Goal: Task Accomplishment & Management: Manage account settings

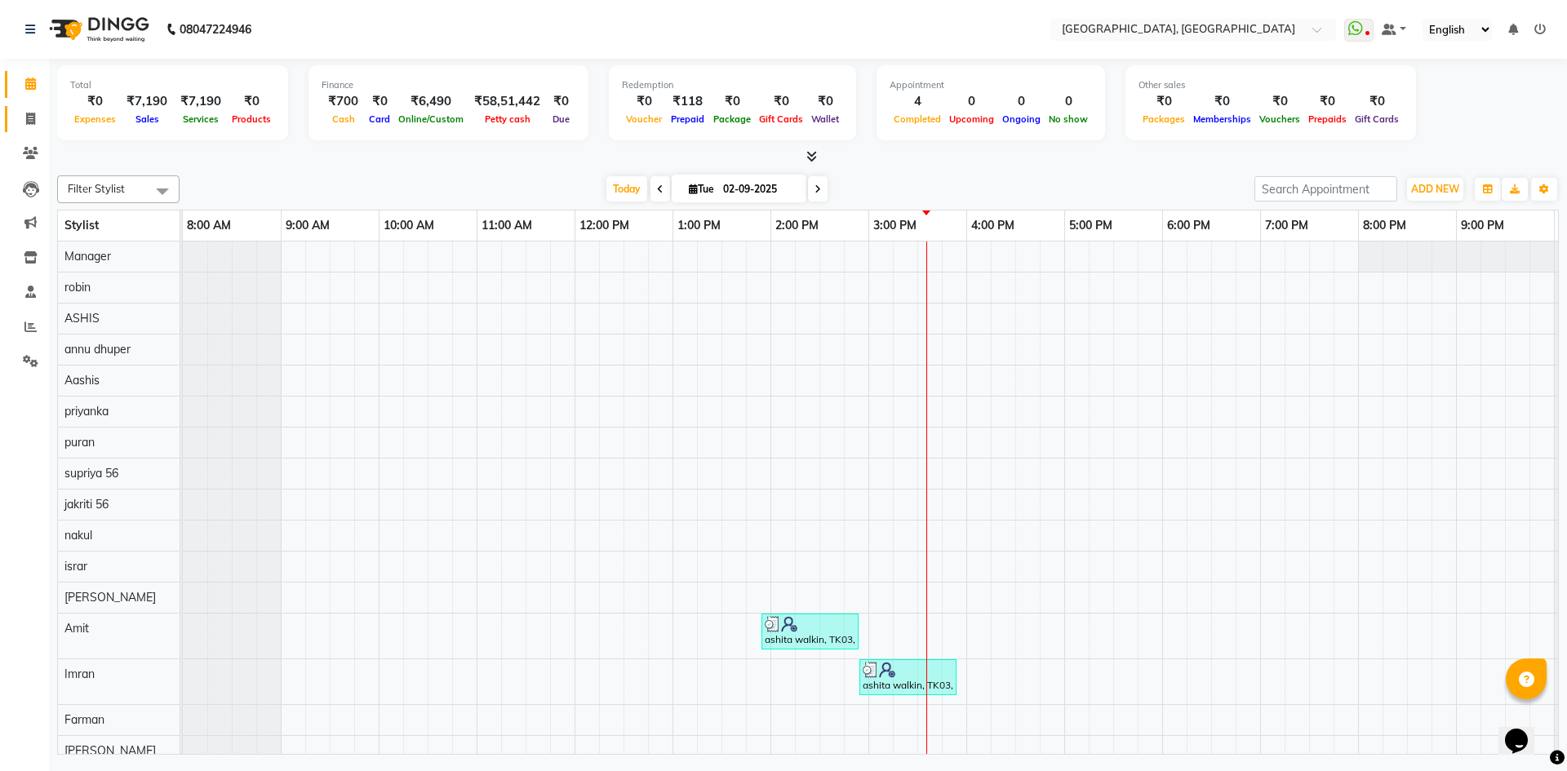
scroll to position [318, 0]
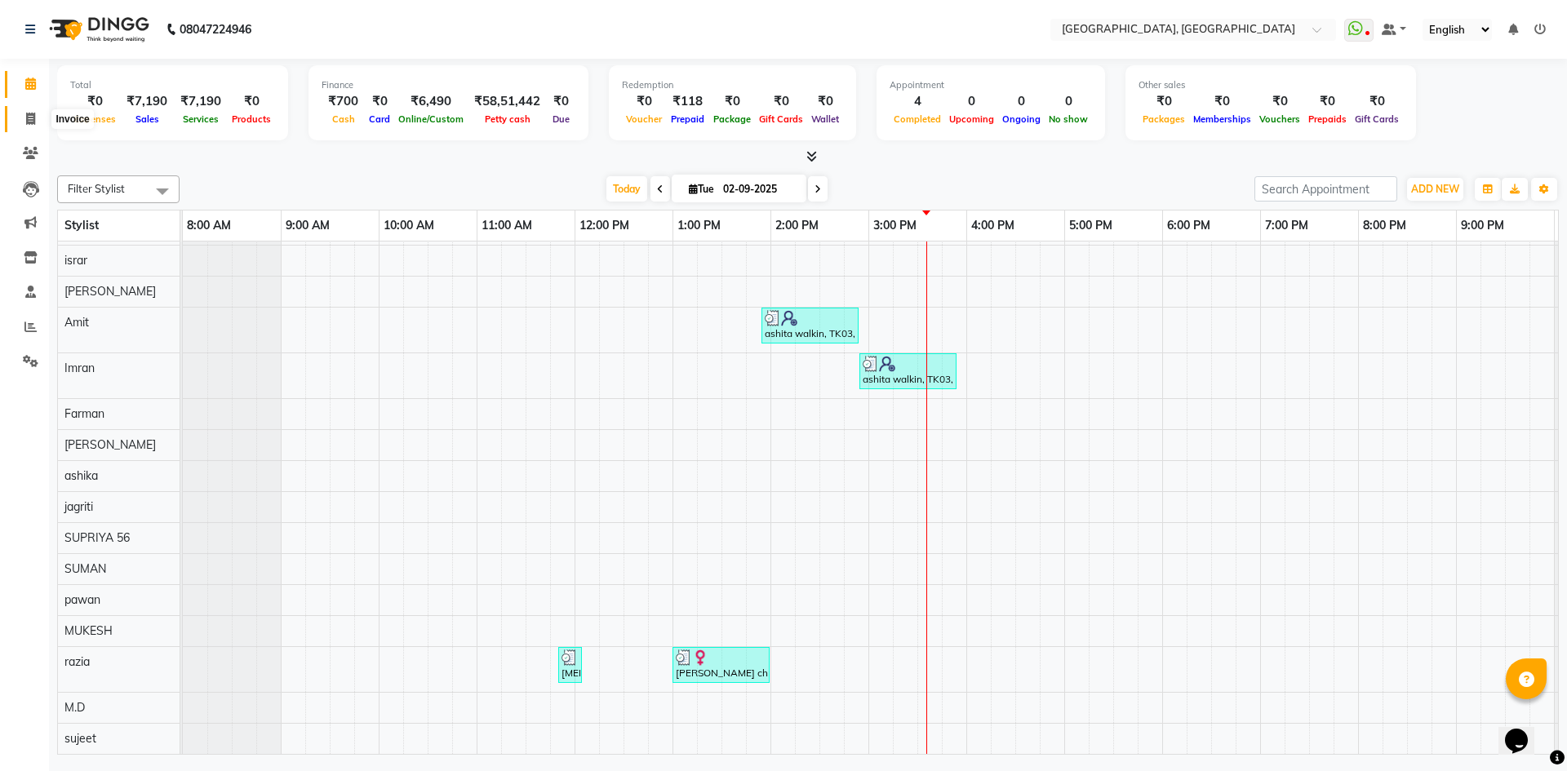
click at [23, 123] on span at bounding box center [30, 119] width 29 height 19
select select "service"
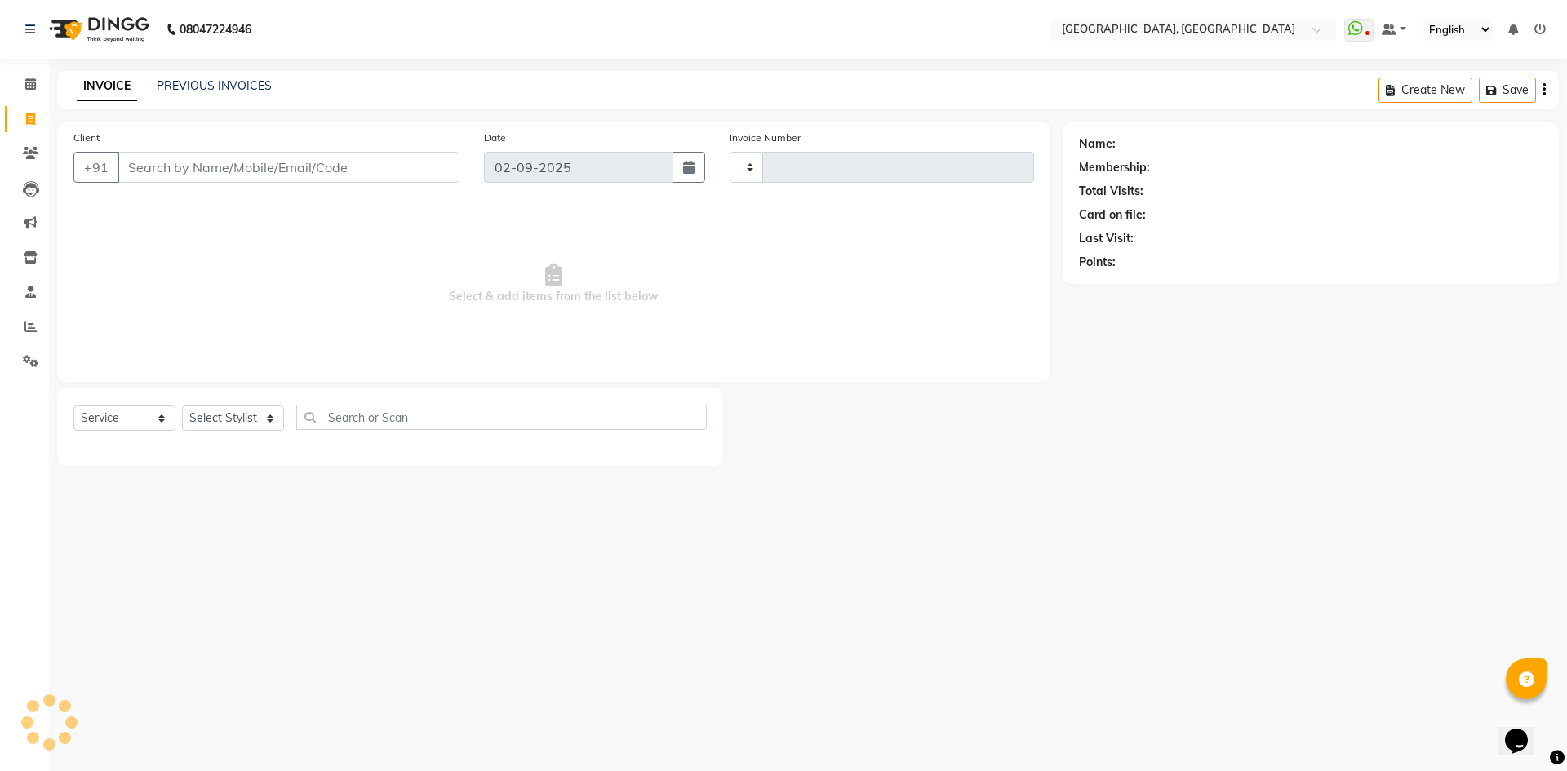
type input "2768"
select select "3948"
click at [30, 87] on icon at bounding box center [30, 84] width 11 height 12
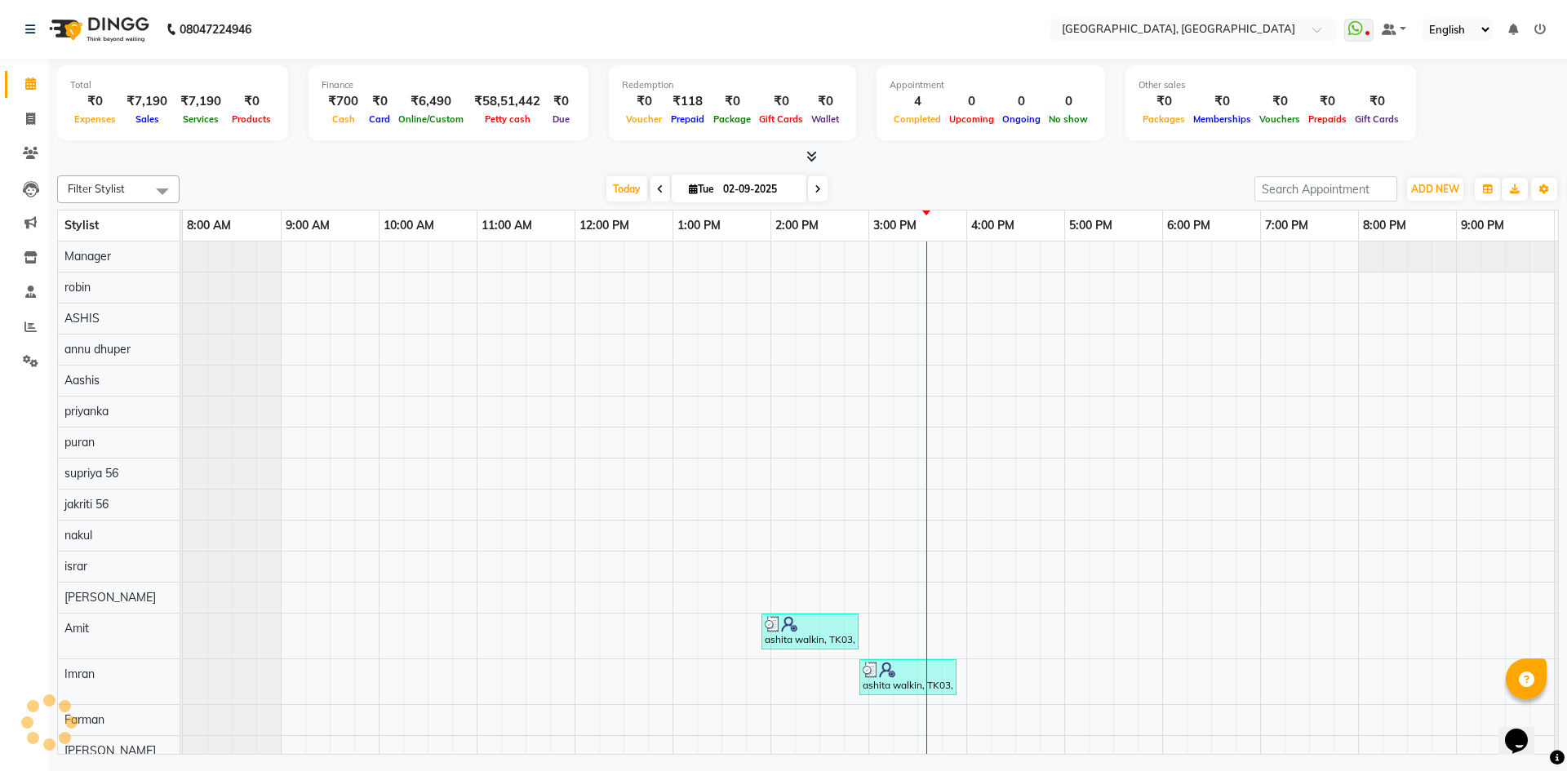
click at [341, 172] on div "Filter Stylist Select All Aashis Amit annu dhuper ashika ASHIS Farman Imran isr…" at bounding box center [808, 462] width 1502 height 586
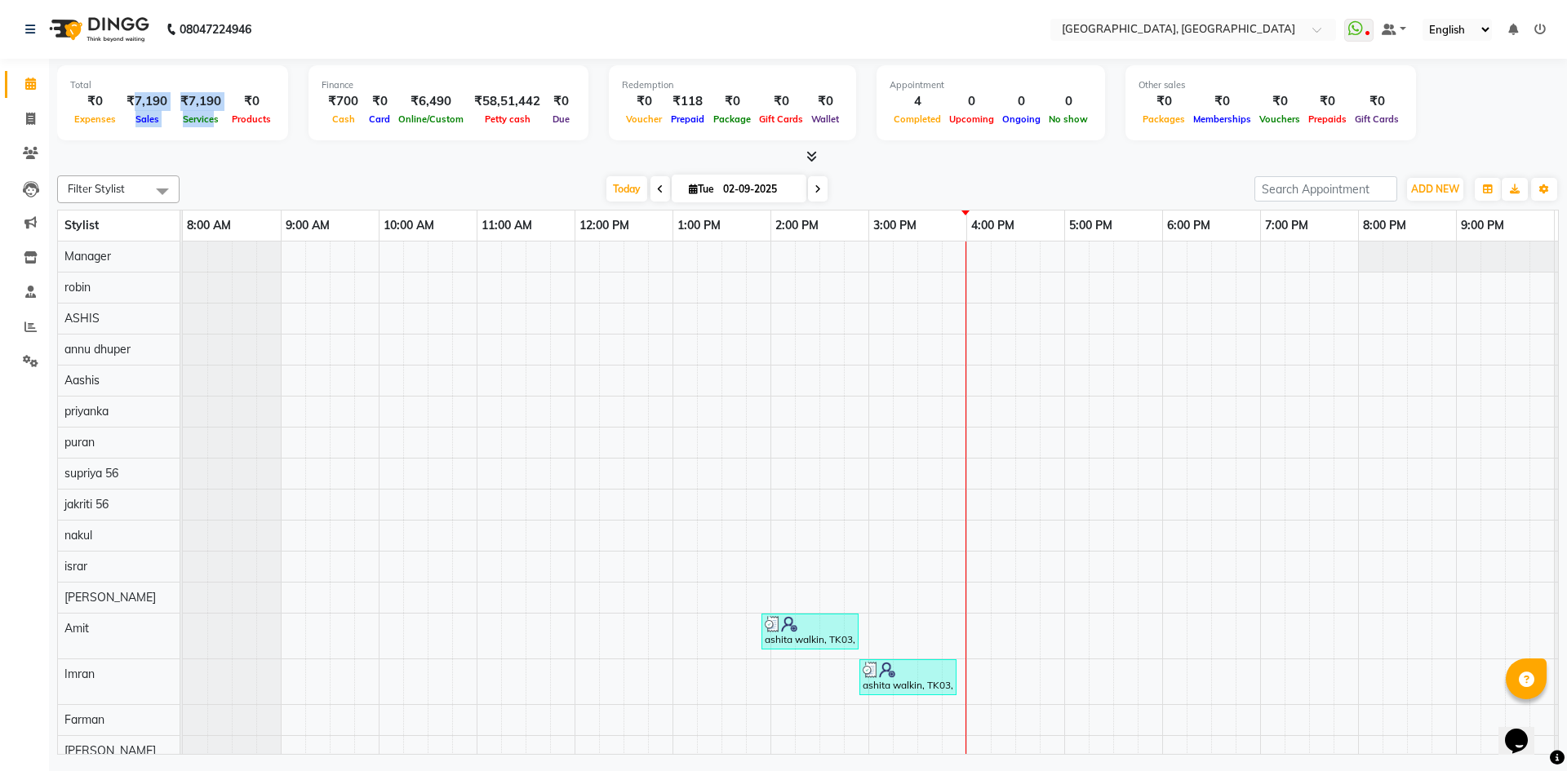
drag, startPoint x: 131, startPoint y: 104, endPoint x: 210, endPoint y: 136, distance: 84.9
click at [210, 136] on div "Total ₹0 Expenses ₹7,190 Sales ₹7,190 Services ₹0 Products" at bounding box center [172, 102] width 231 height 75
drag, startPoint x: 117, startPoint y: 99, endPoint x: 263, endPoint y: 141, distance: 152.1
click at [263, 141] on div "Total ₹0 Expenses ₹7,190 Sales ₹7,190 Services ₹0 Products Finance ₹700 Cash ₹0…" at bounding box center [808, 105] width 1502 height 80
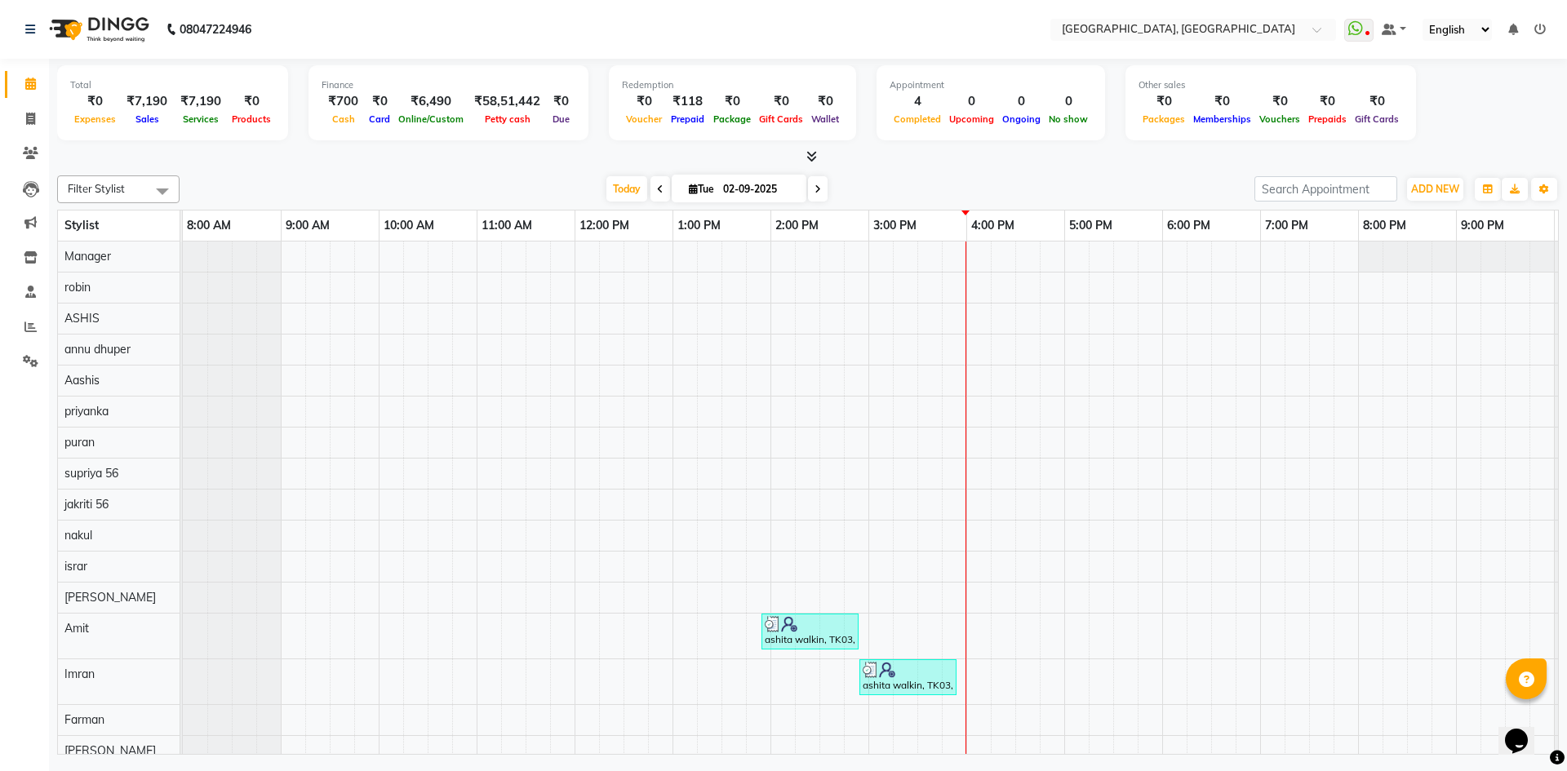
click at [202, 161] on div at bounding box center [808, 157] width 1502 height 17
click at [814, 149] on span at bounding box center [808, 157] width 17 height 17
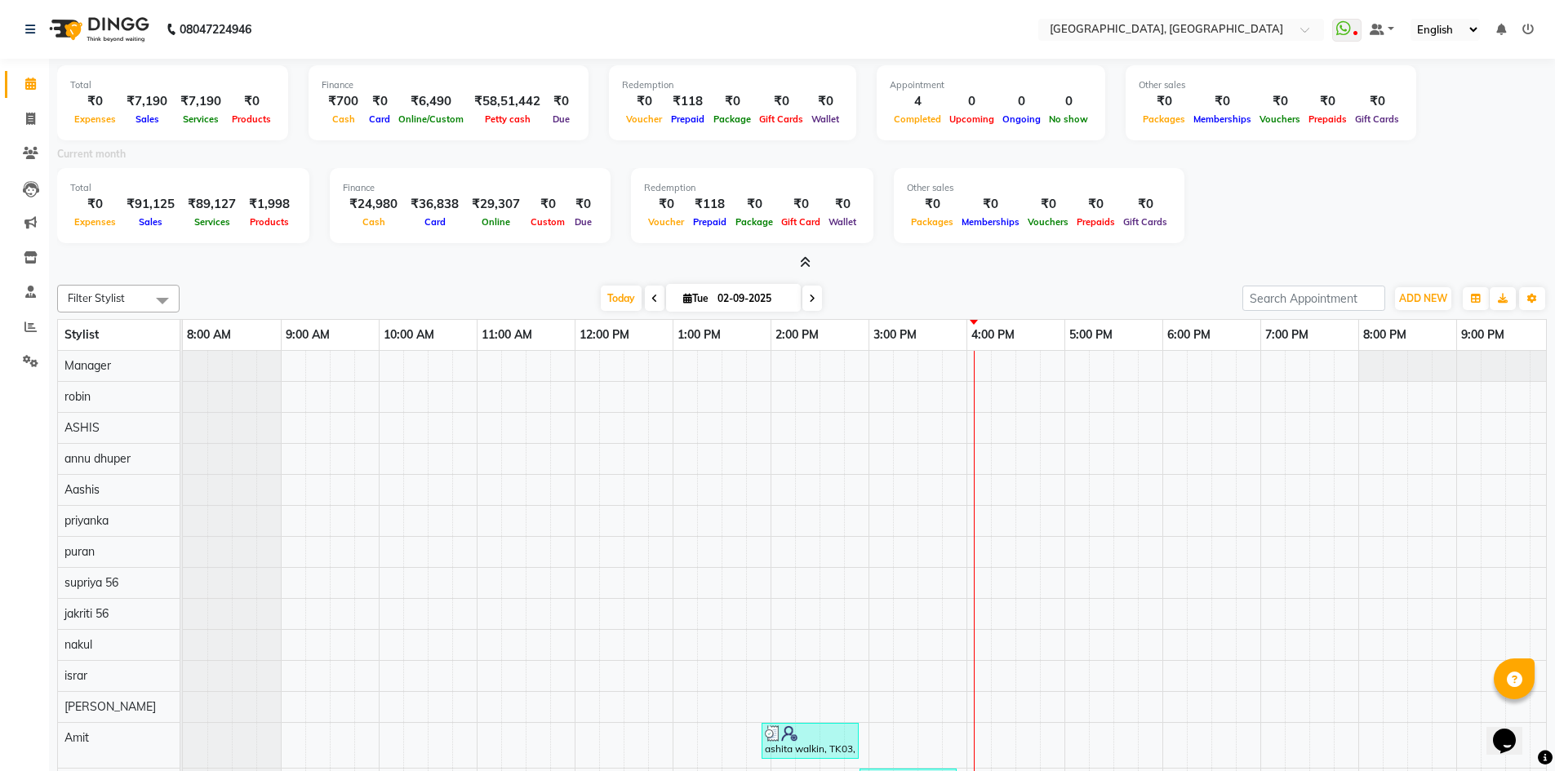
click at [801, 260] on icon at bounding box center [805, 262] width 11 height 12
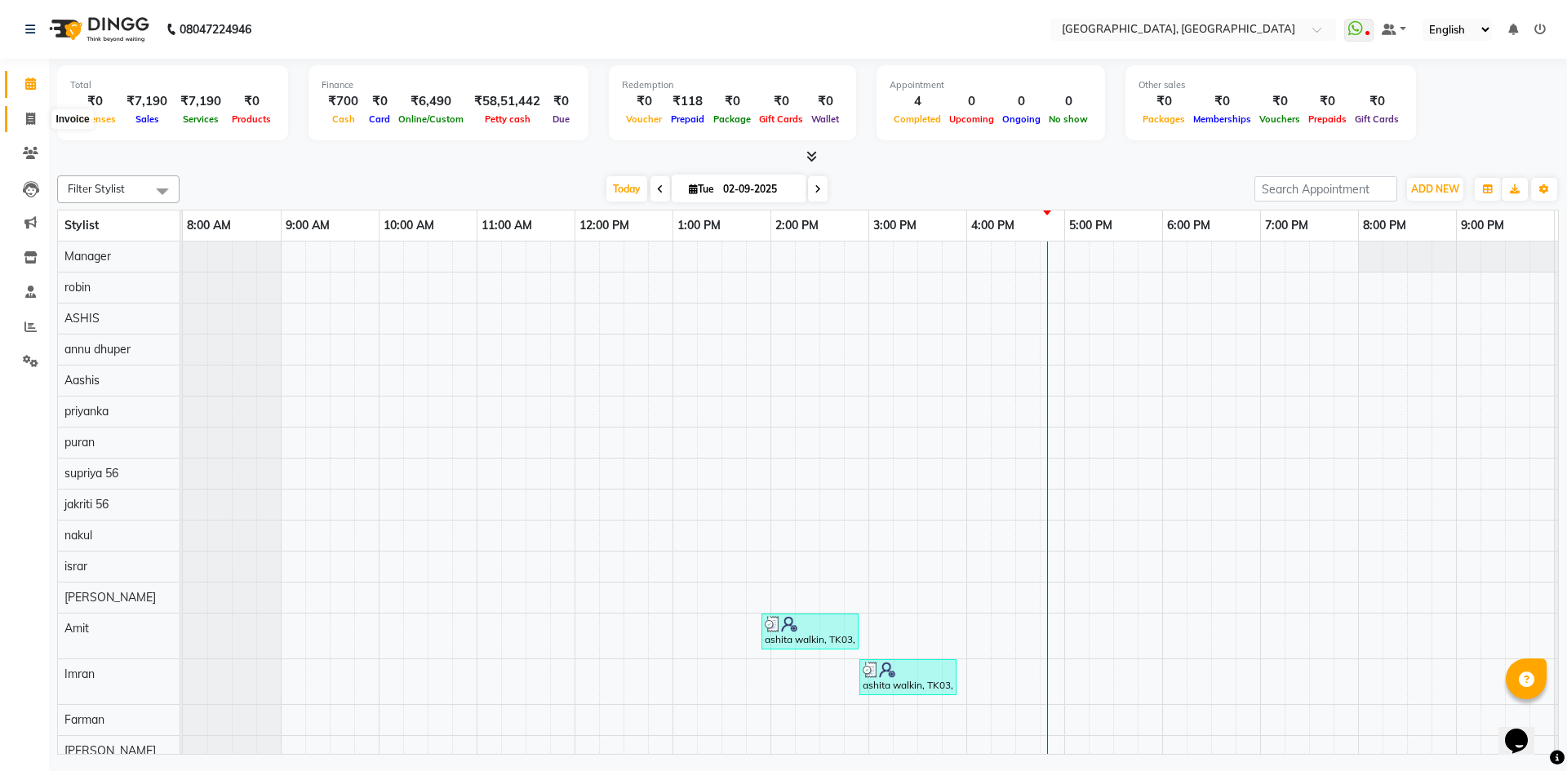
click at [24, 114] on span at bounding box center [30, 119] width 29 height 19
select select "service"
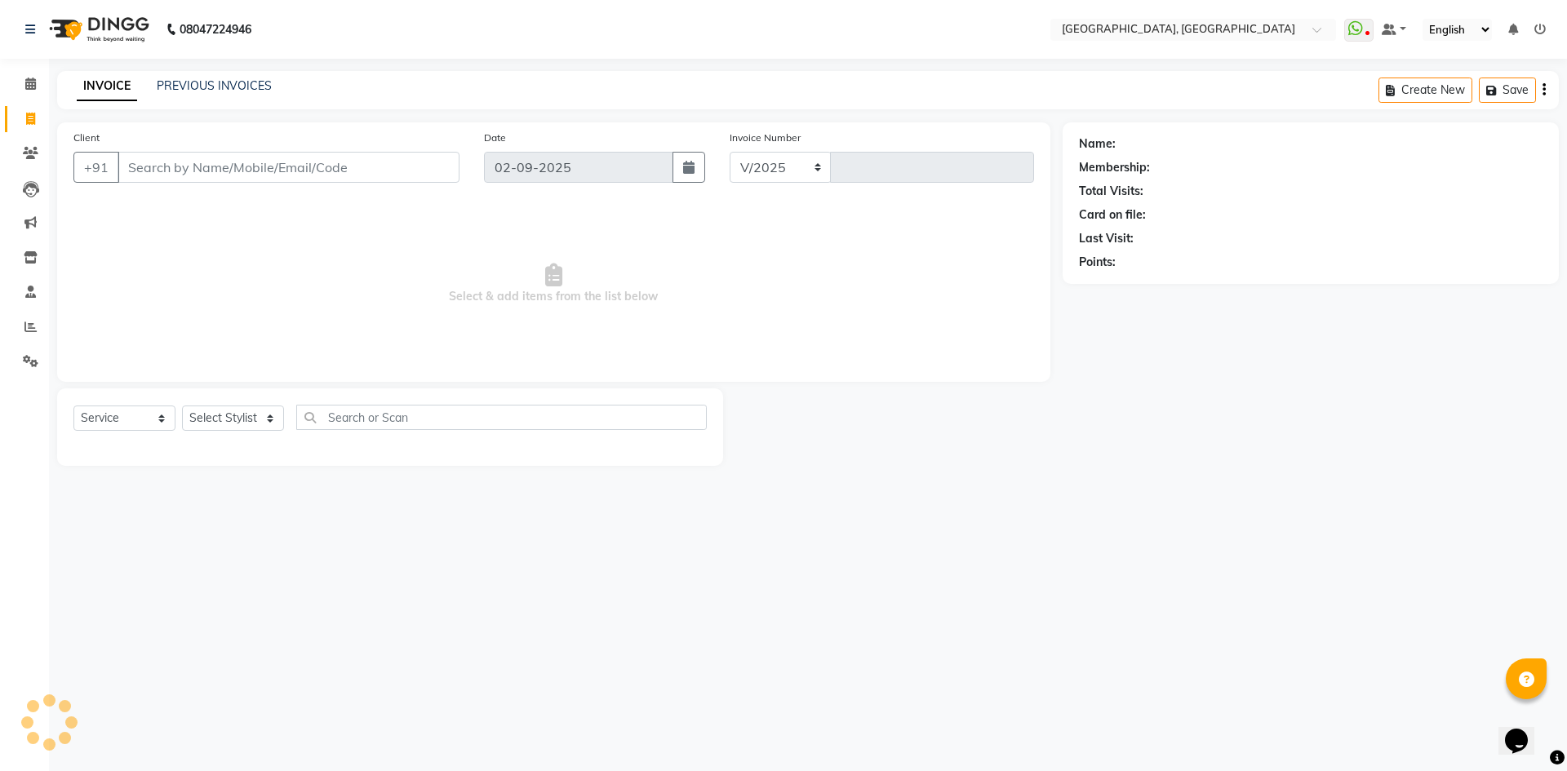
select select "3948"
type input "2768"
click at [34, 88] on icon at bounding box center [30, 84] width 11 height 12
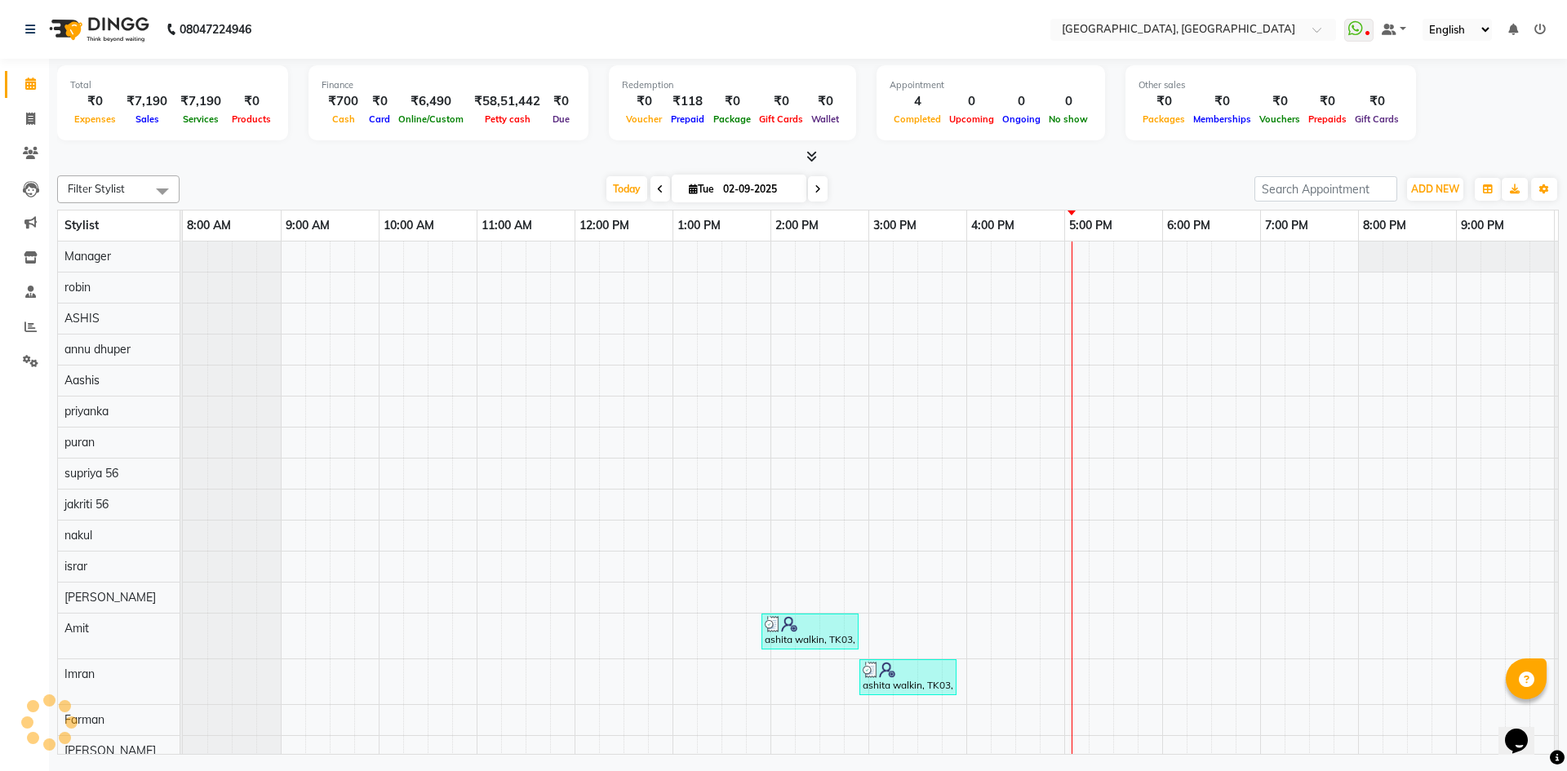
click at [291, 161] on div at bounding box center [808, 157] width 1502 height 17
click at [29, 120] on icon at bounding box center [30, 119] width 9 height 12
select select "service"
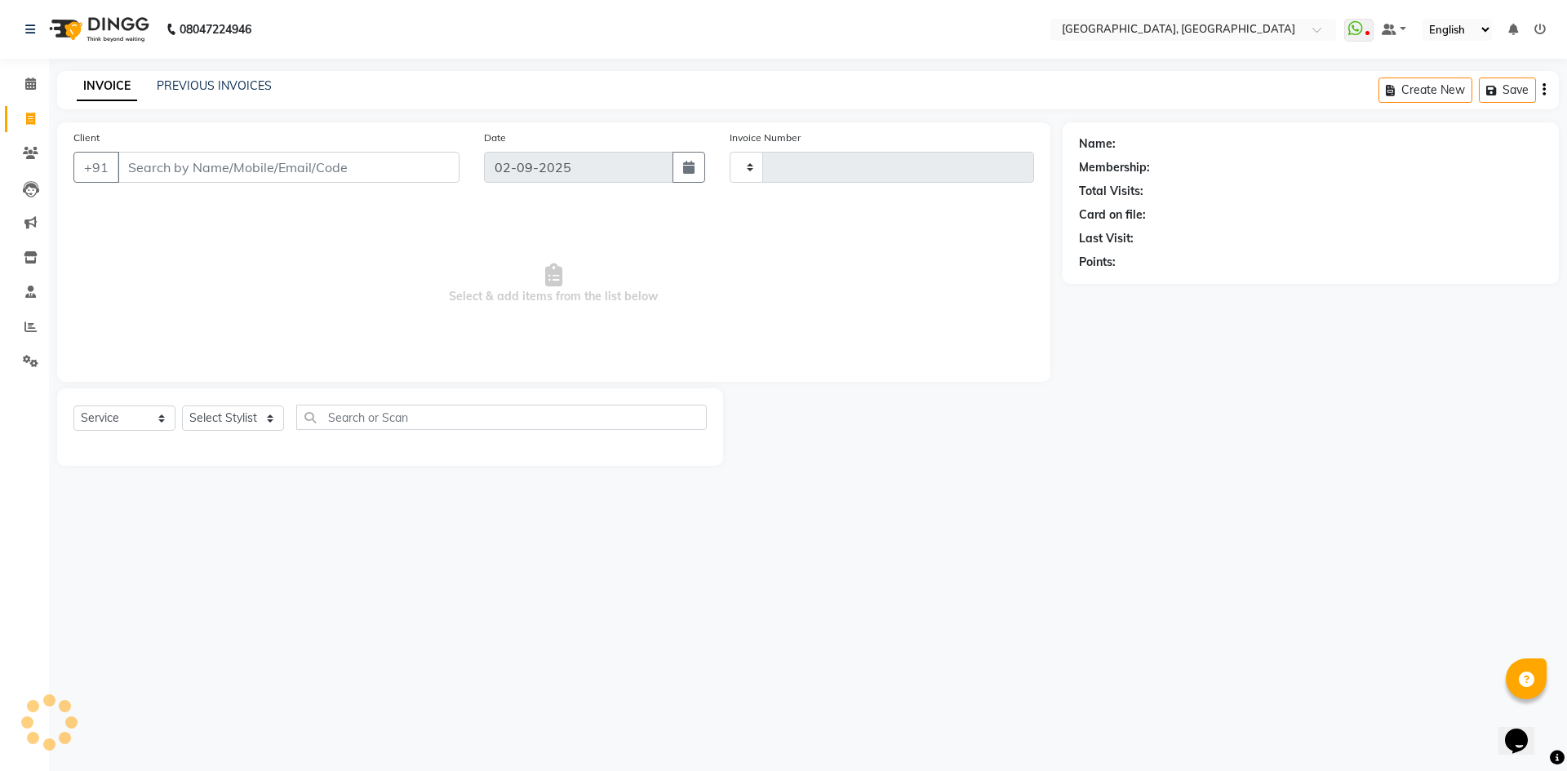
type input "2768"
select select "3948"
click at [243, 427] on select "Select Stylist" at bounding box center [233, 418] width 102 height 25
select select "63758"
click at [182, 406] on select "Select Stylist Aashis Alic ashok vihar Alice makeup Amit annu dhuper ashika ASH…" at bounding box center [233, 418] width 102 height 25
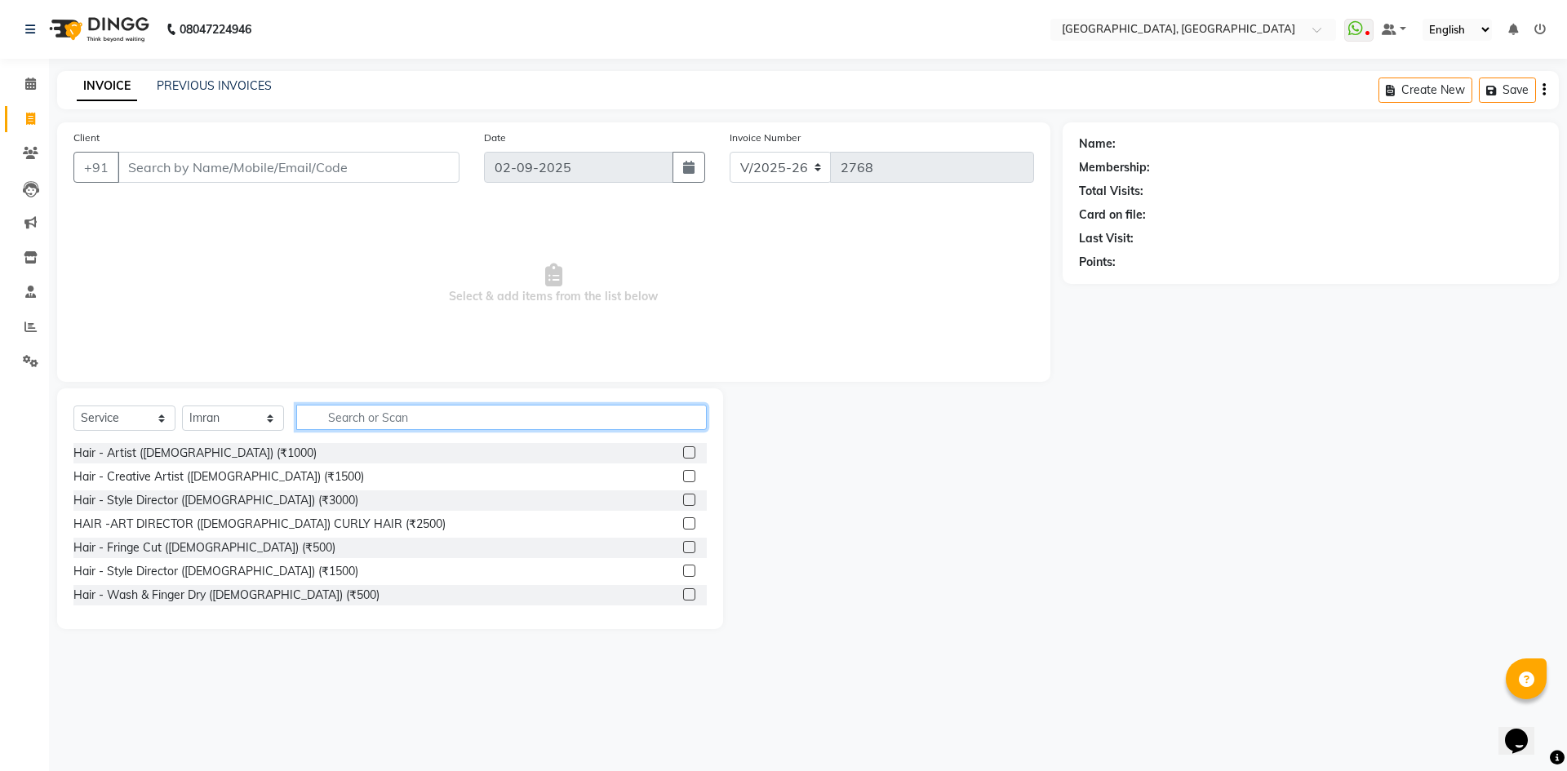
click at [380, 410] on input "text" at bounding box center [501, 417] width 410 height 25
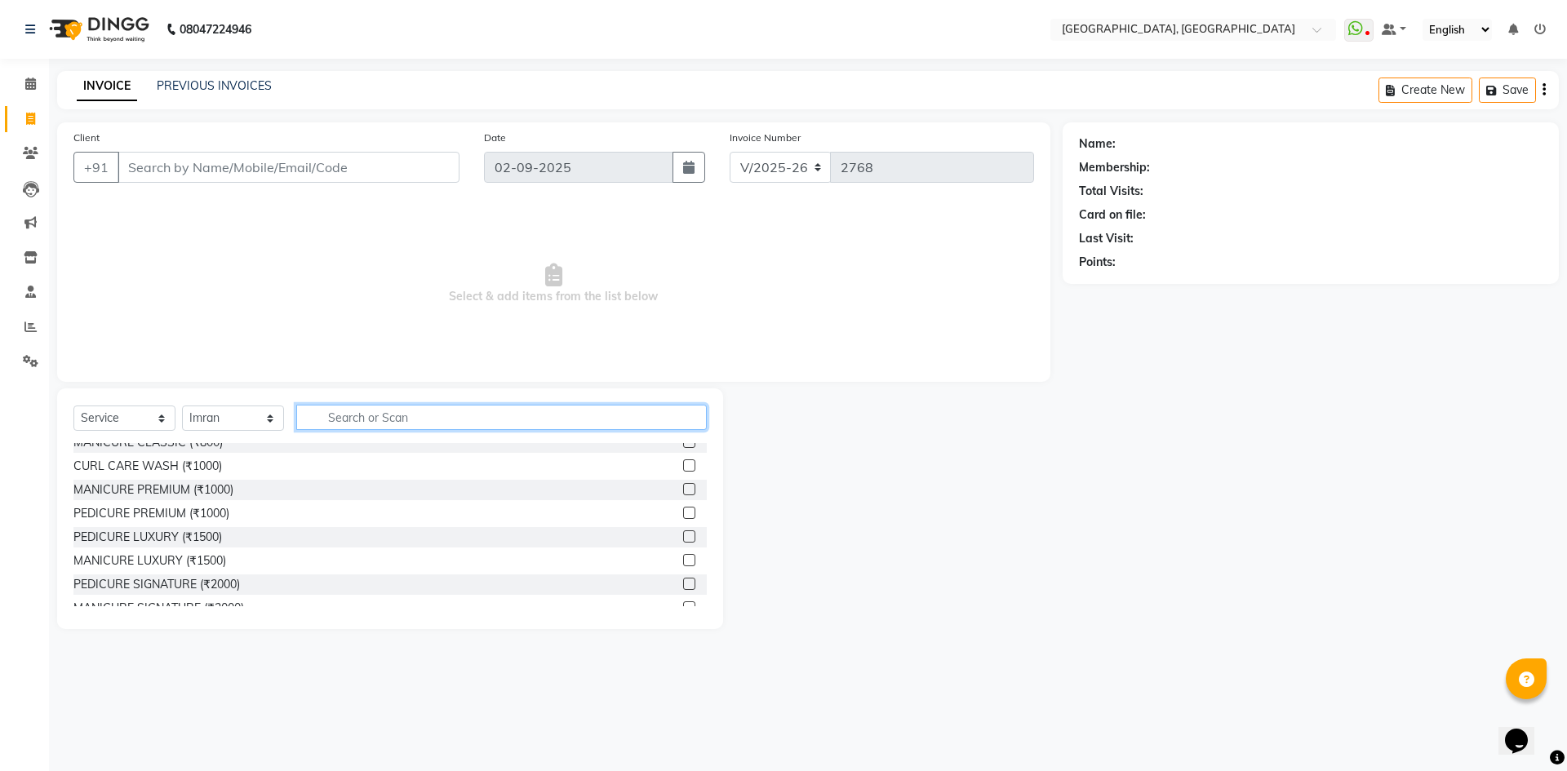
scroll to position [408, 0]
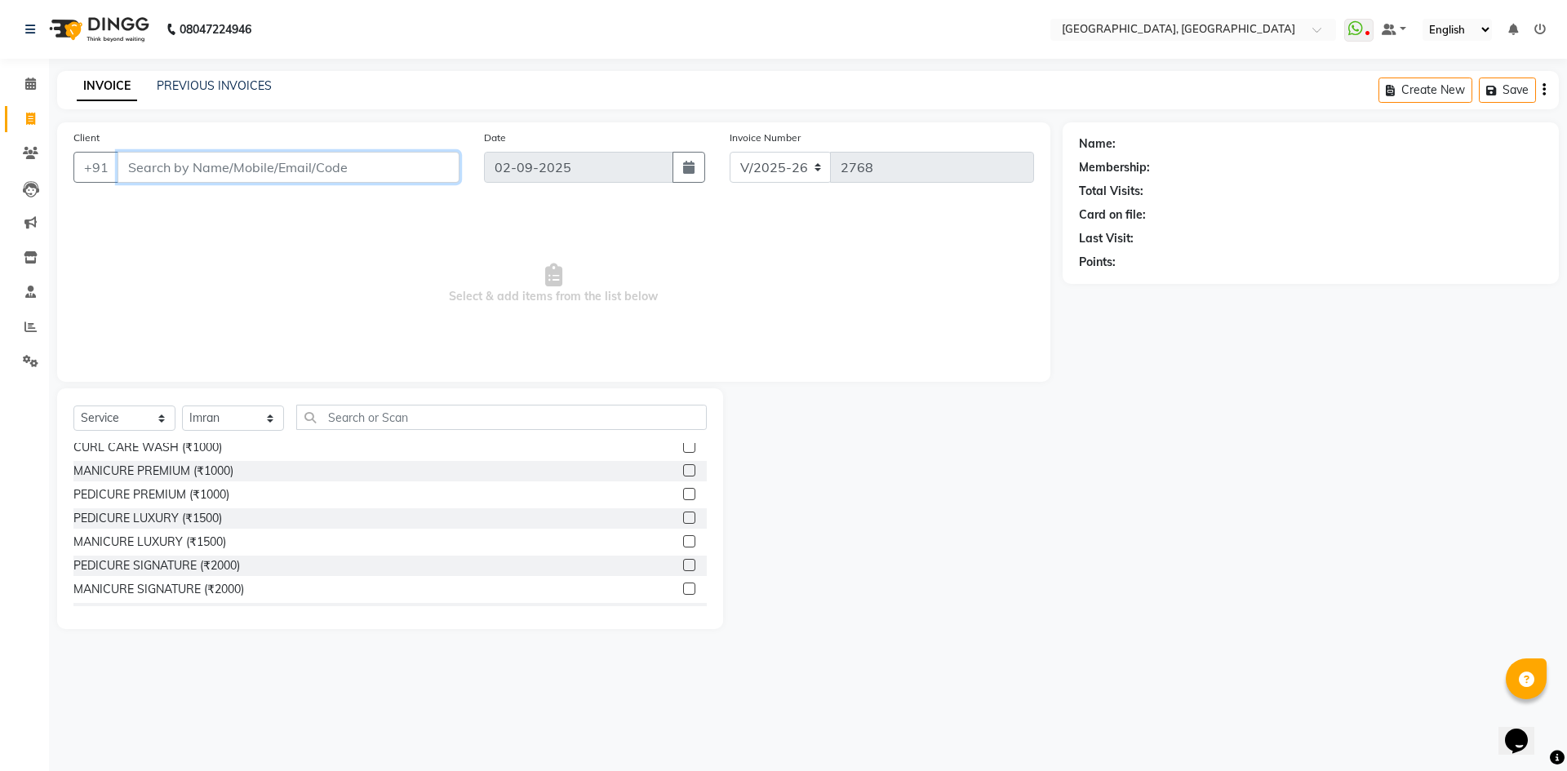
click at [237, 166] on input "Client" at bounding box center [289, 167] width 342 height 31
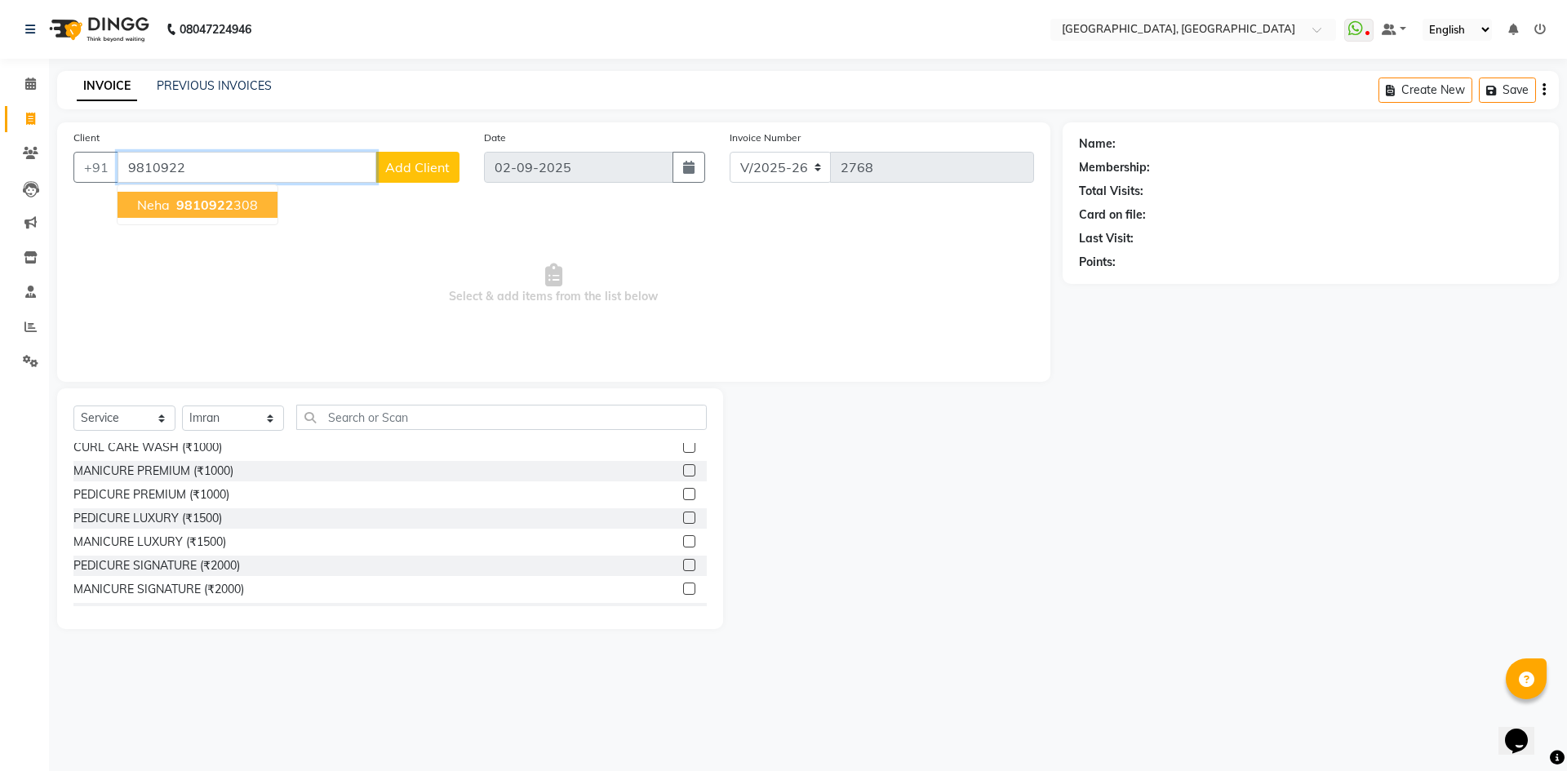
click at [199, 217] on button "neha 9810922 308" at bounding box center [198, 205] width 160 height 26
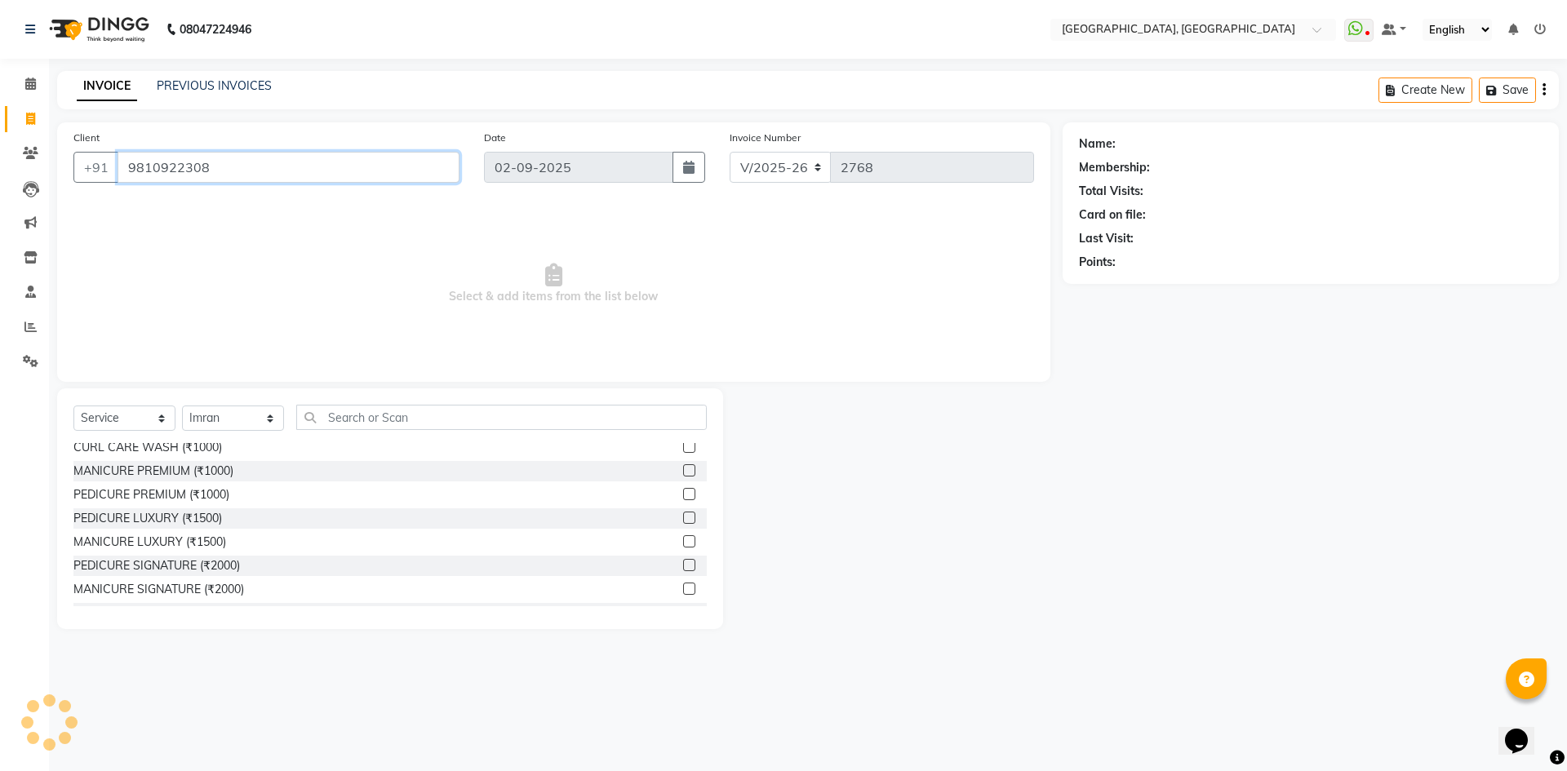
type input "9810922308"
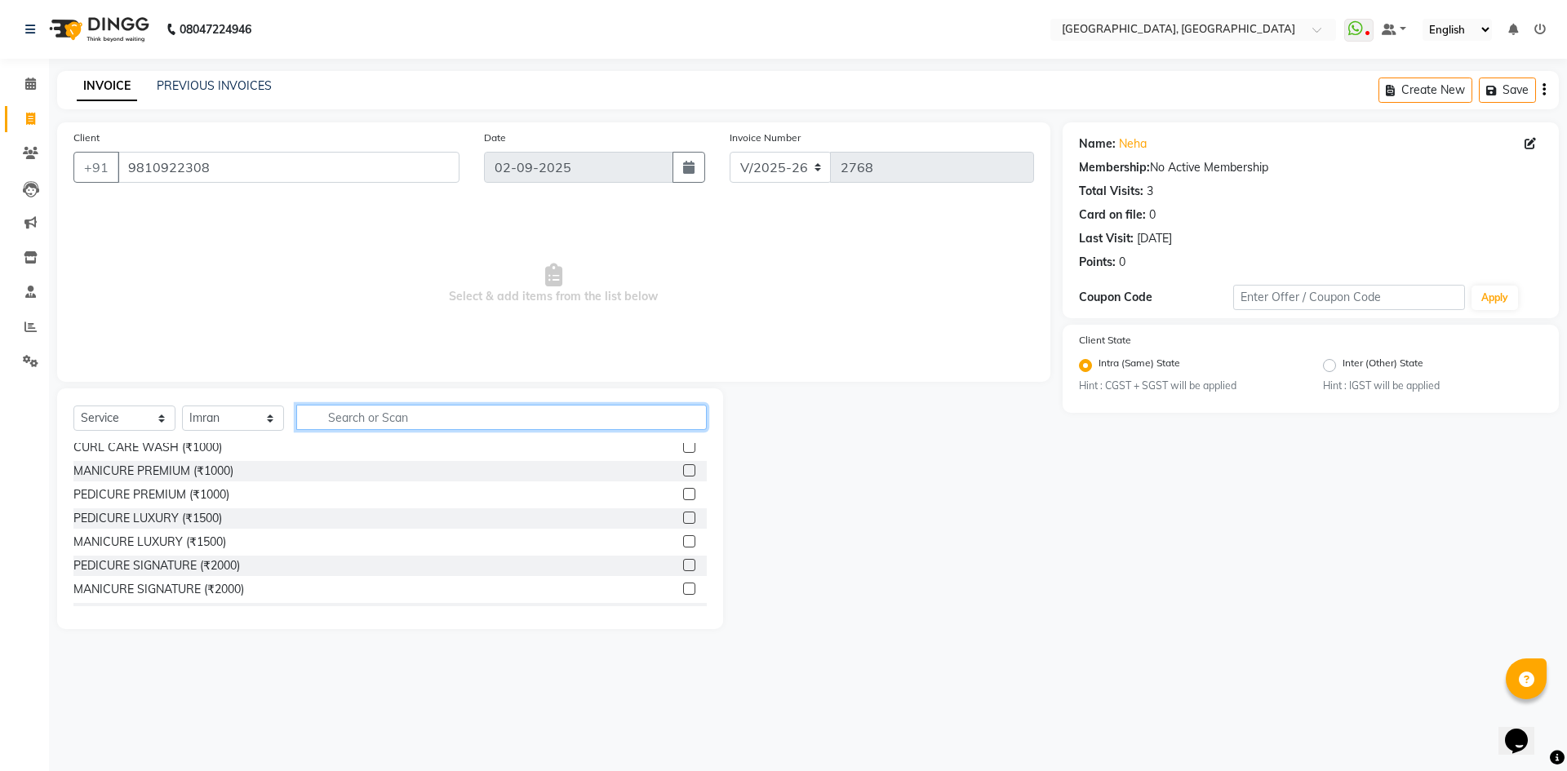
click at [514, 407] on input "text" at bounding box center [501, 417] width 410 height 25
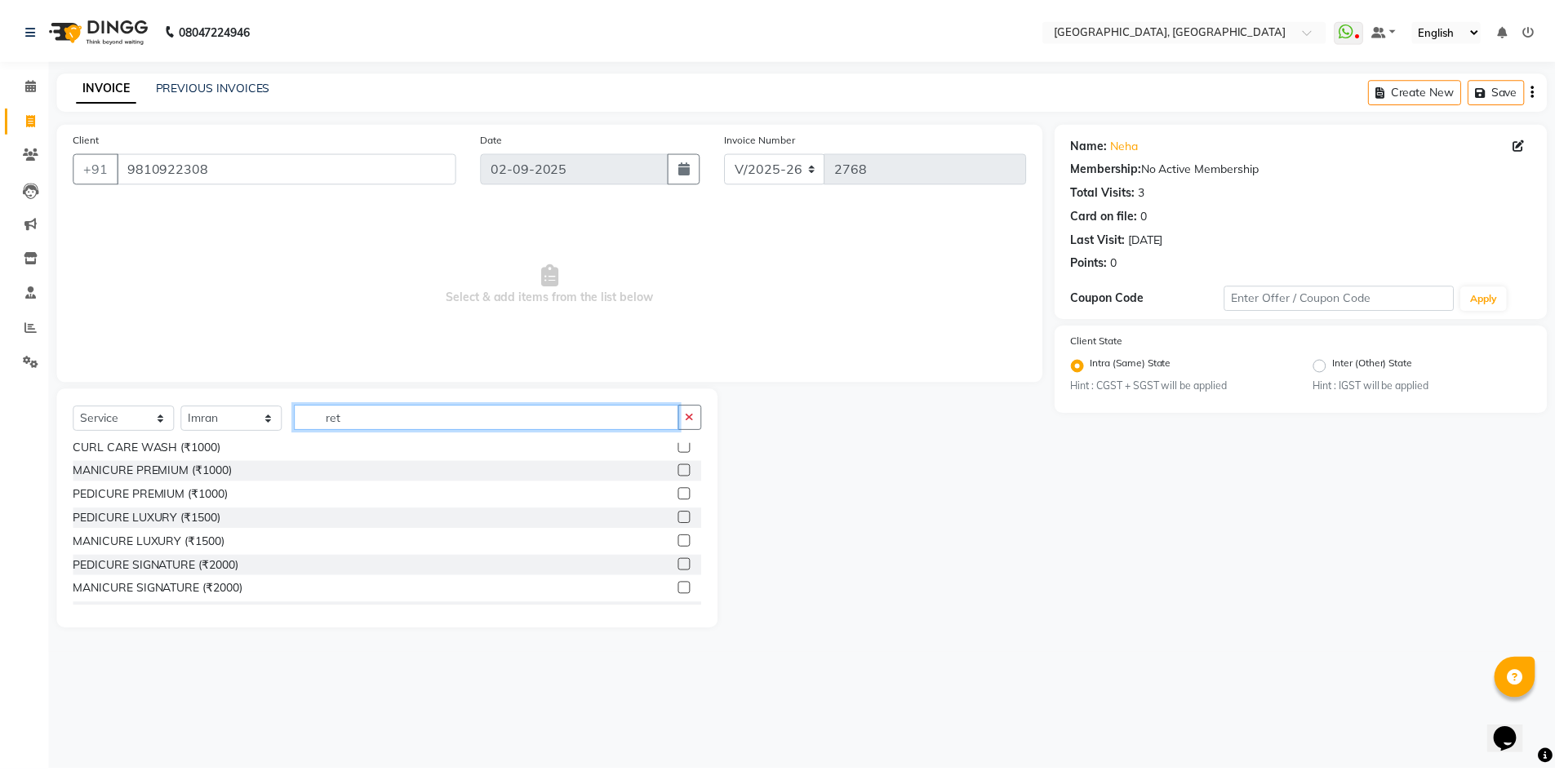
scroll to position [0, 0]
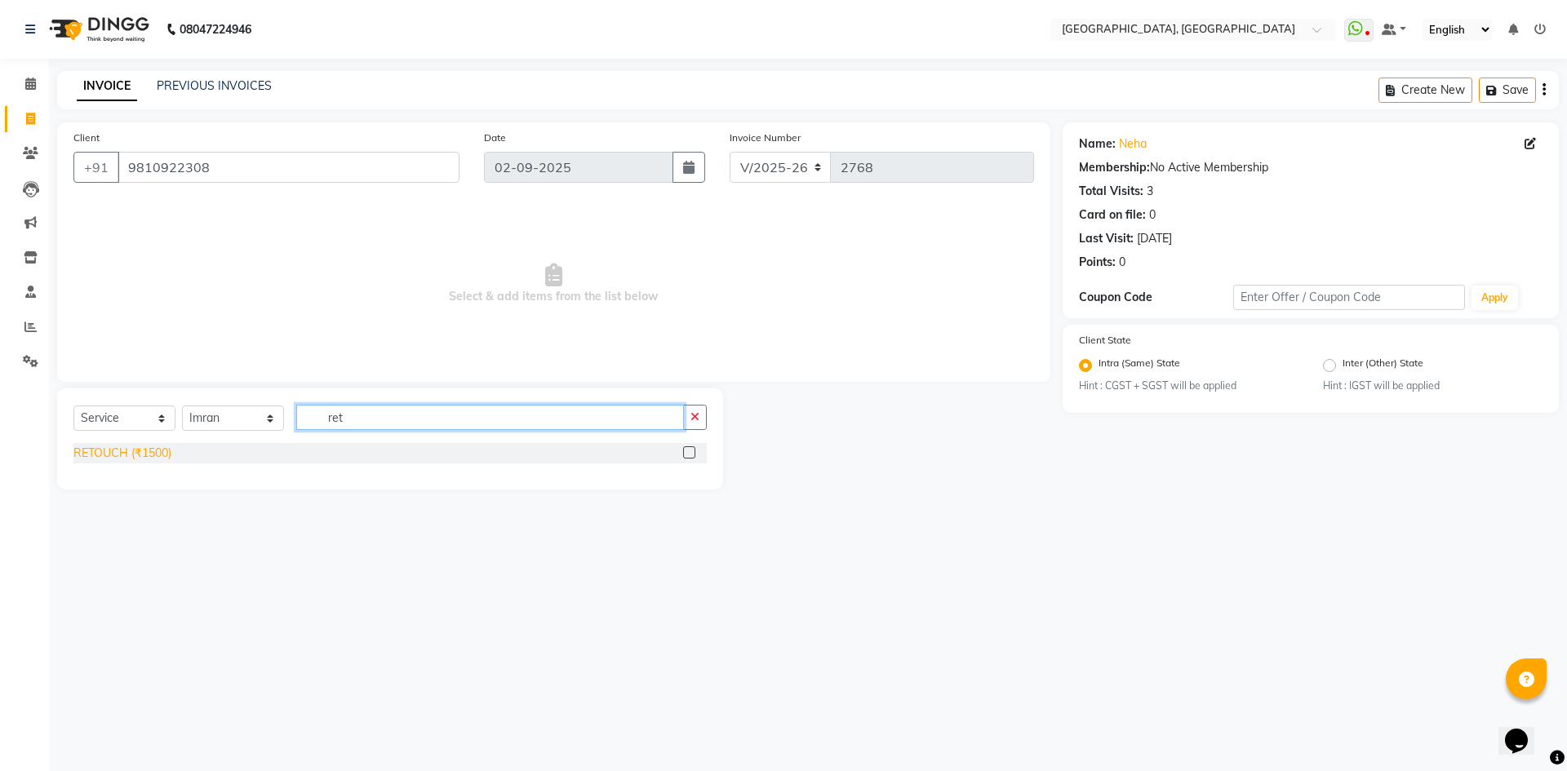
type input "ret"
click at [155, 456] on div "RETOUCH (₹1500)" at bounding box center [122, 453] width 98 height 17
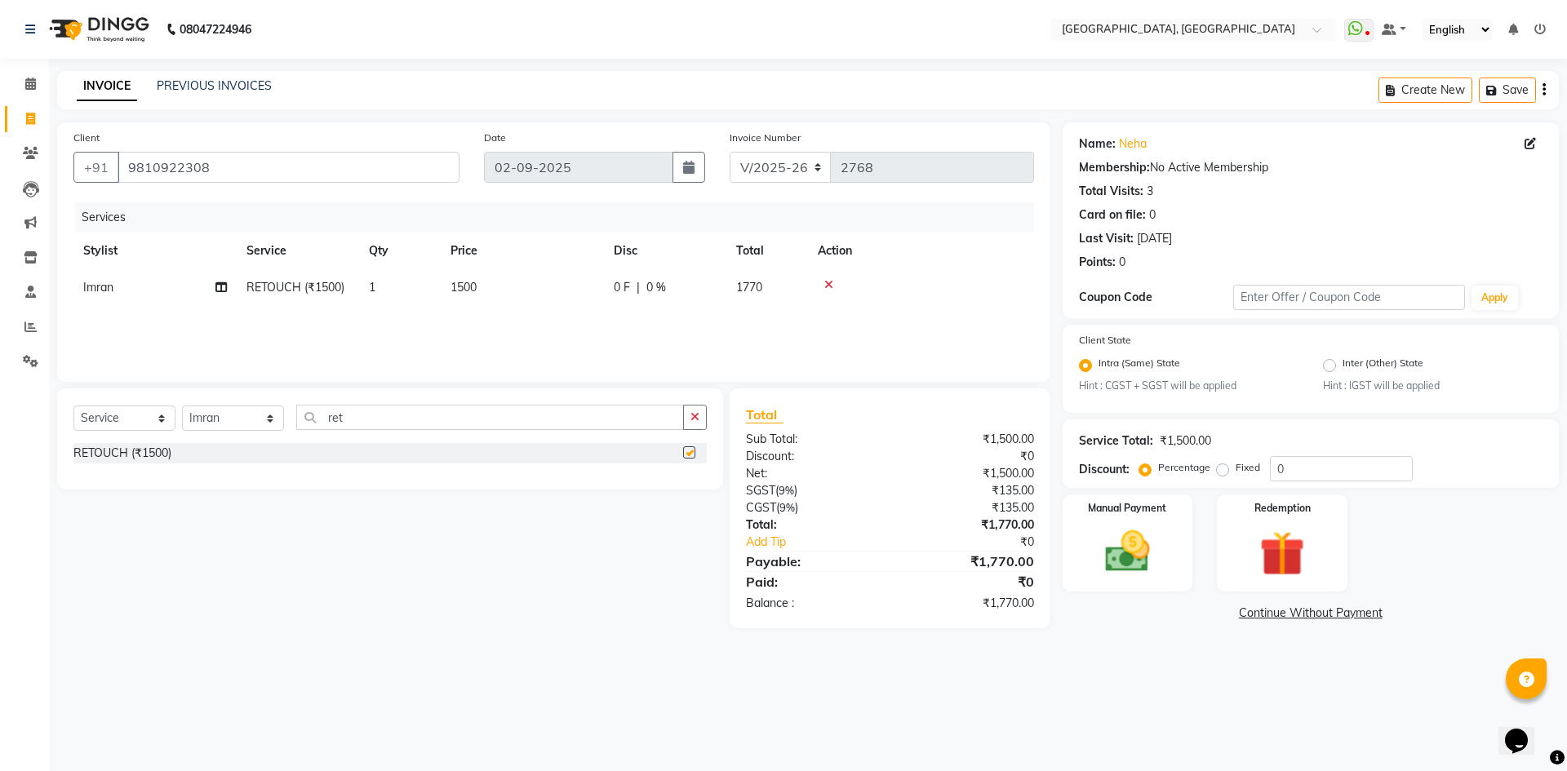
checkbox input "false"
click at [1173, 526] on div "Manual Payment" at bounding box center [1126, 543] width 135 height 100
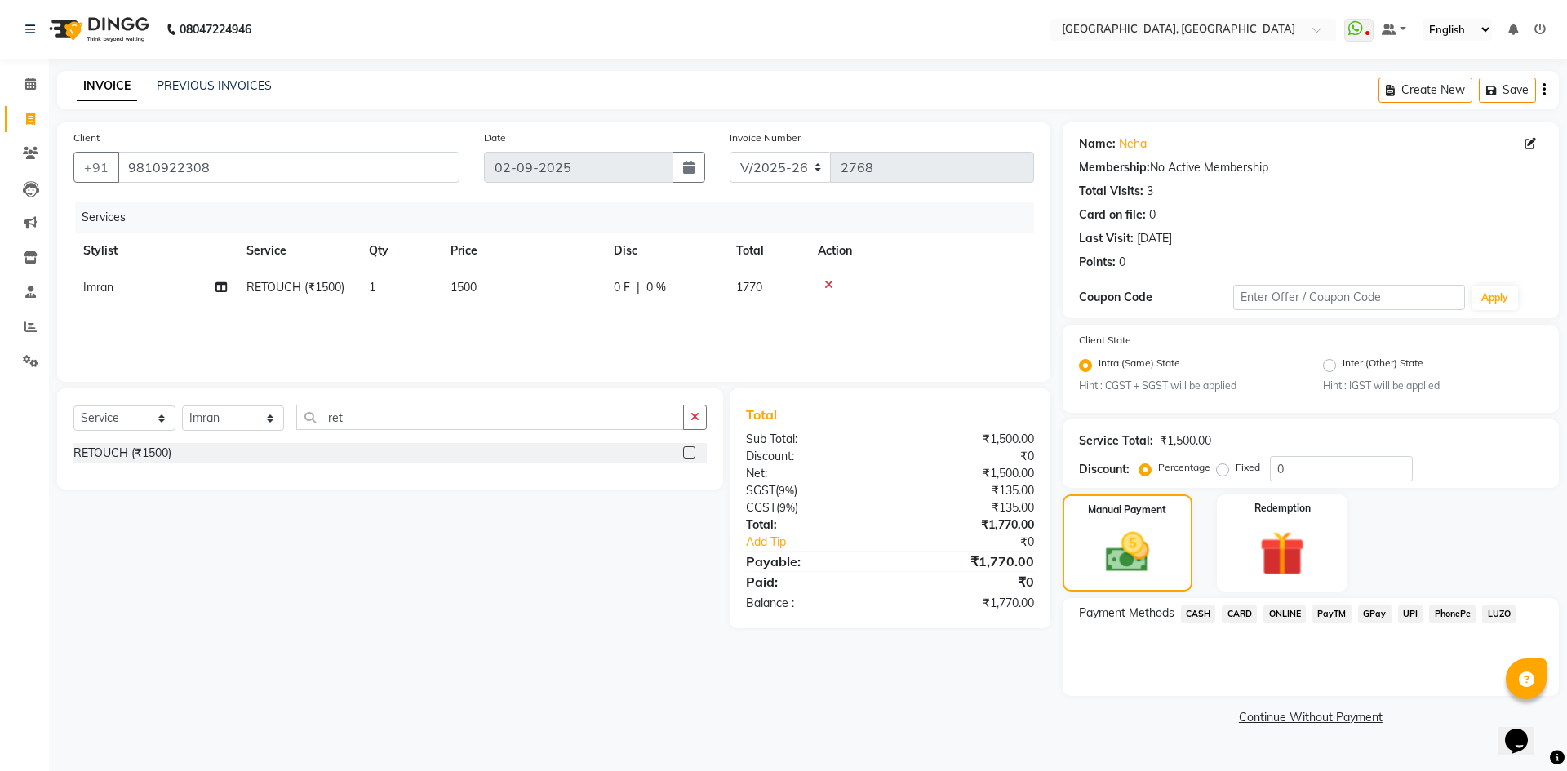
click at [1229, 617] on span "CARD" at bounding box center [1239, 614] width 35 height 19
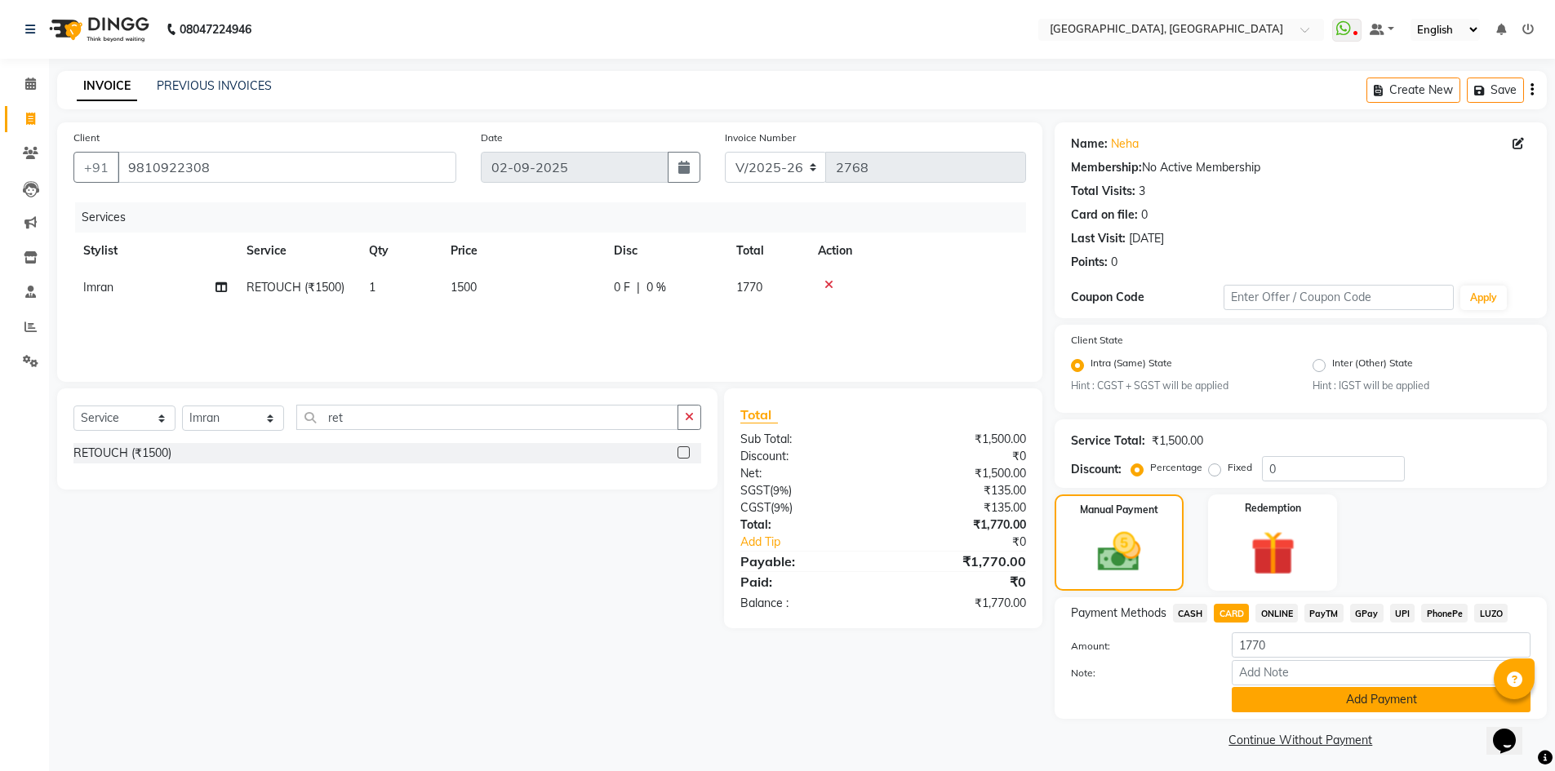
click at [1271, 698] on button "Add Payment" at bounding box center [1380, 699] width 299 height 25
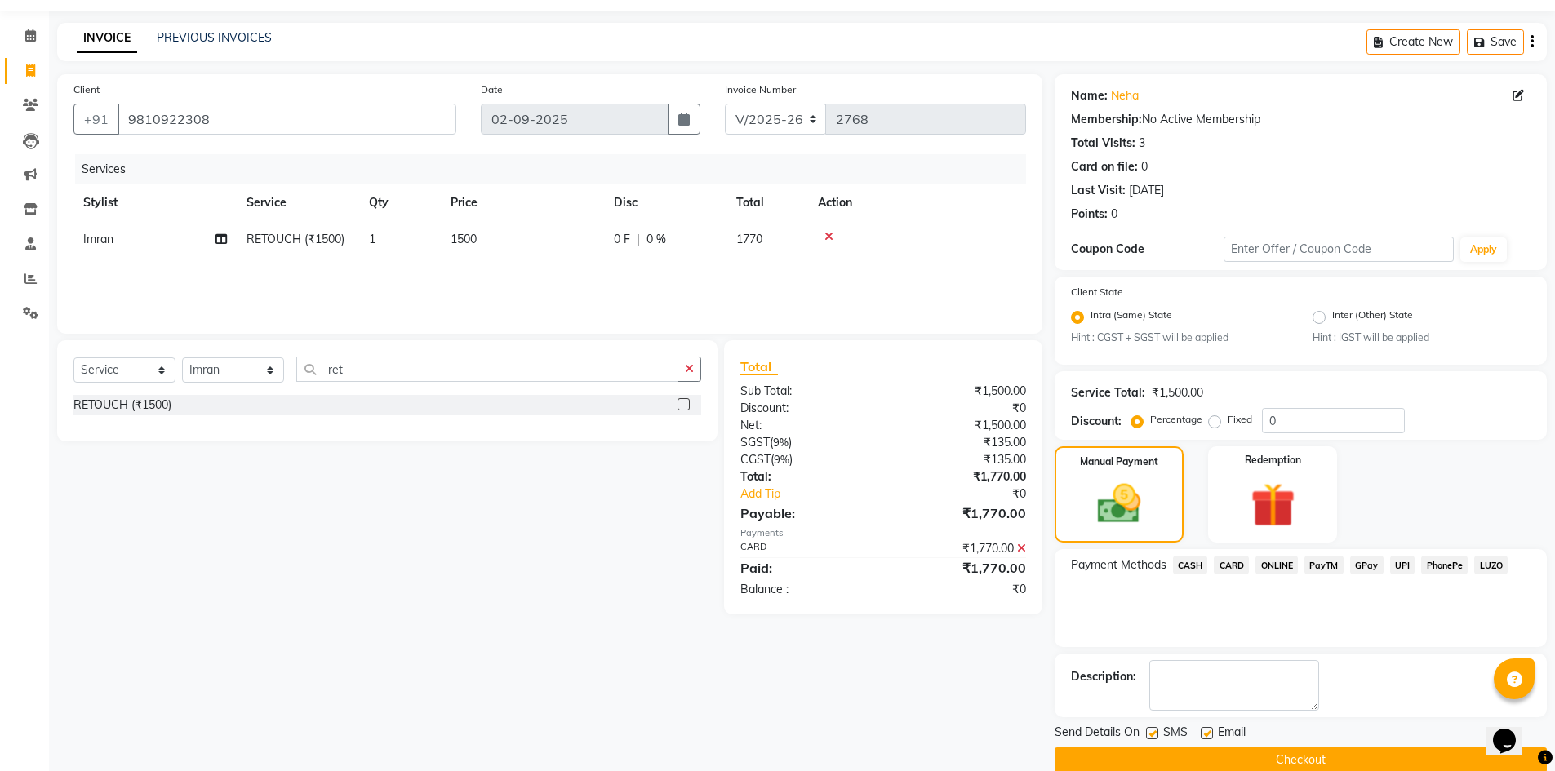
scroll to position [74, 0]
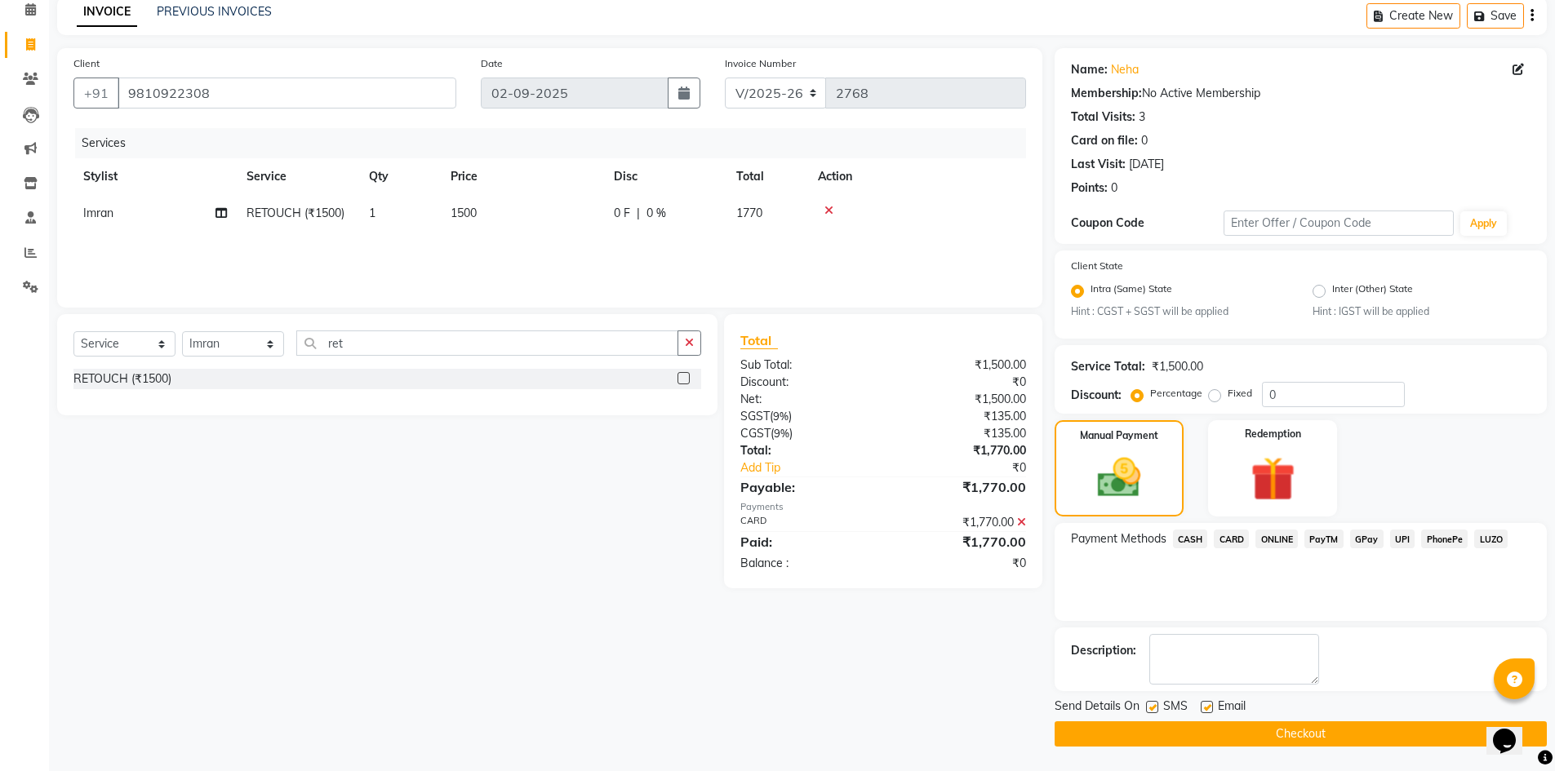
click at [1145, 725] on button "Checkout" at bounding box center [1300, 733] width 492 height 25
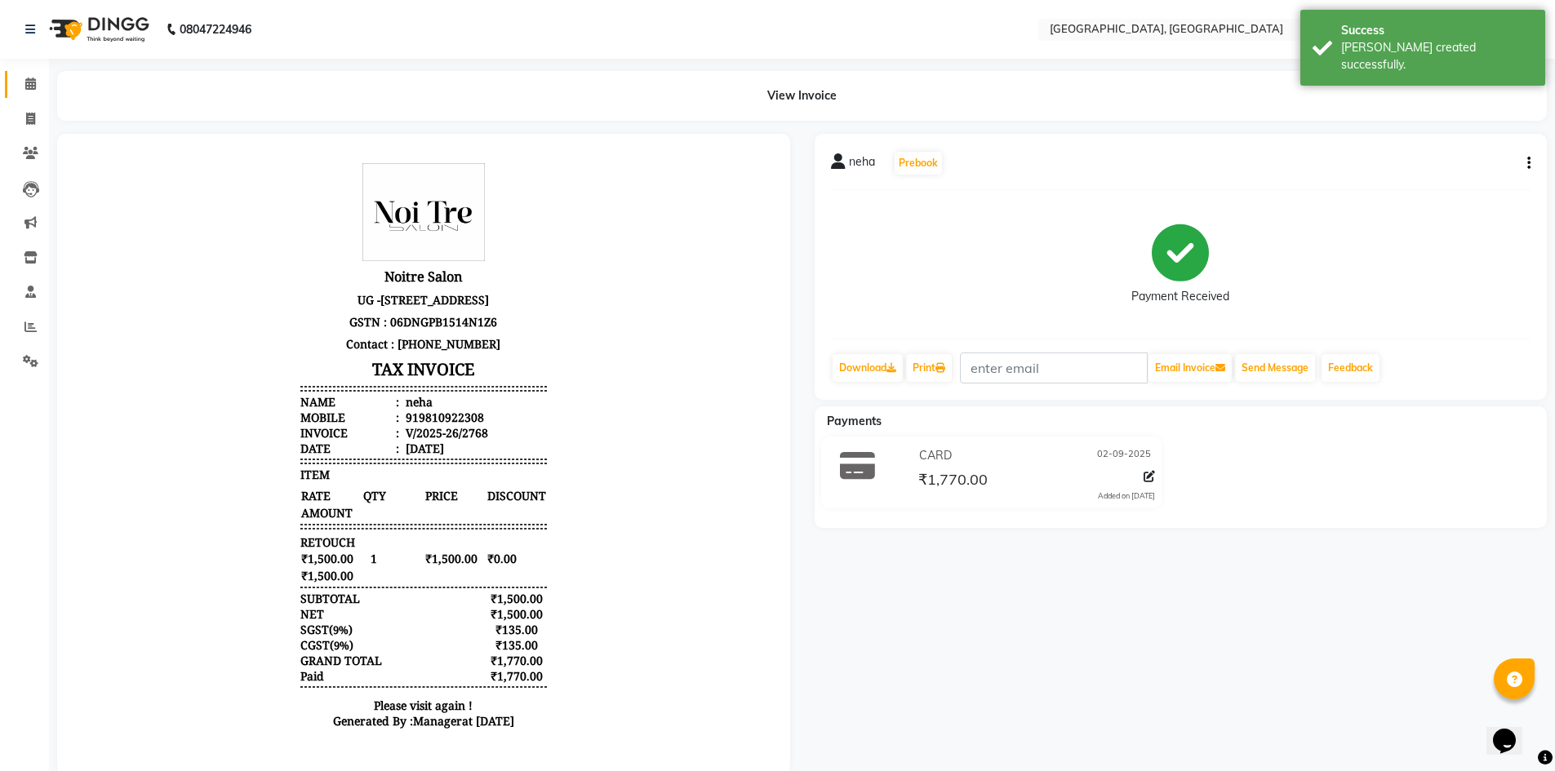
click at [5, 80] on link "Calendar" at bounding box center [24, 84] width 39 height 27
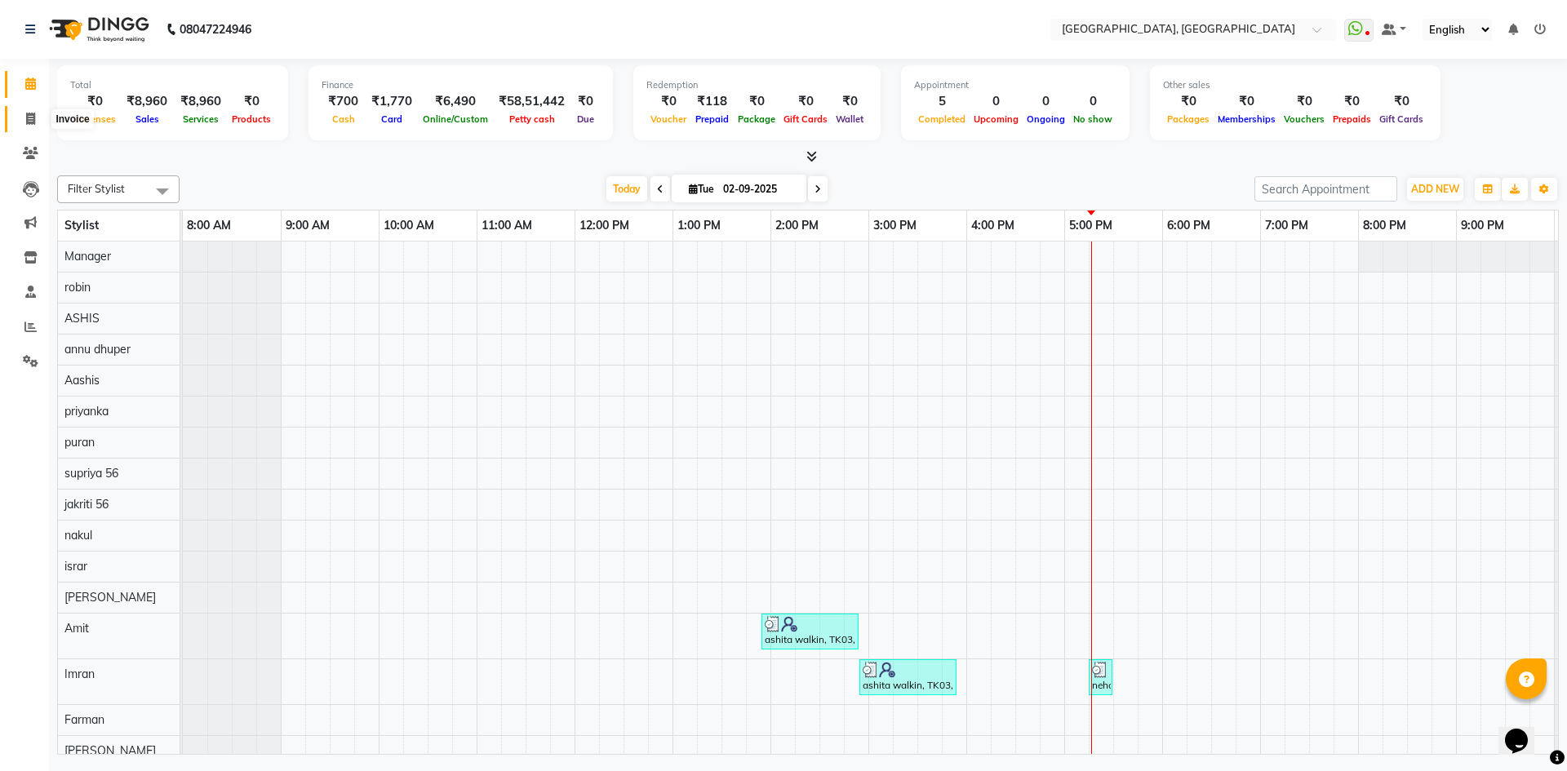
click at [37, 113] on span at bounding box center [30, 119] width 29 height 19
select select "service"
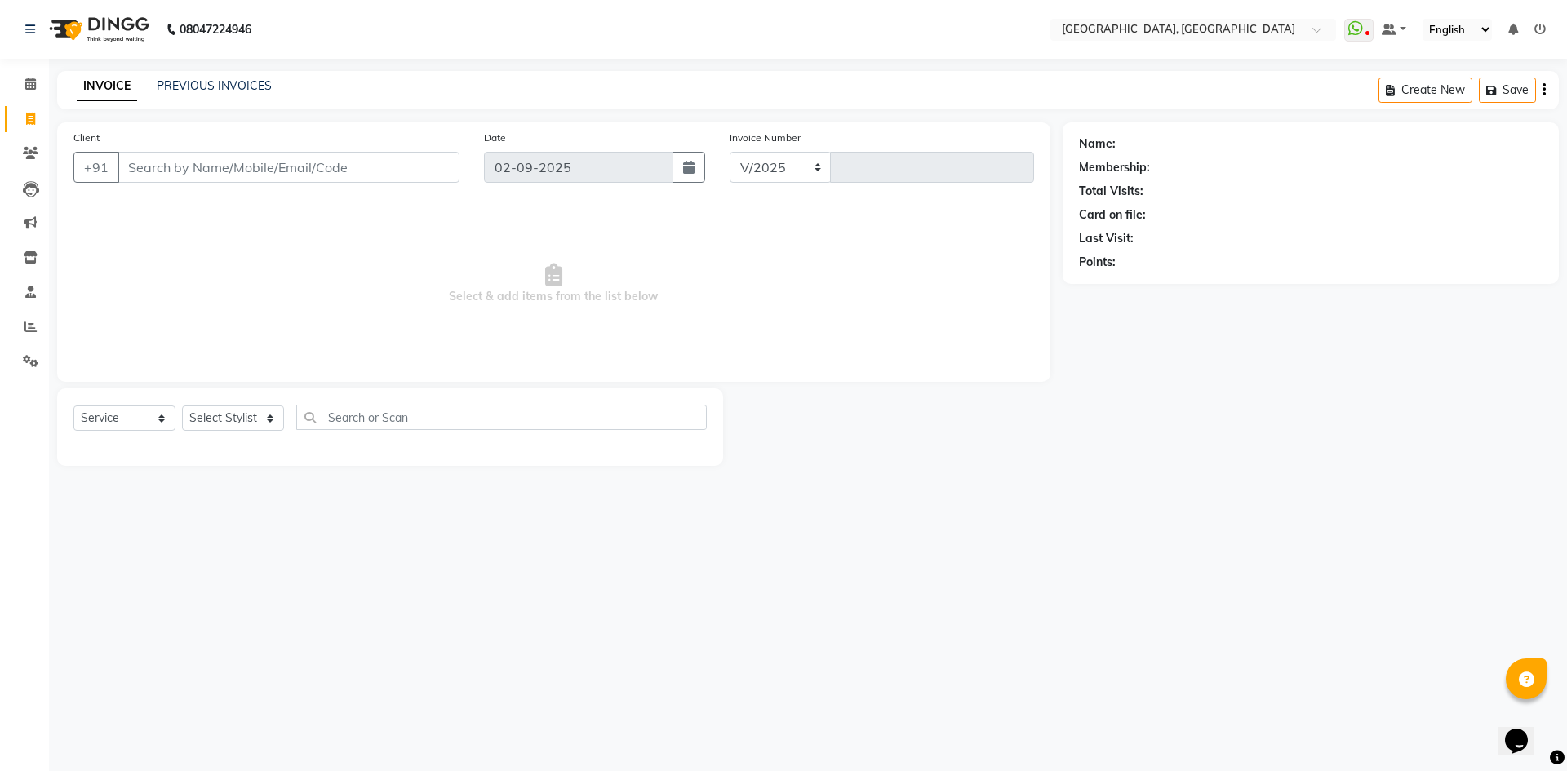
select select "3948"
type input "2769"
click at [210, 408] on select "Select Stylist" at bounding box center [233, 418] width 102 height 25
select select "63756"
click at [182, 406] on select "Select Stylist Aashis Alic ashok vihar Alice makeup Amit annu dhuper ashika ASH…" at bounding box center [233, 418] width 102 height 25
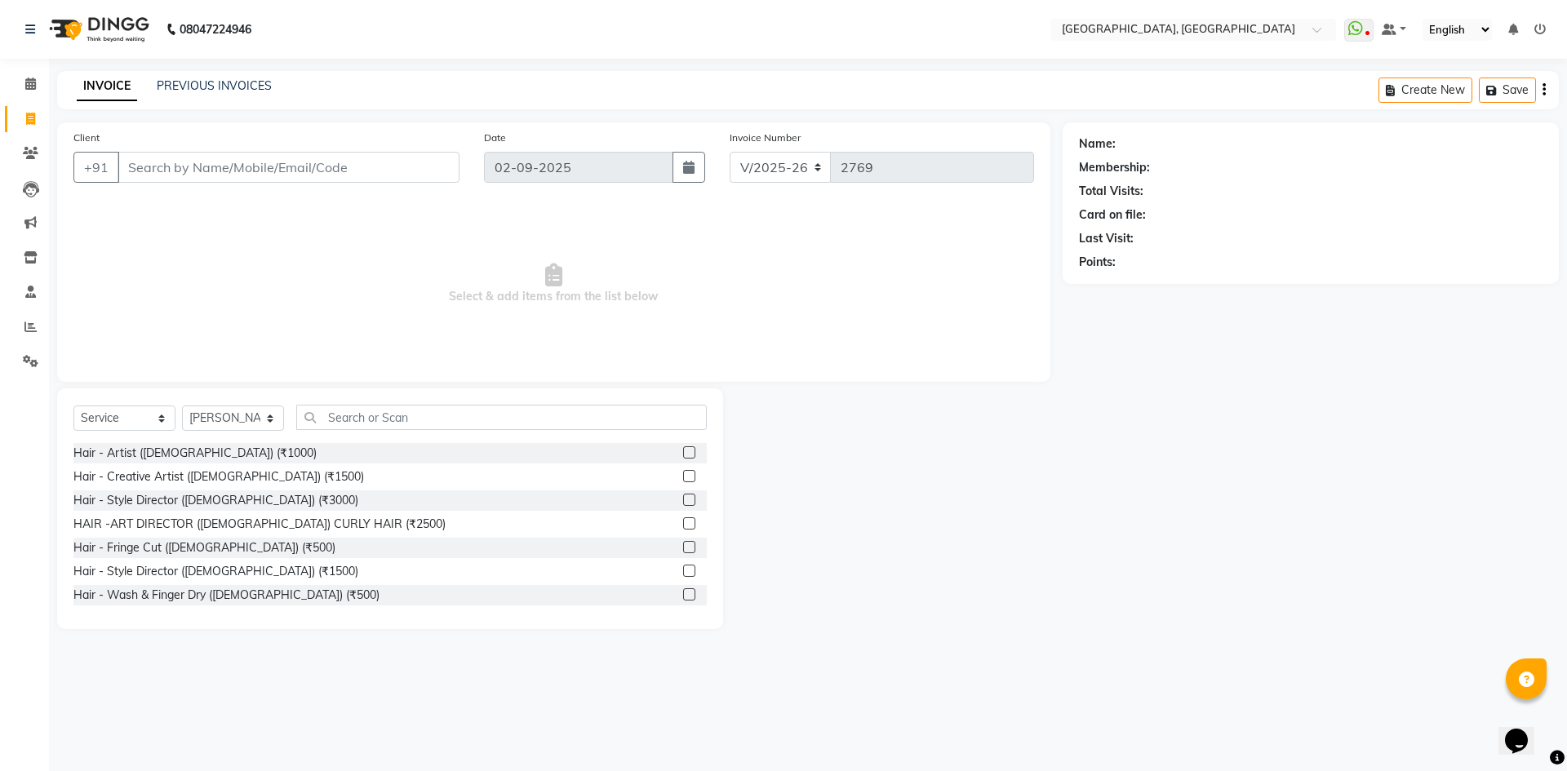
click at [348, 430] on div "Select Service Product Membership Package Voucher Prepaid Gift Card Select Styl…" at bounding box center [389, 424] width 633 height 38
click at [107, 406] on select "Select Service Product Membership Package Voucher Prepaid Gift Card" at bounding box center [124, 418] width 102 height 25
select select "product"
click at [73, 406] on select "Select Service Product Membership Package Voucher Prepaid Gift Card" at bounding box center [124, 418] width 102 height 25
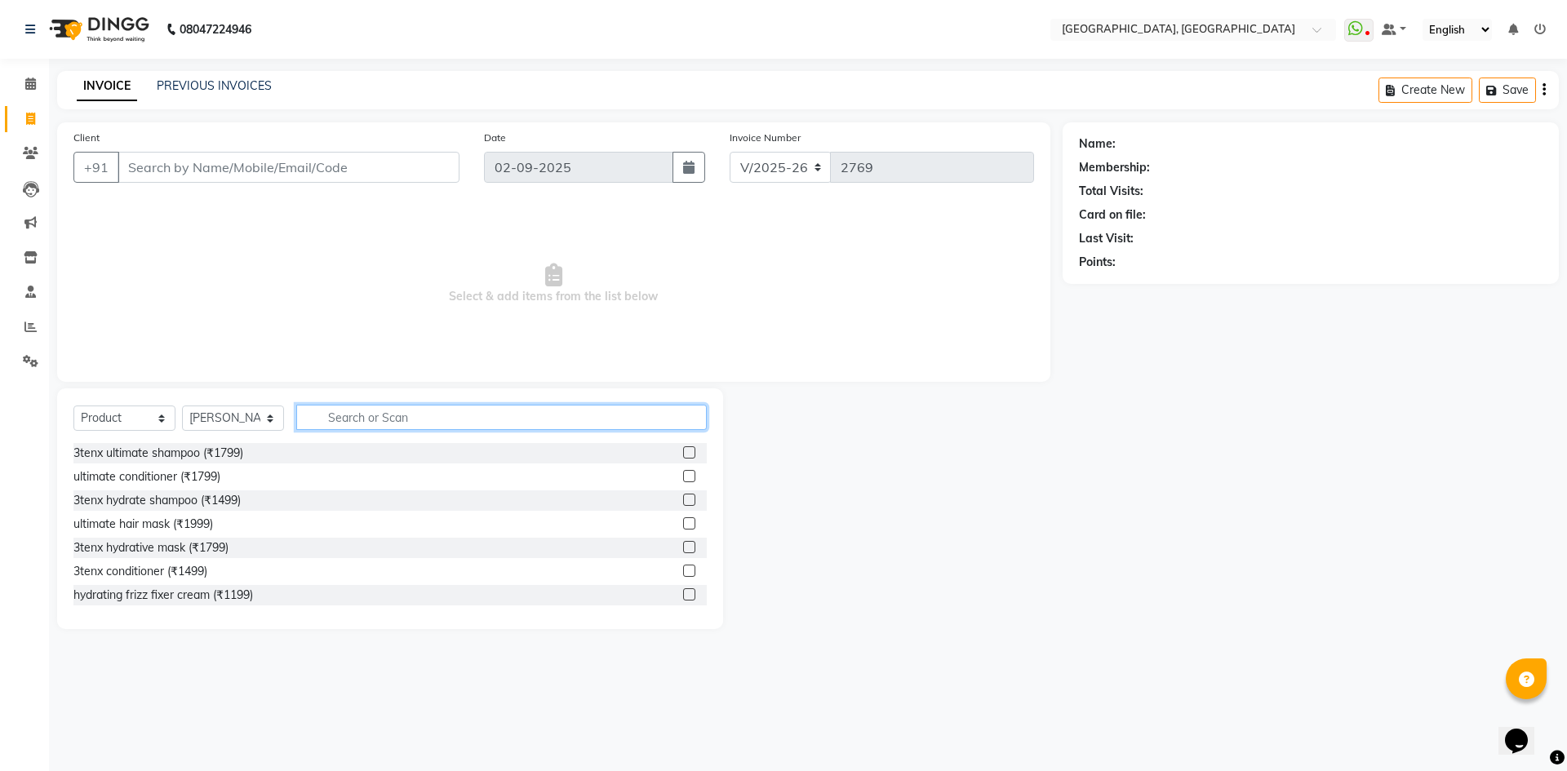
click at [348, 426] on input "text" at bounding box center [501, 417] width 410 height 25
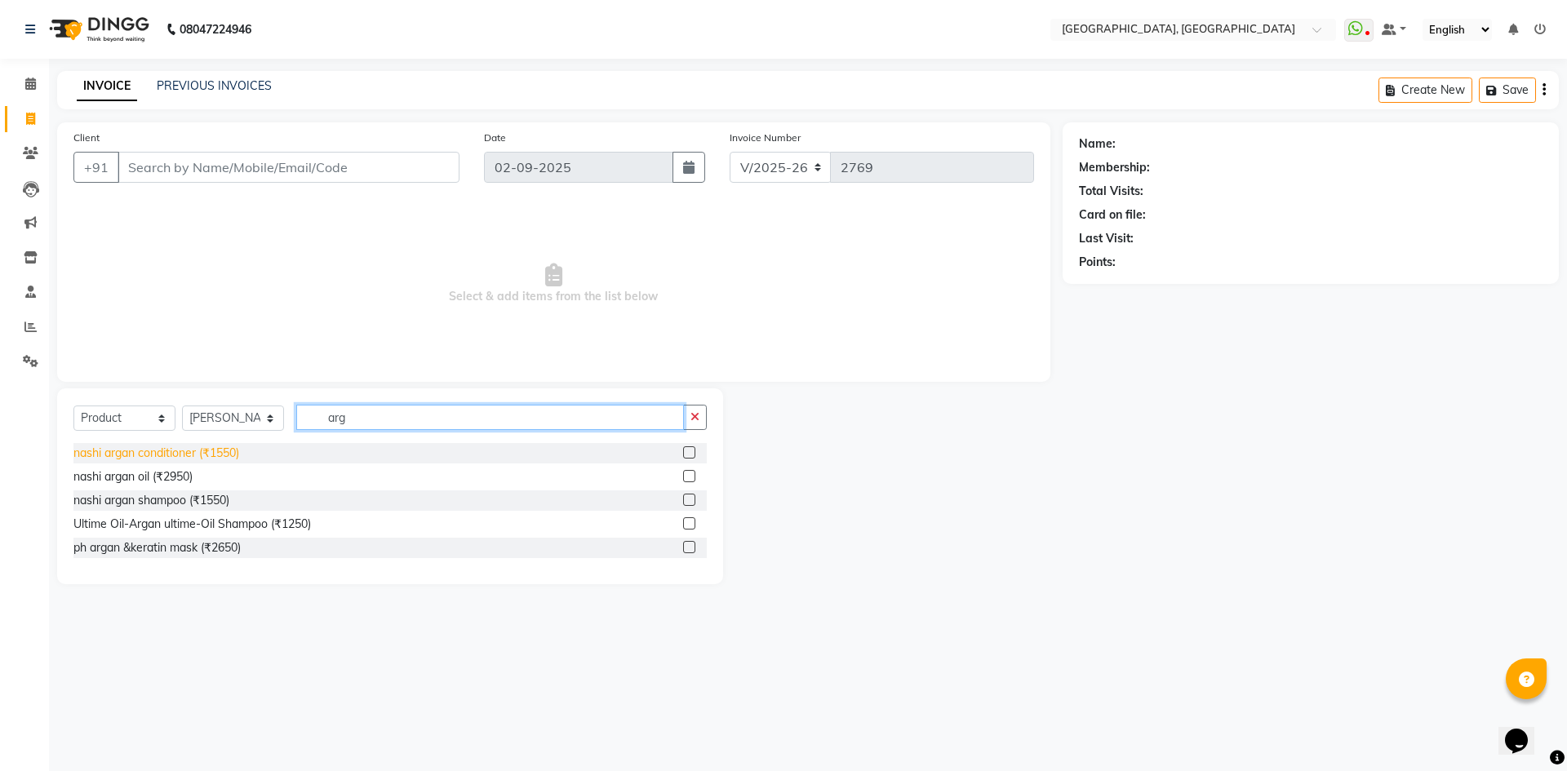
type input "arg"
click at [186, 448] on div "nashi argan conditioner (₹1550)" at bounding box center [156, 453] width 166 height 17
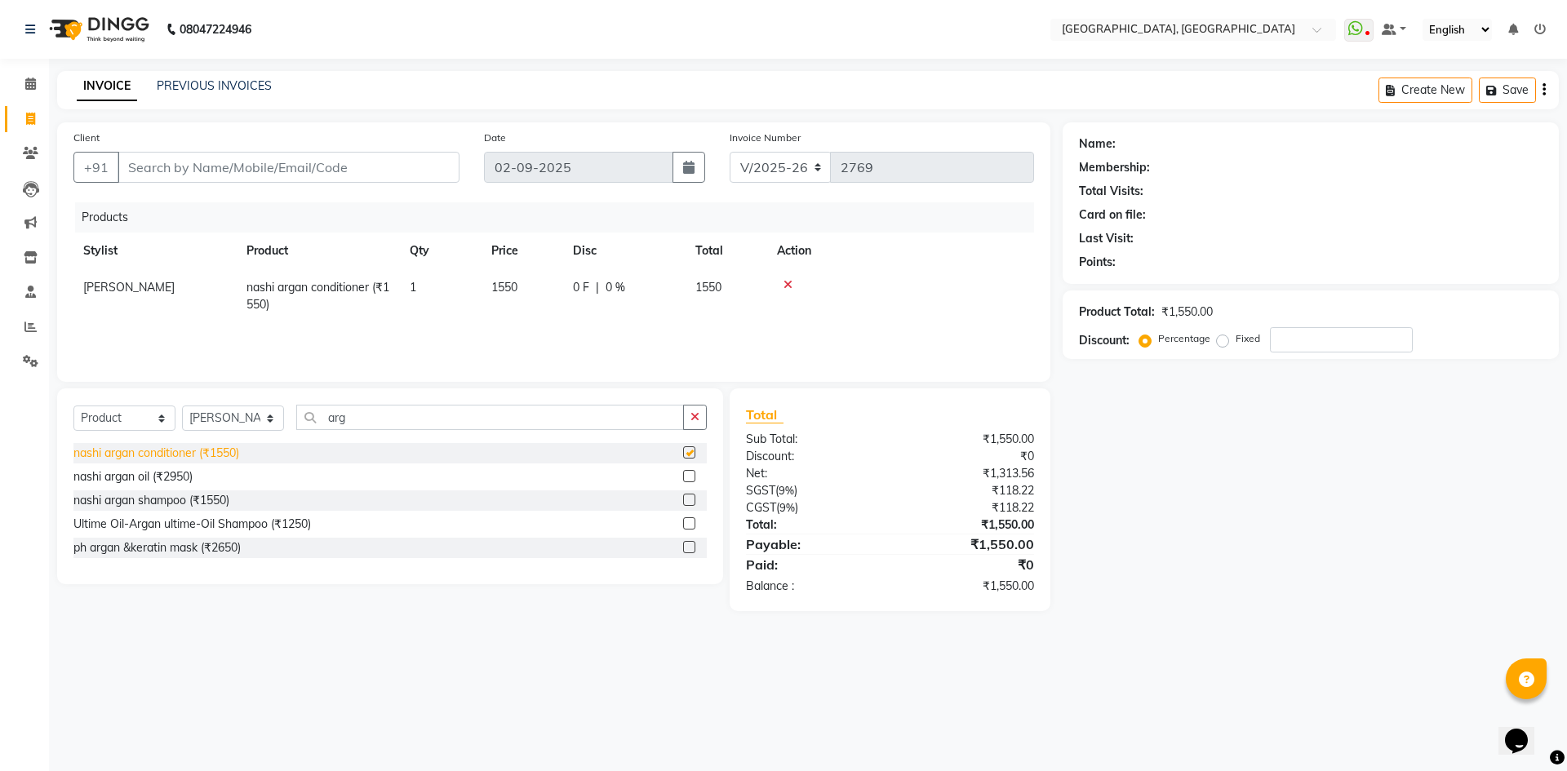
checkbox input "false"
click at [197, 494] on div "nashi argan shampoo (₹1550)" at bounding box center [151, 500] width 156 height 17
checkbox input "false"
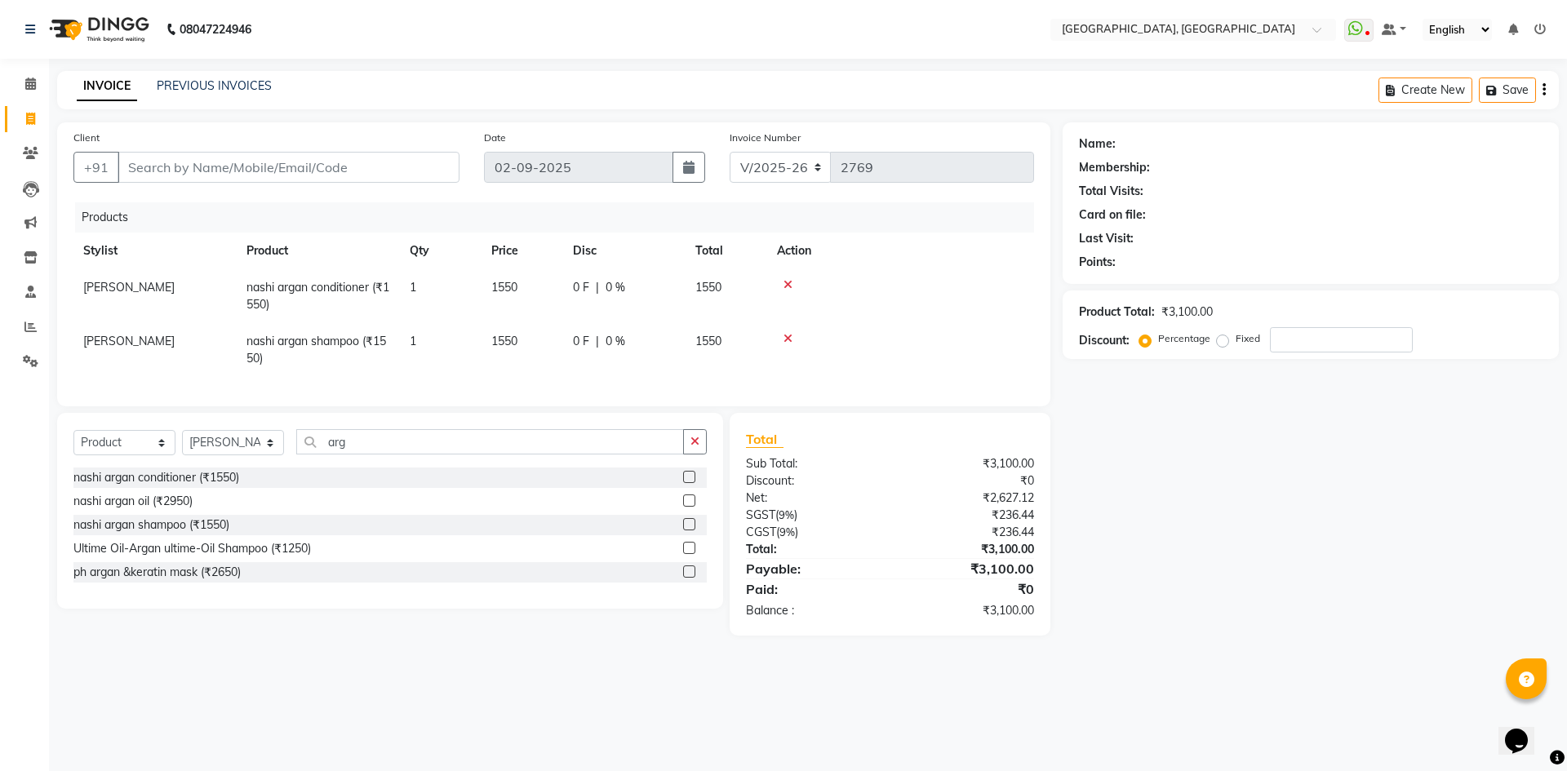
click at [499, 288] on span "1550" at bounding box center [504, 287] width 26 height 15
select select "63756"
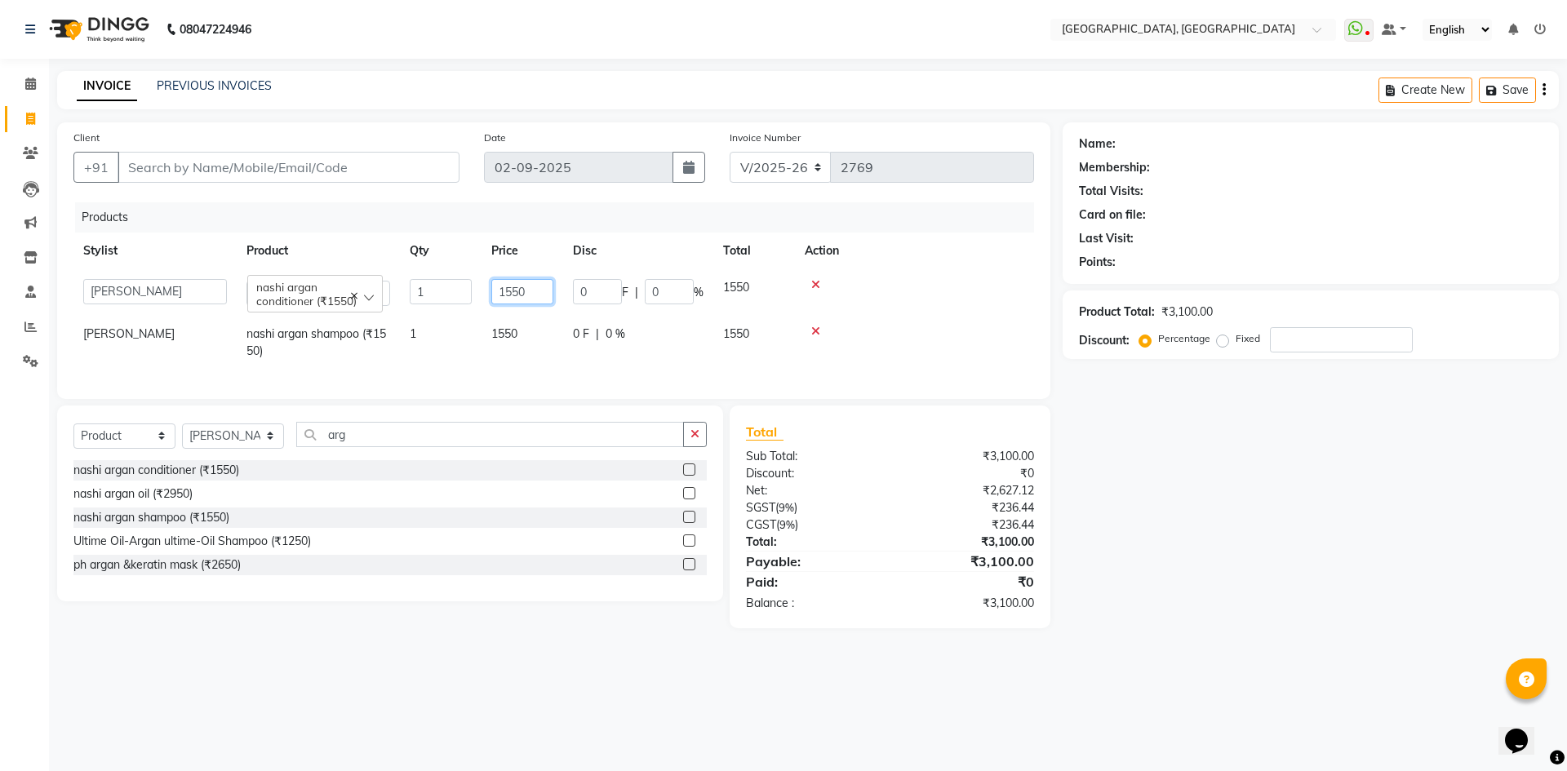
click at [516, 283] on input "1550" at bounding box center [522, 291] width 62 height 25
type input "1650"
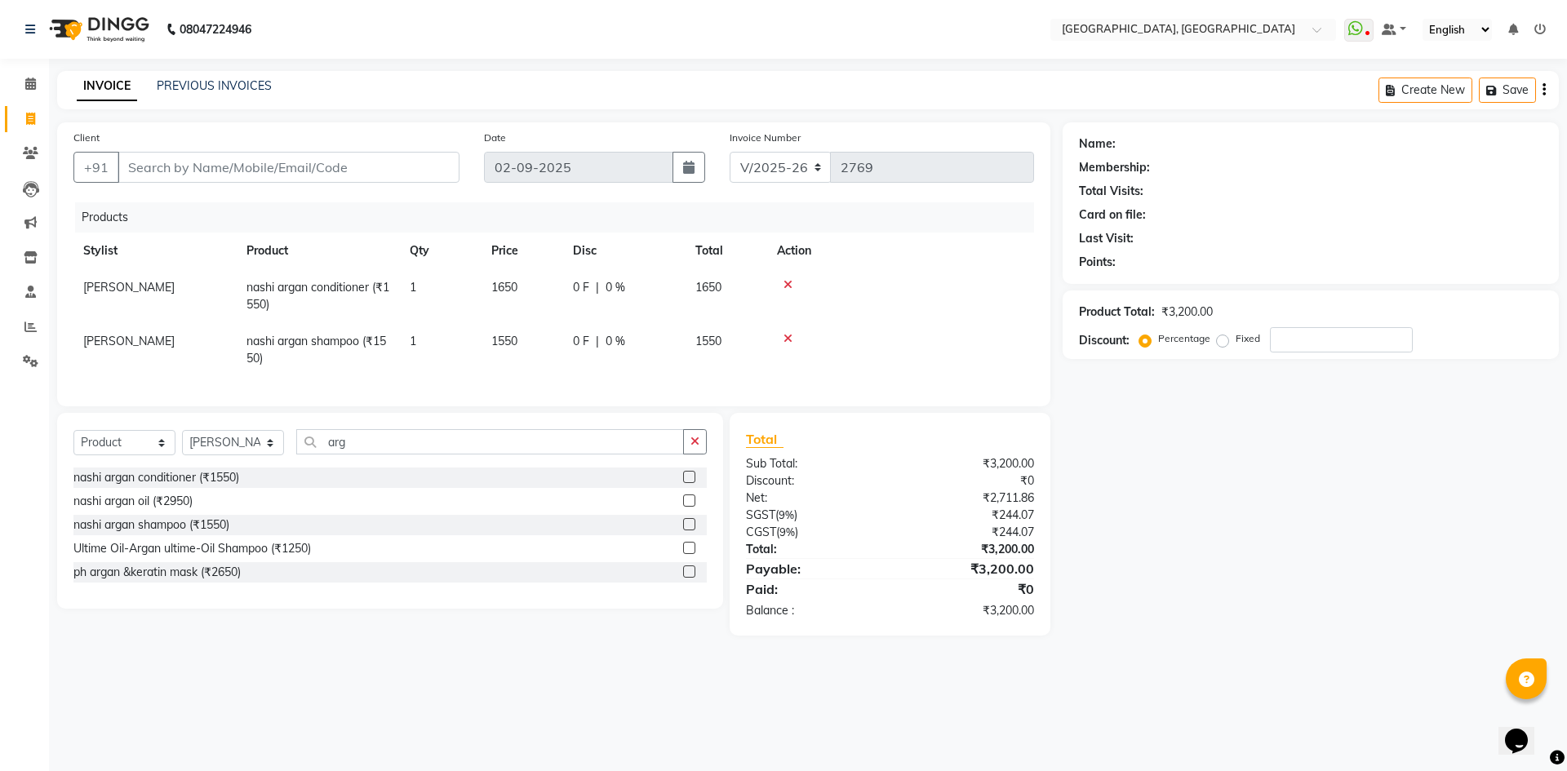
click at [498, 341] on span "1550" at bounding box center [504, 341] width 26 height 15
select select "63756"
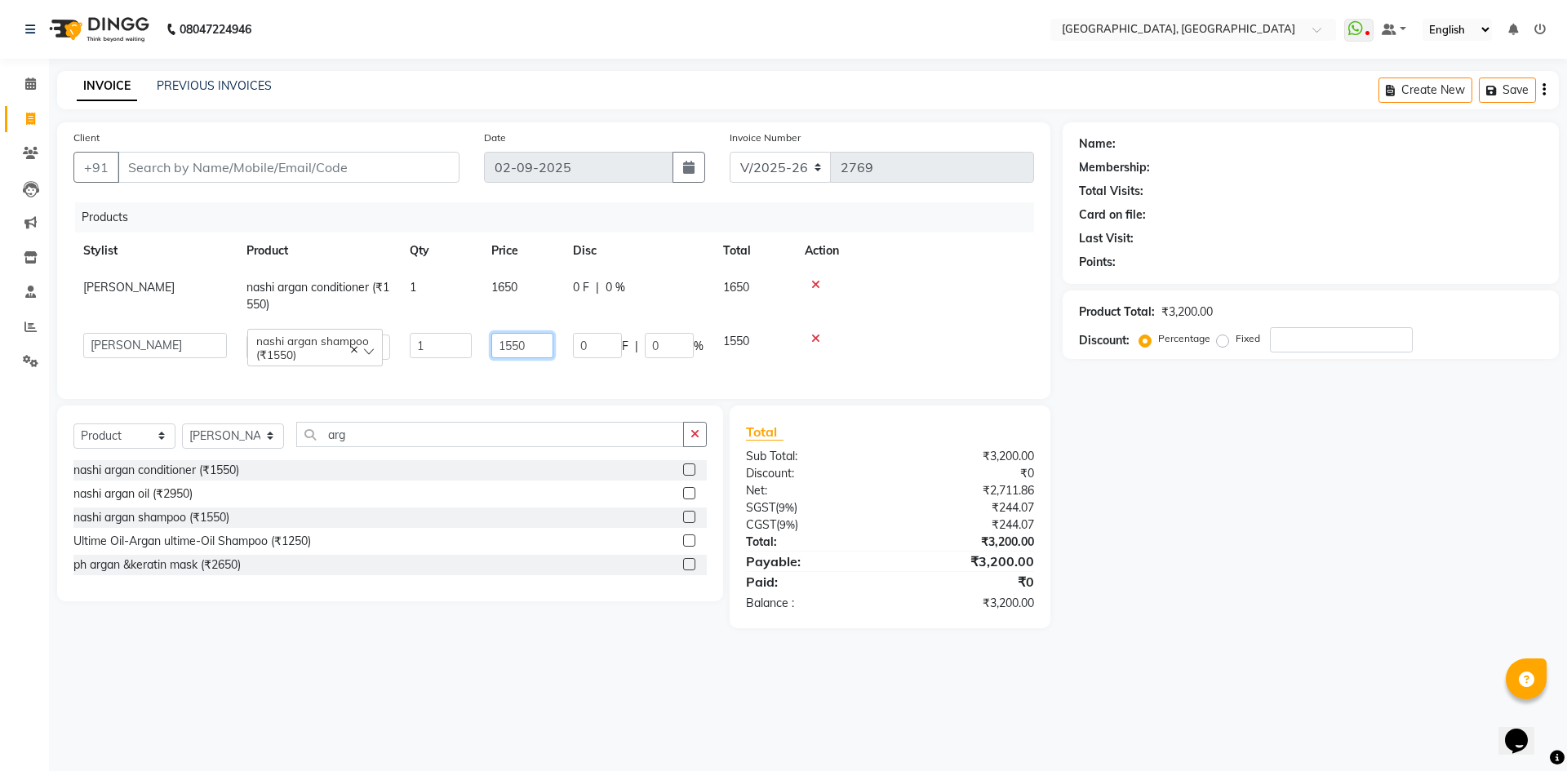
click at [501, 336] on input "1550" at bounding box center [522, 345] width 62 height 25
type input "1650"
click at [521, 421] on div "Client +91 Date 02-09-2025 Invoice Number V/2025 V/2025-26 2769 Products Stylis…" at bounding box center [554, 375] width 1018 height 506
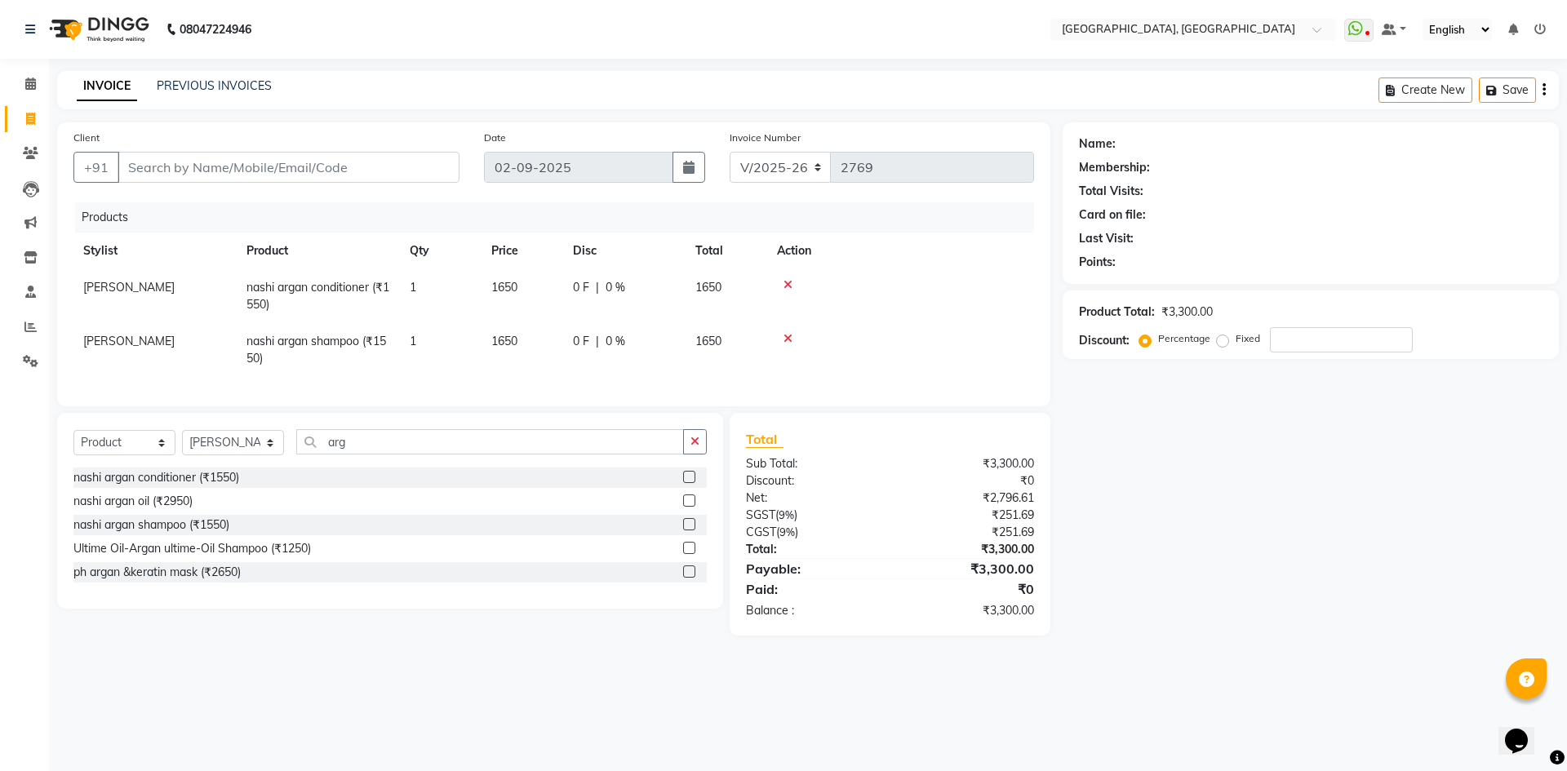
click at [371, 149] on div "Client +91" at bounding box center [266, 162] width 410 height 67
click at [390, 182] on input "Client" at bounding box center [289, 167] width 342 height 31
type input "7"
type input "0"
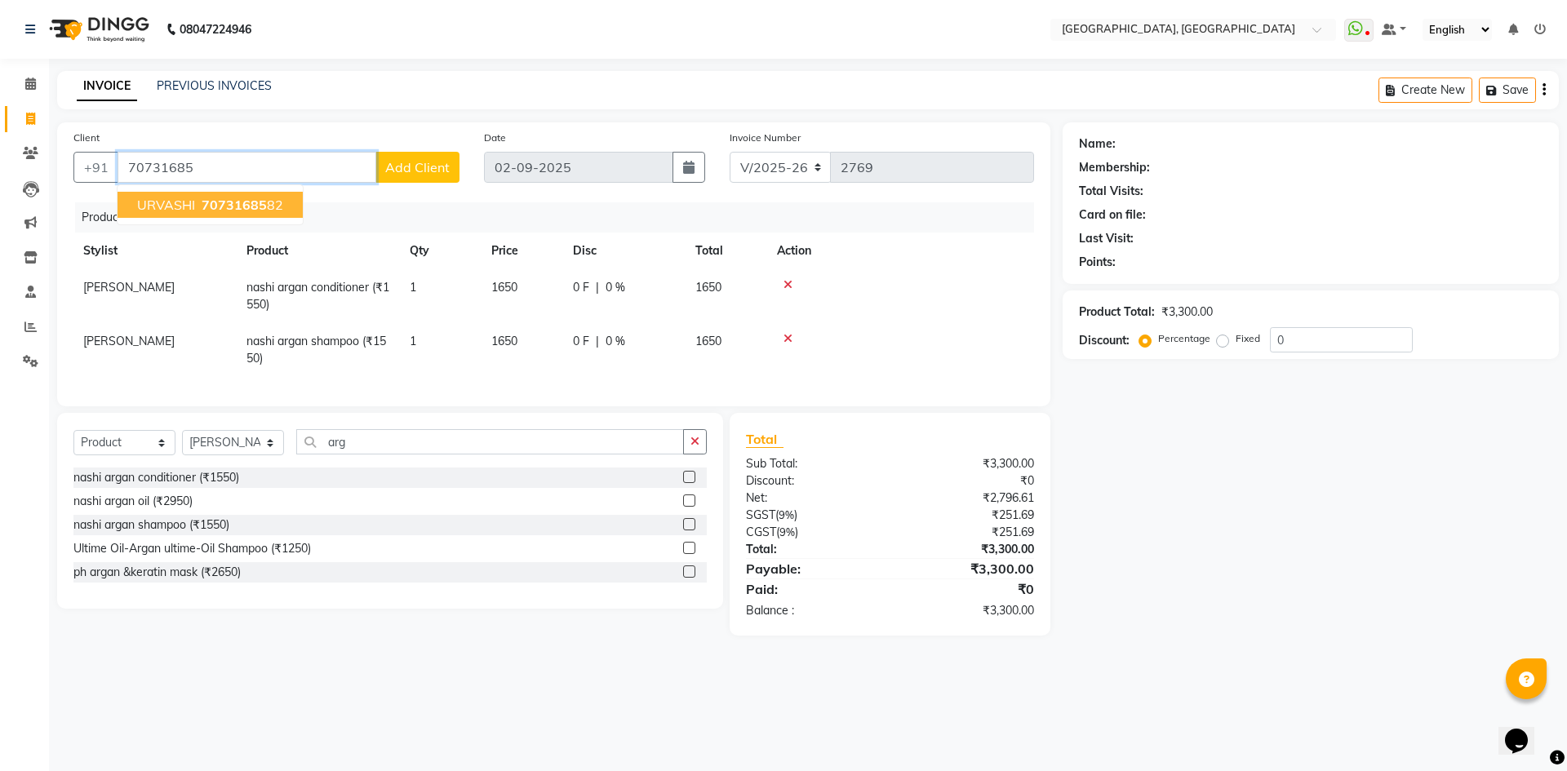
click at [242, 217] on button "URVASHI 70731685 82" at bounding box center [210, 205] width 185 height 26
type input "7073168582"
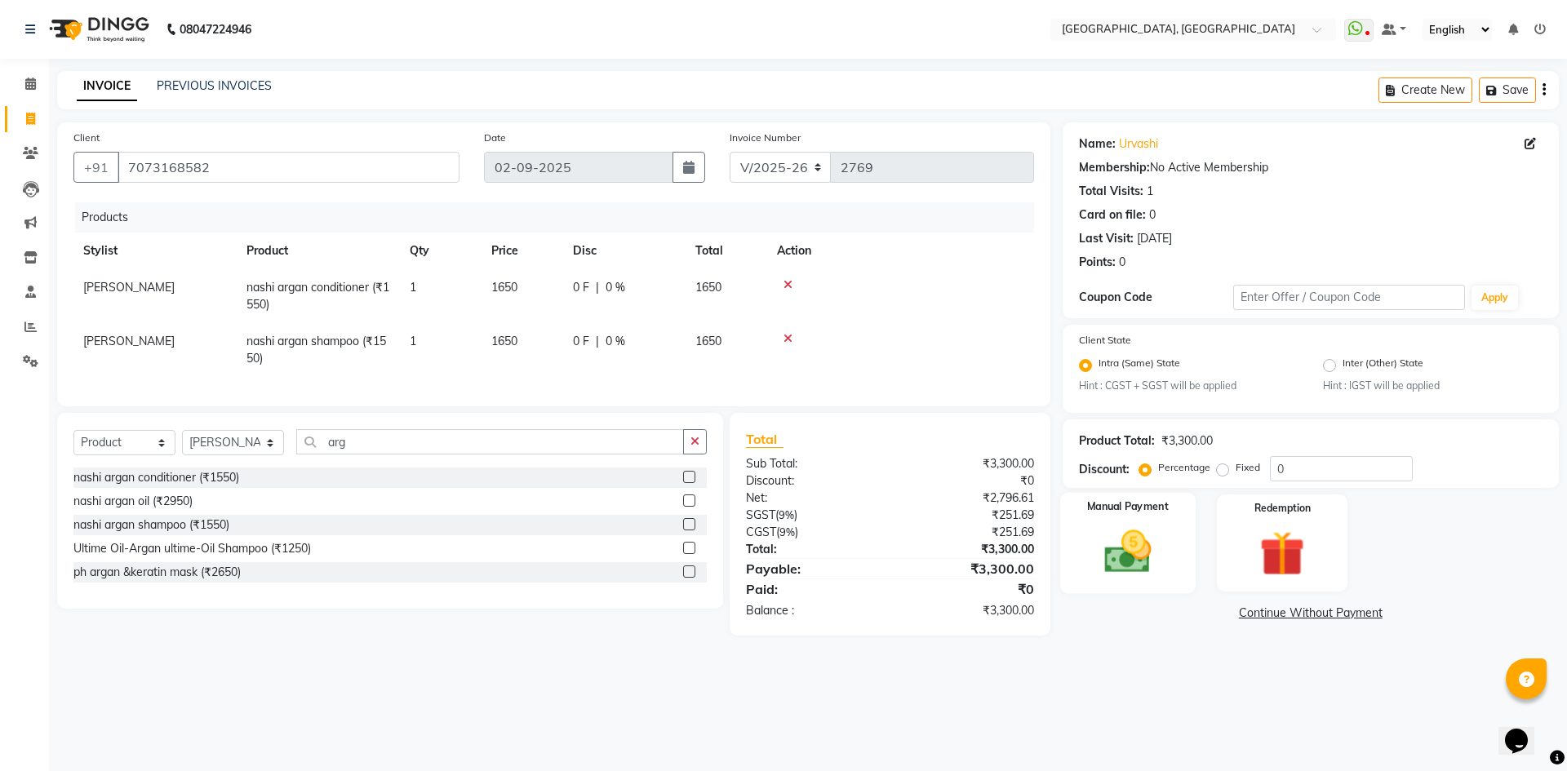
click at [1108, 562] on img at bounding box center [1127, 553] width 76 height 54
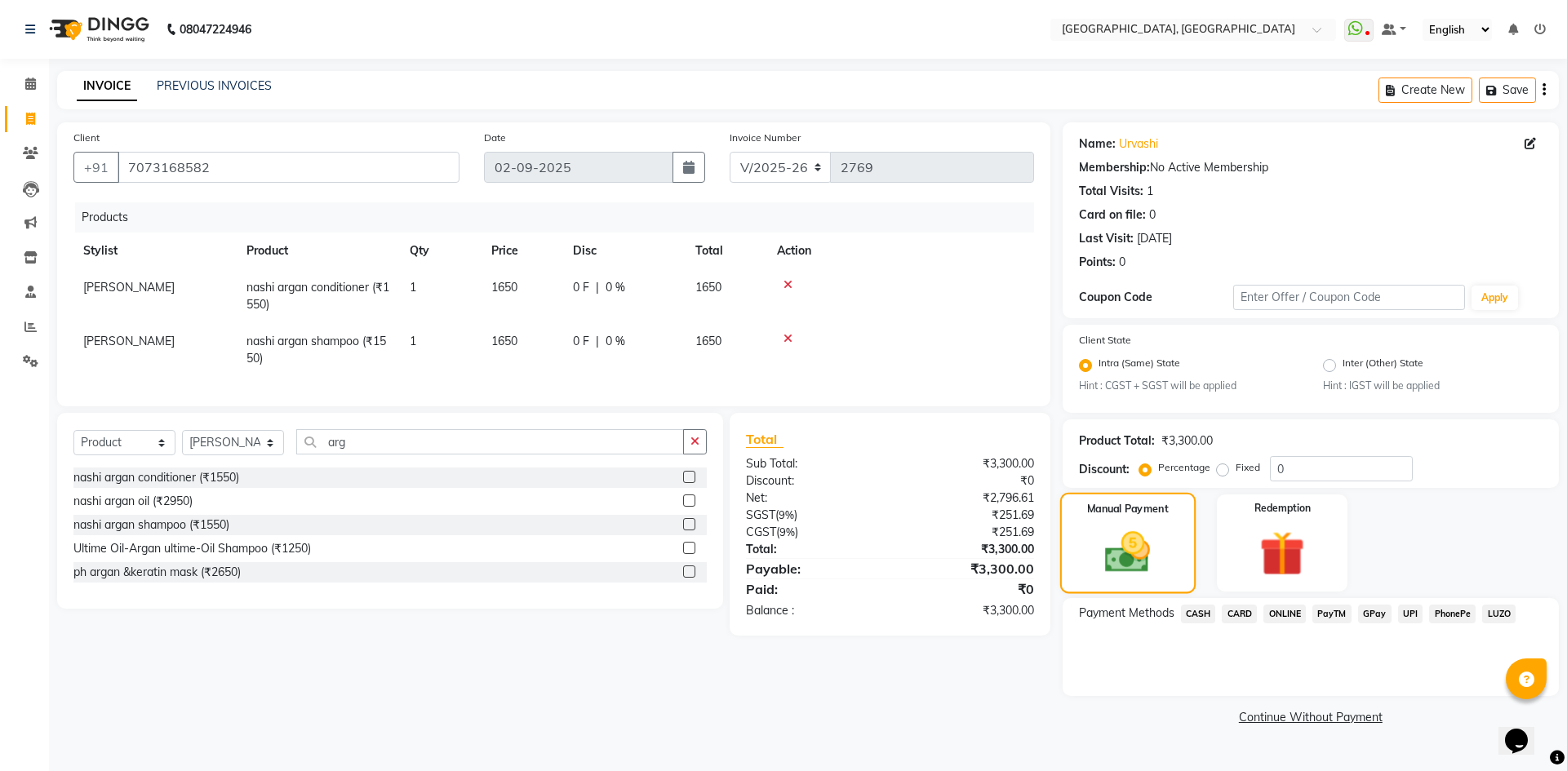
click at [1147, 566] on img at bounding box center [1126, 553] width 73 height 52
click at [1404, 612] on span "UPI" at bounding box center [1410, 614] width 25 height 19
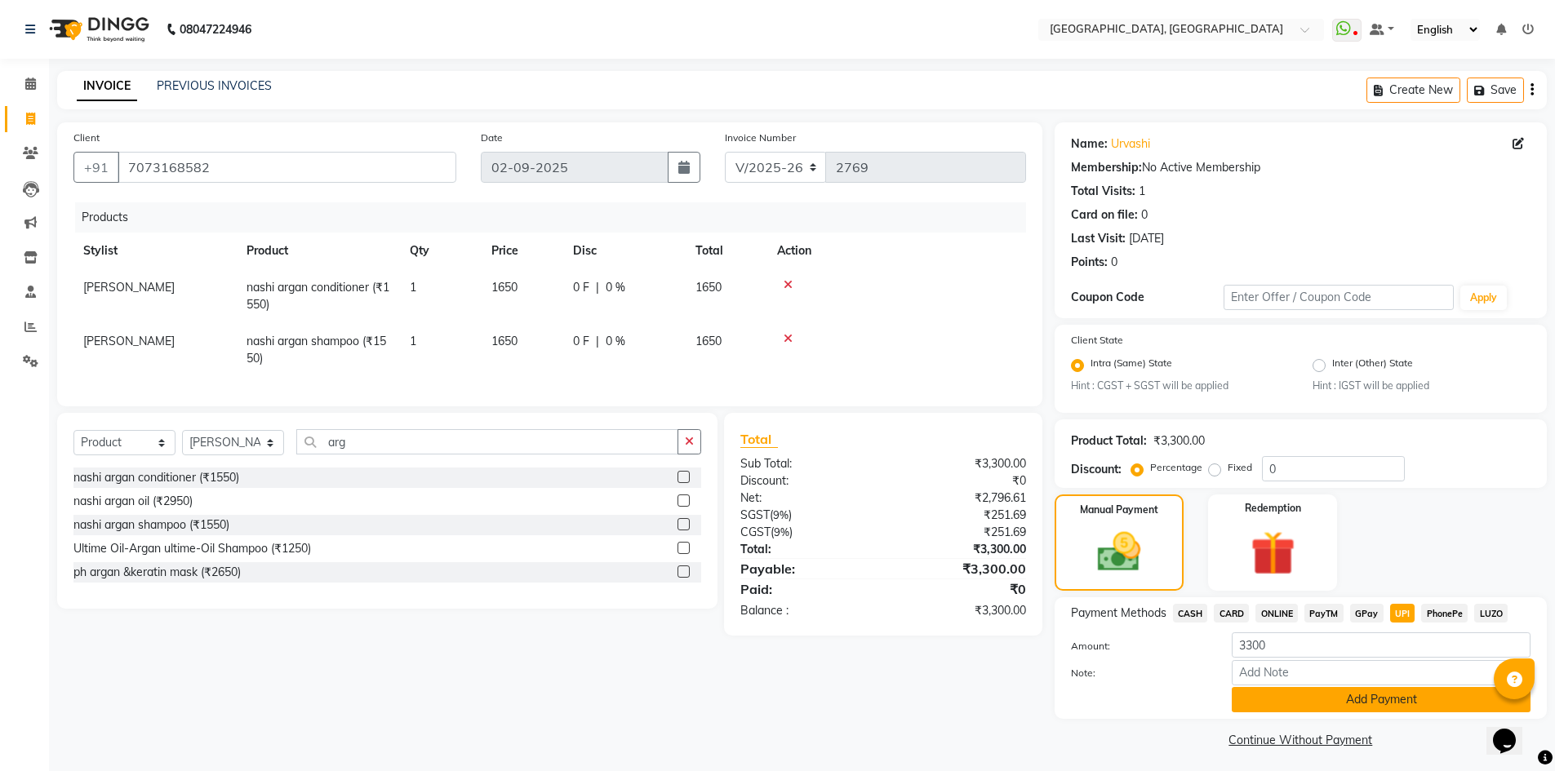
click at [1382, 703] on button "Add Payment" at bounding box center [1380, 699] width 299 height 25
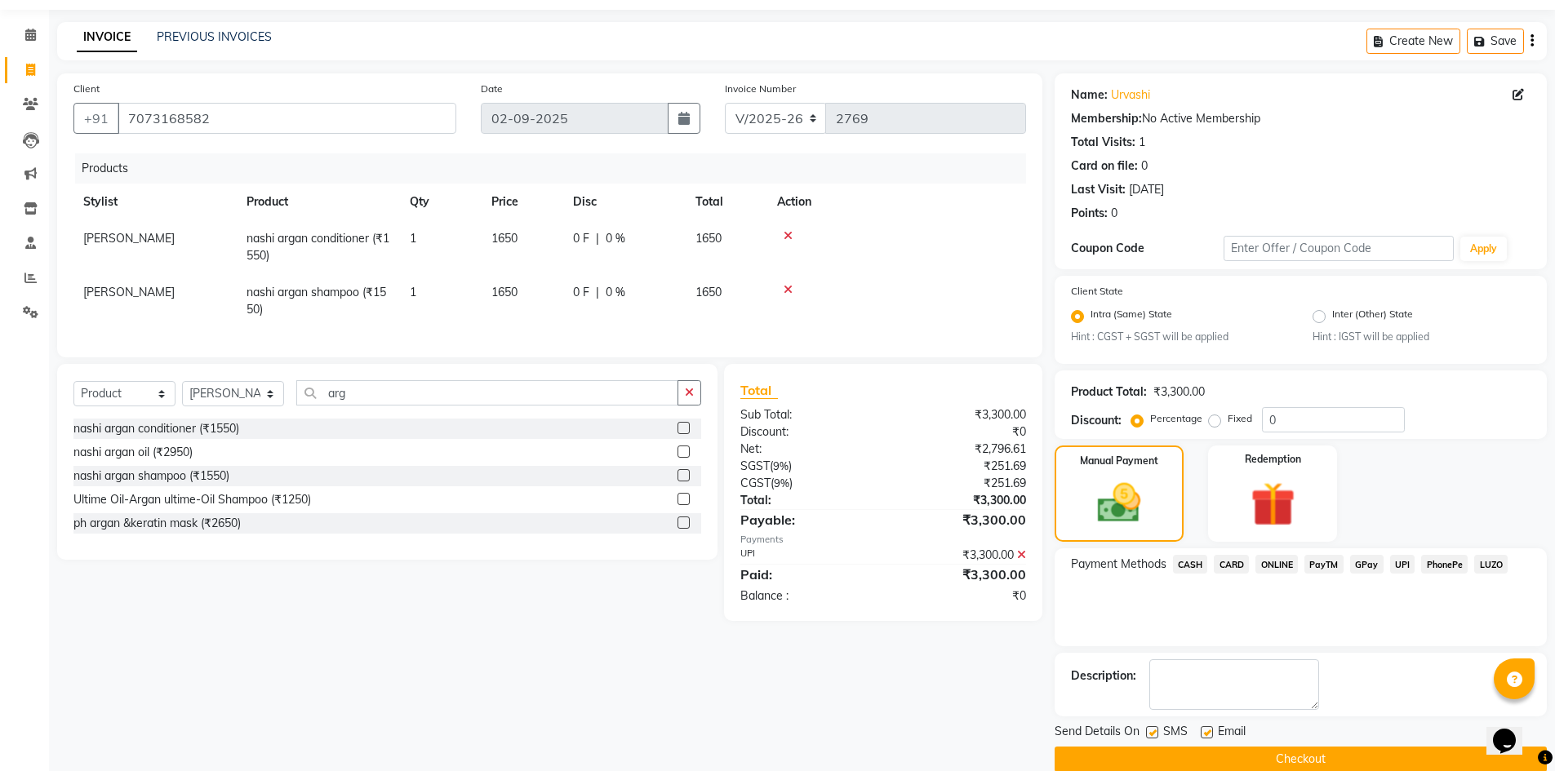
scroll to position [74, 0]
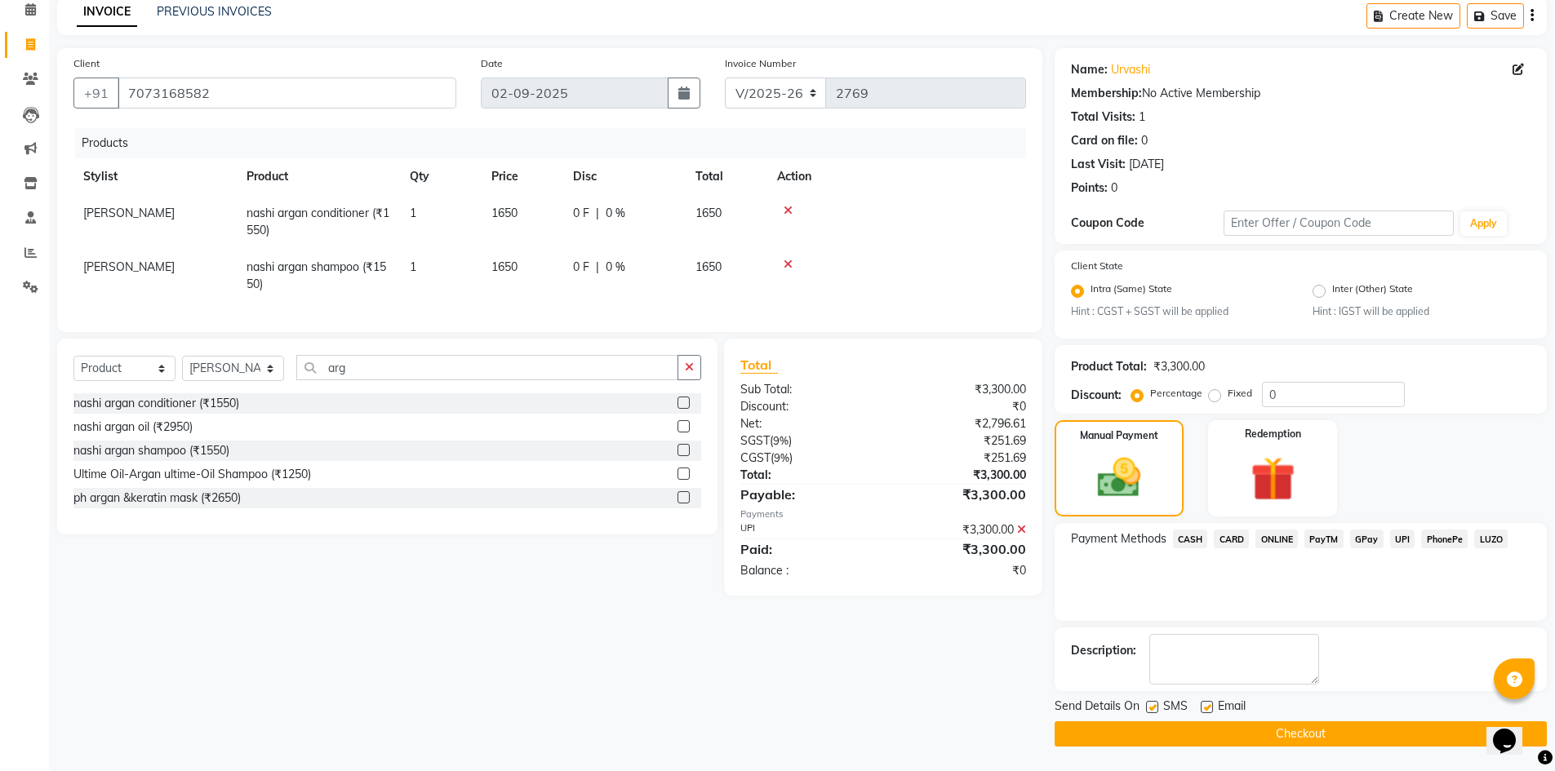
click at [1324, 735] on button "Checkout" at bounding box center [1300, 733] width 492 height 25
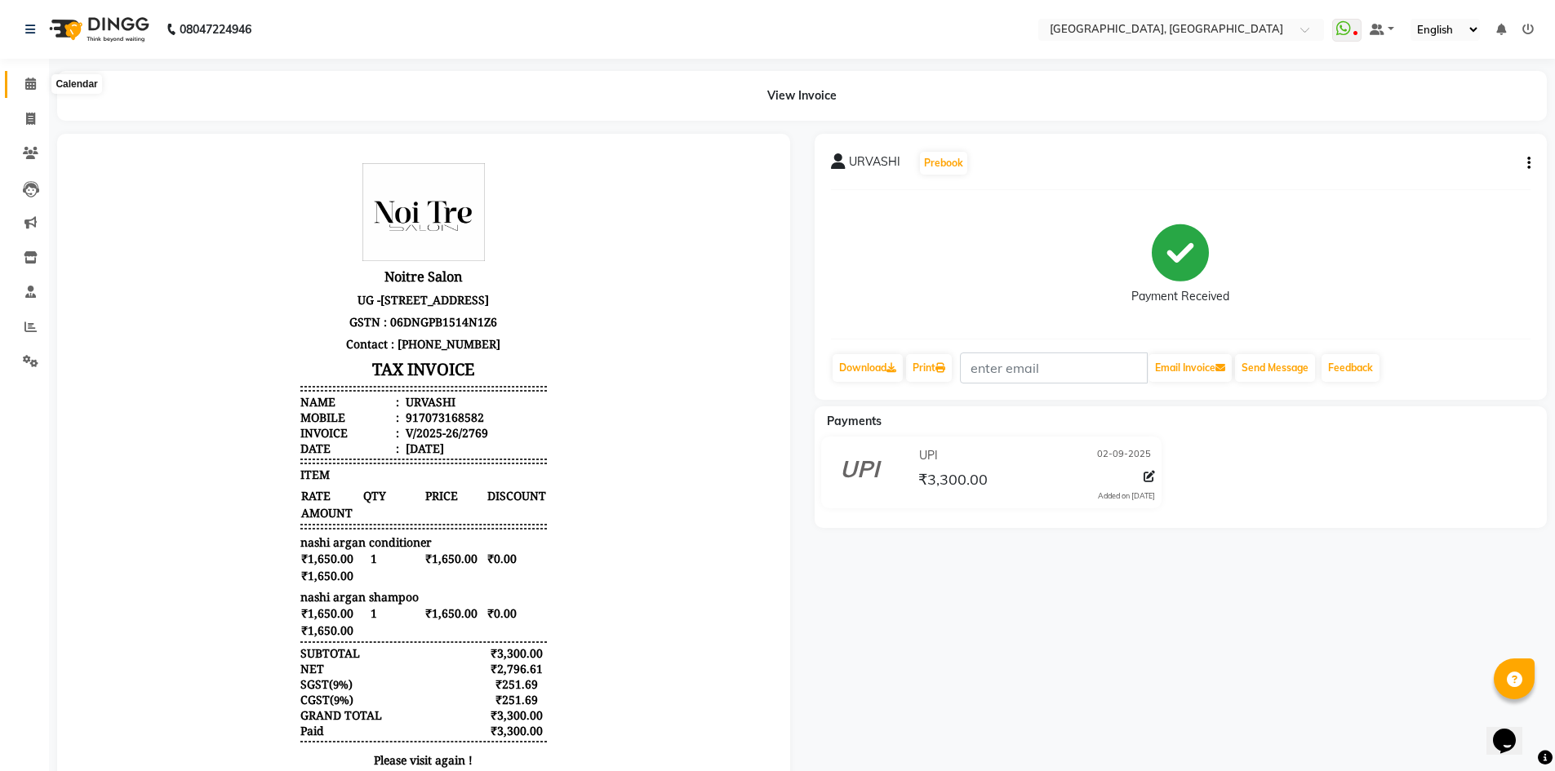
click at [23, 87] on span at bounding box center [30, 84] width 29 height 19
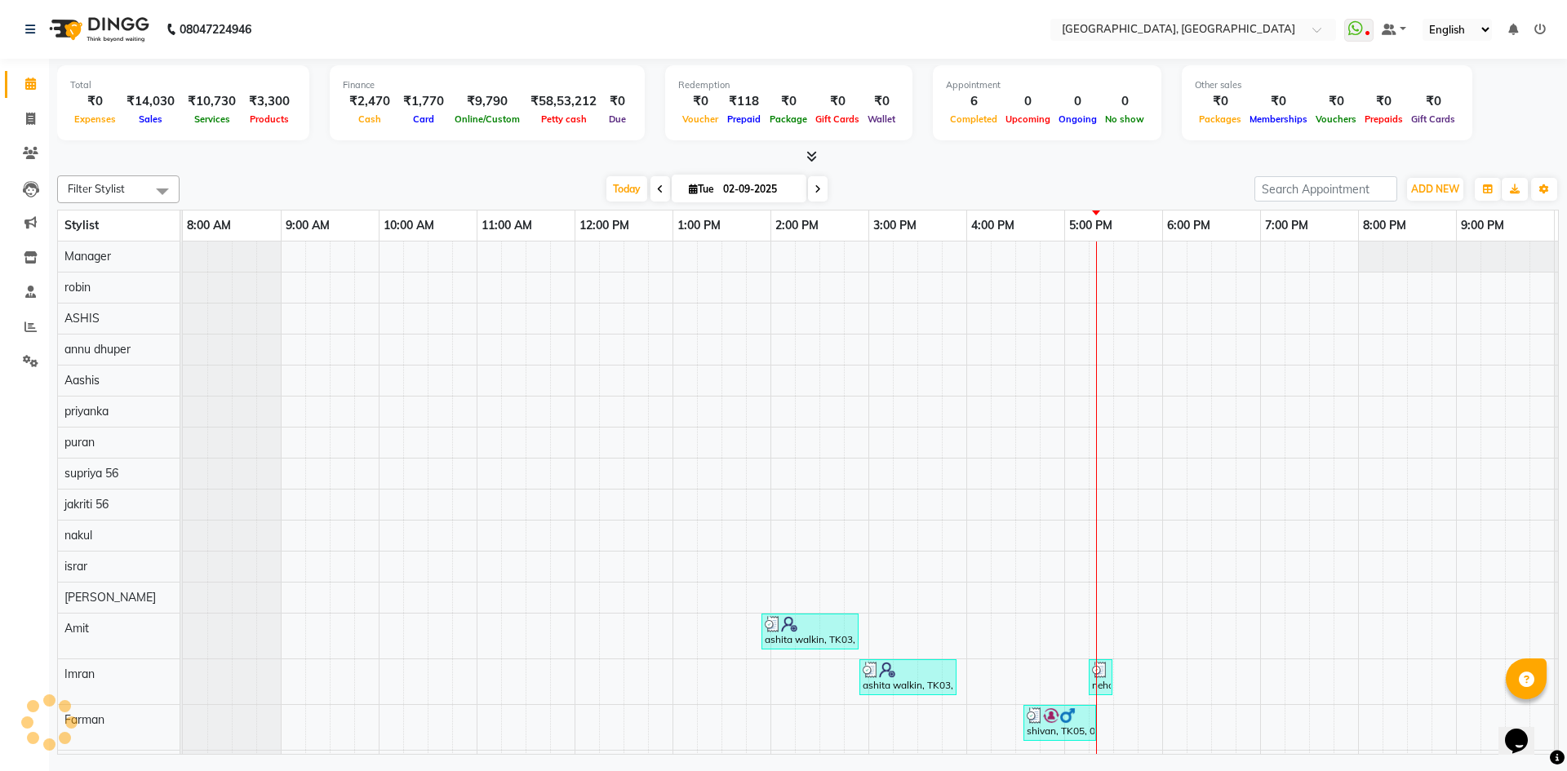
click at [375, 166] on div "Total ₹0 Expenses ₹14,030 Sales ₹10,730 Services ₹3,300 Products Finance ₹2,470…" at bounding box center [808, 409] width 1518 height 700
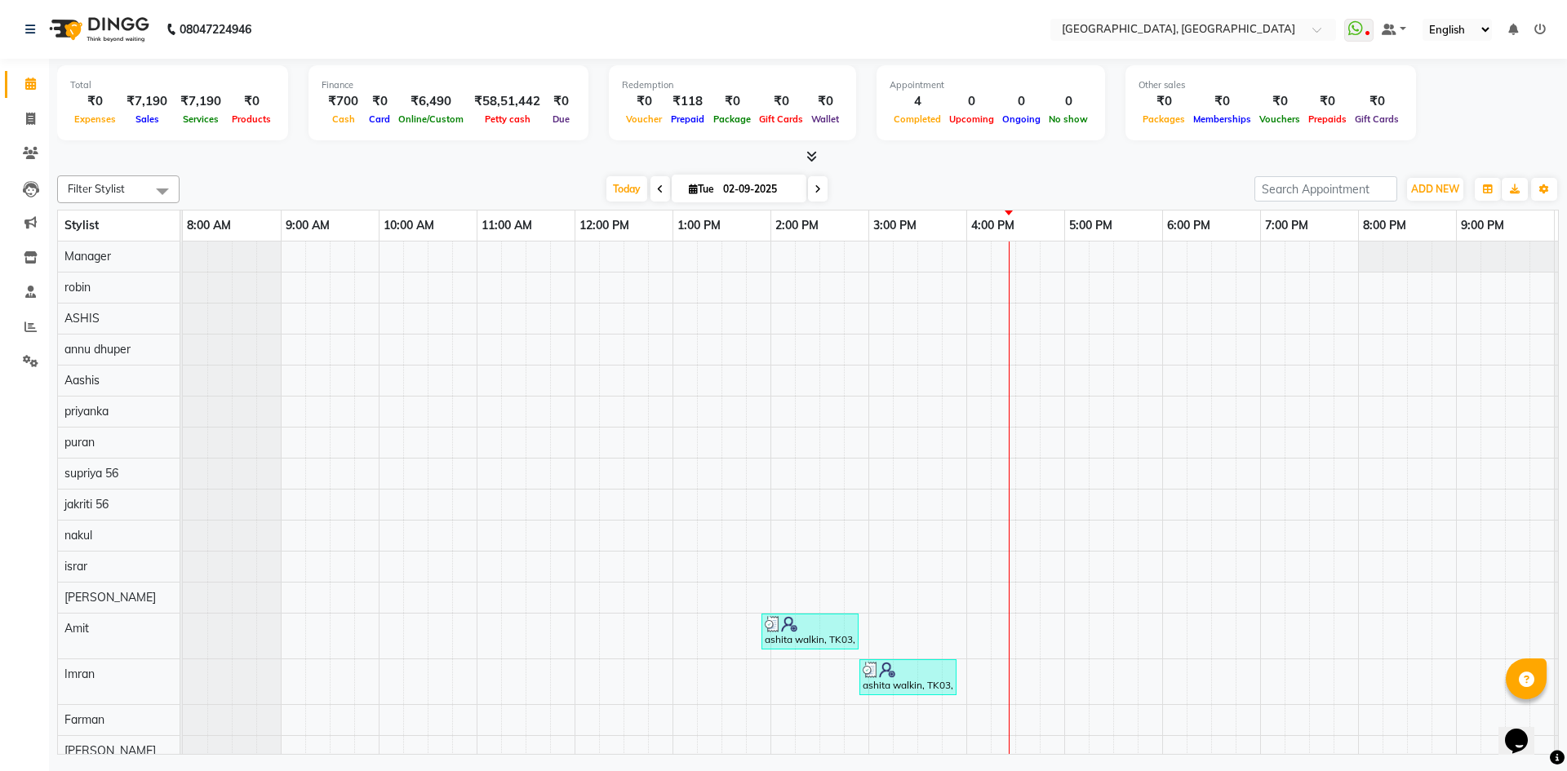
click at [815, 150] on icon at bounding box center [811, 156] width 11 height 12
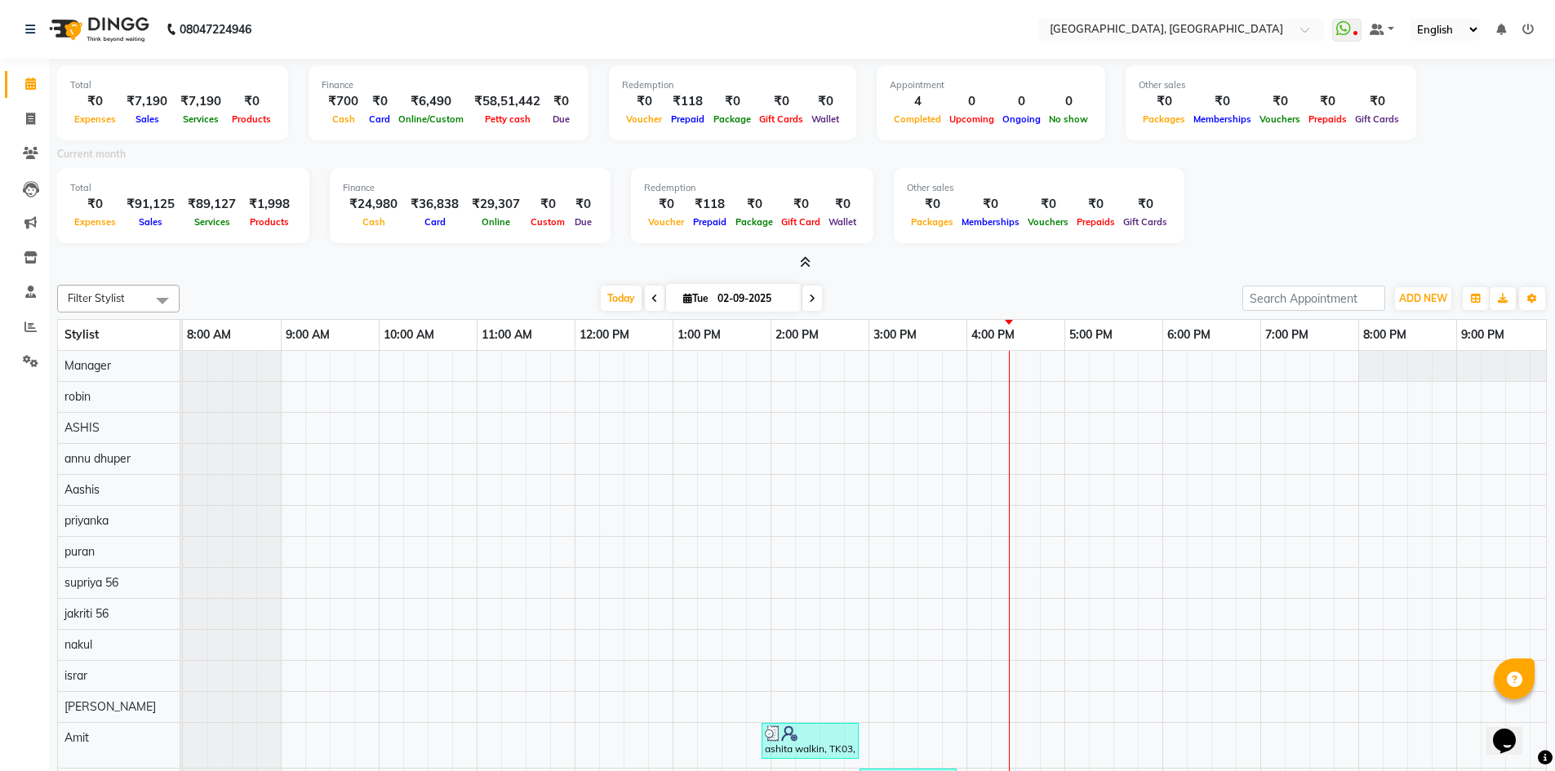
click at [793, 260] on span at bounding box center [801, 263] width 17 height 17
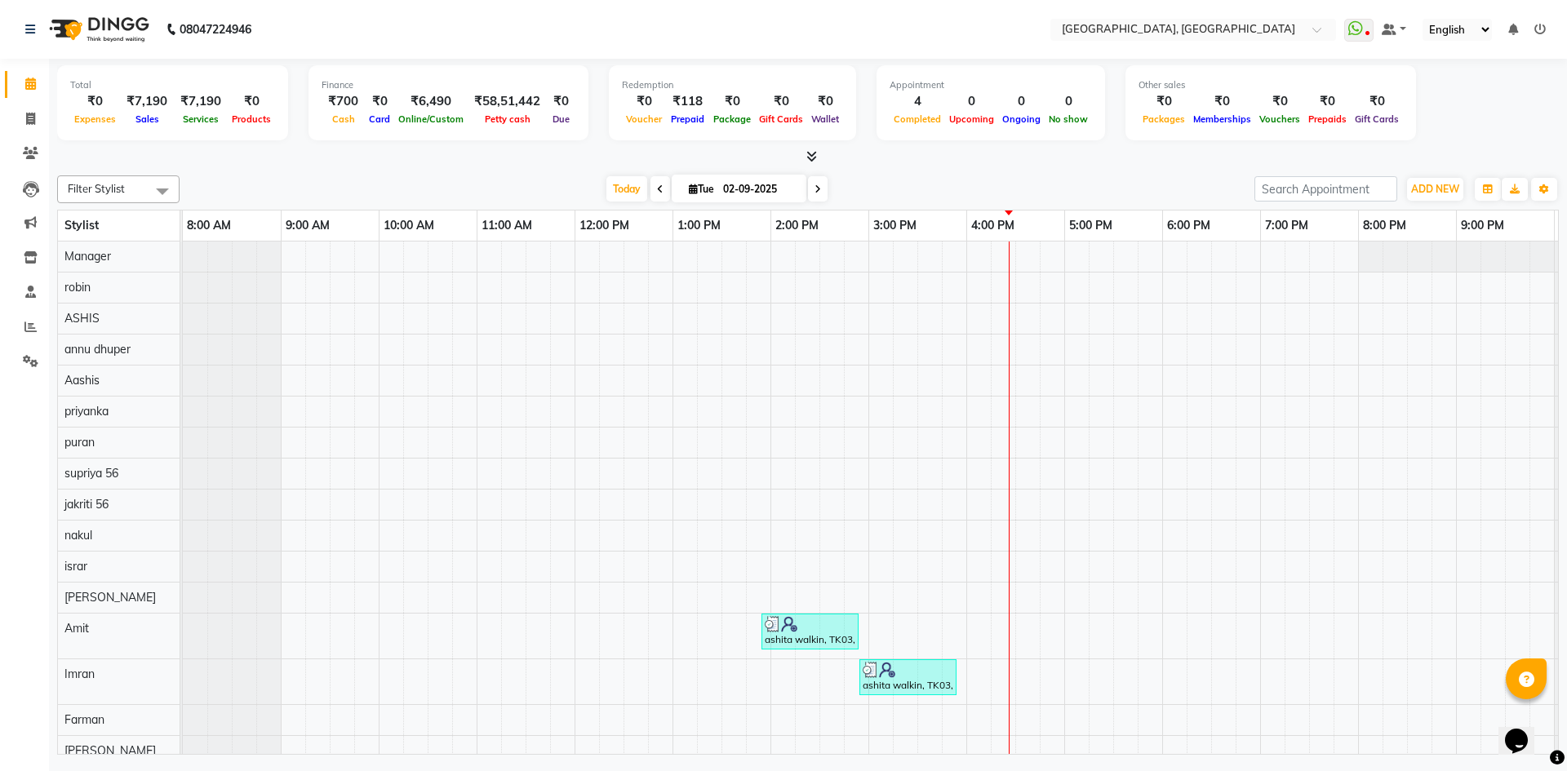
click at [812, 153] on icon at bounding box center [811, 156] width 11 height 12
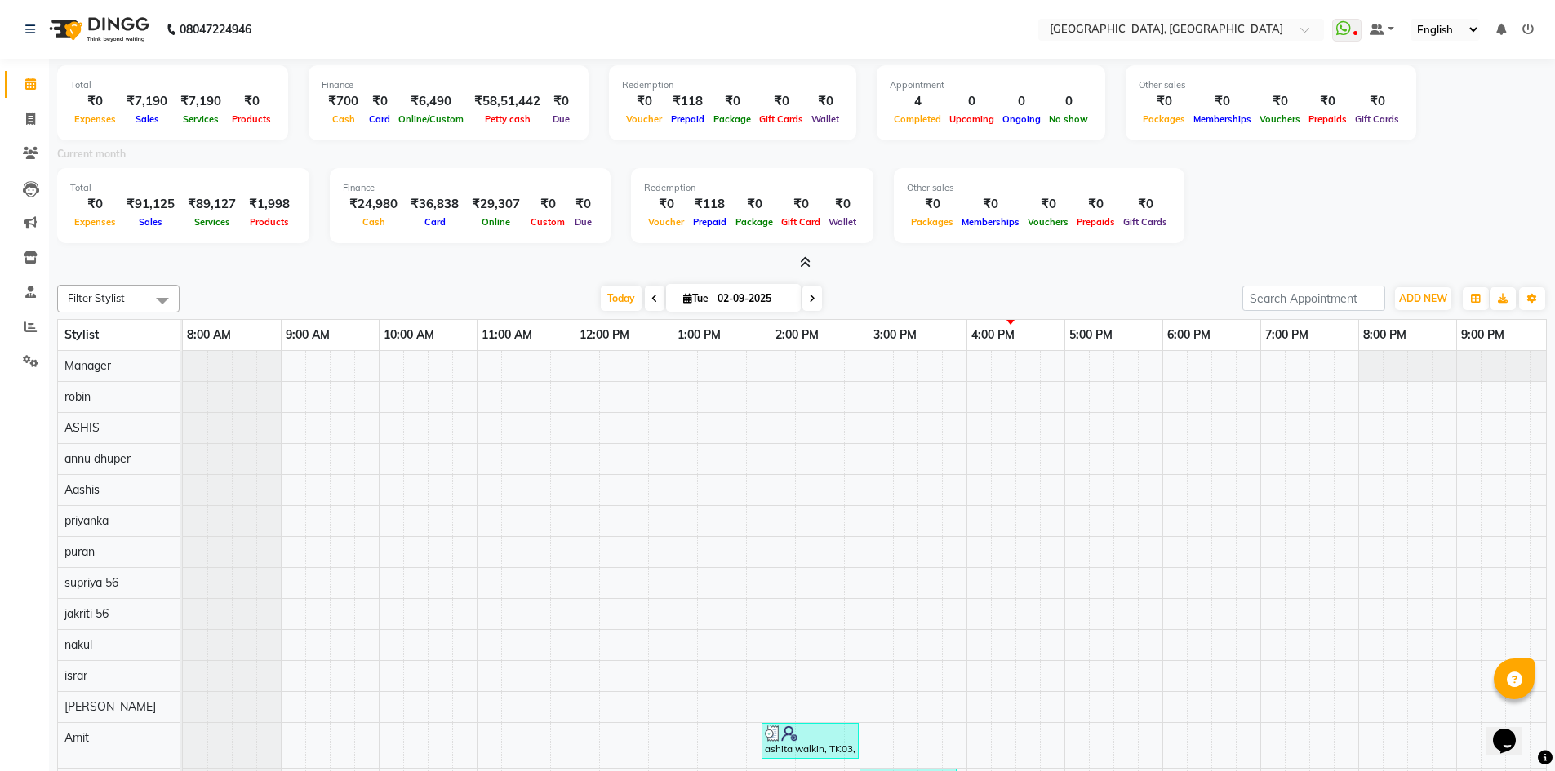
click at [801, 259] on icon at bounding box center [805, 262] width 11 height 12
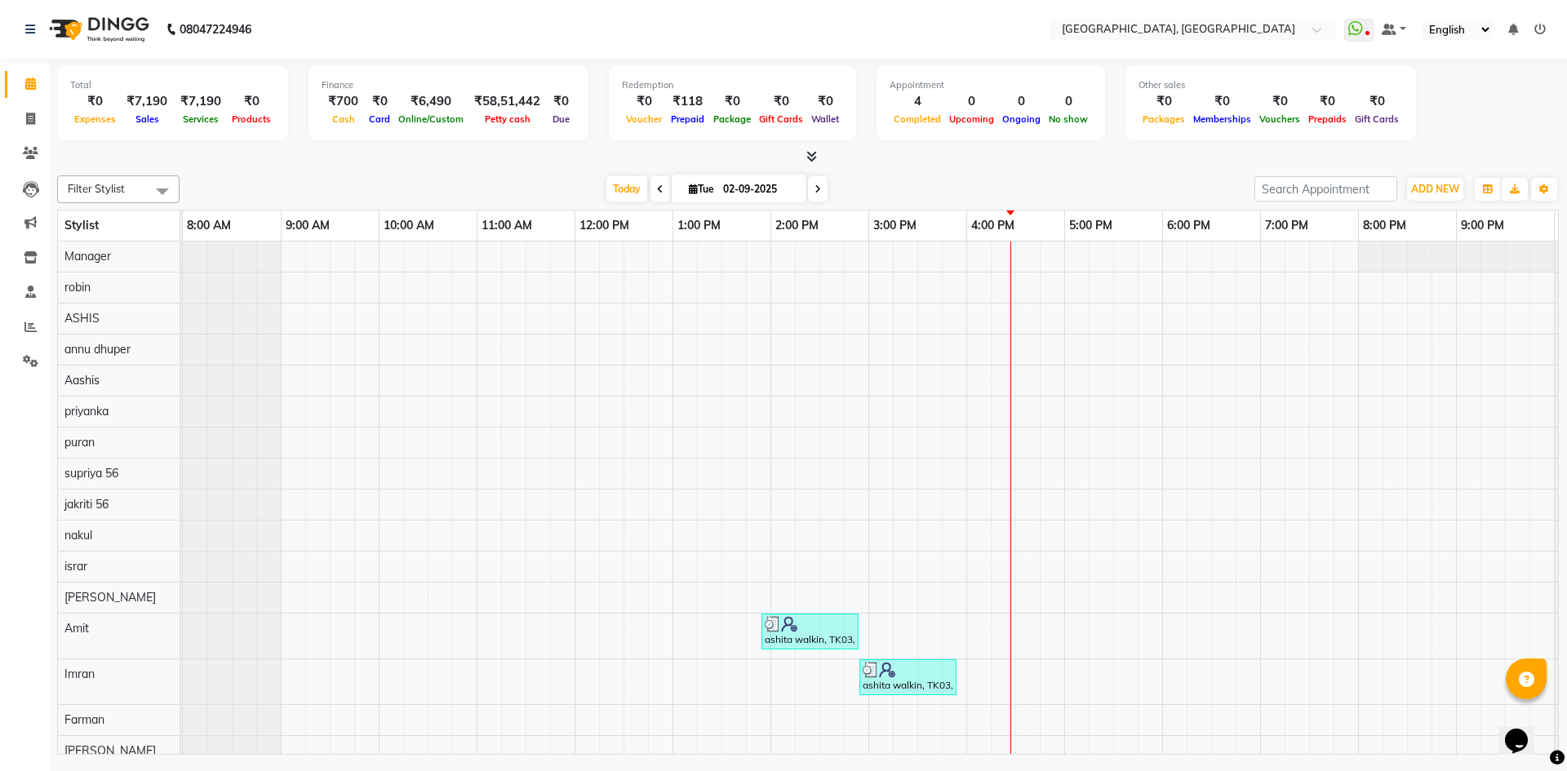
click at [818, 147] on div "Total ₹0 Expenses ₹7,190 Sales ₹7,190 Services ₹0 Products Finance ₹700 Cash ₹0…" at bounding box center [808, 112] width 1502 height 107
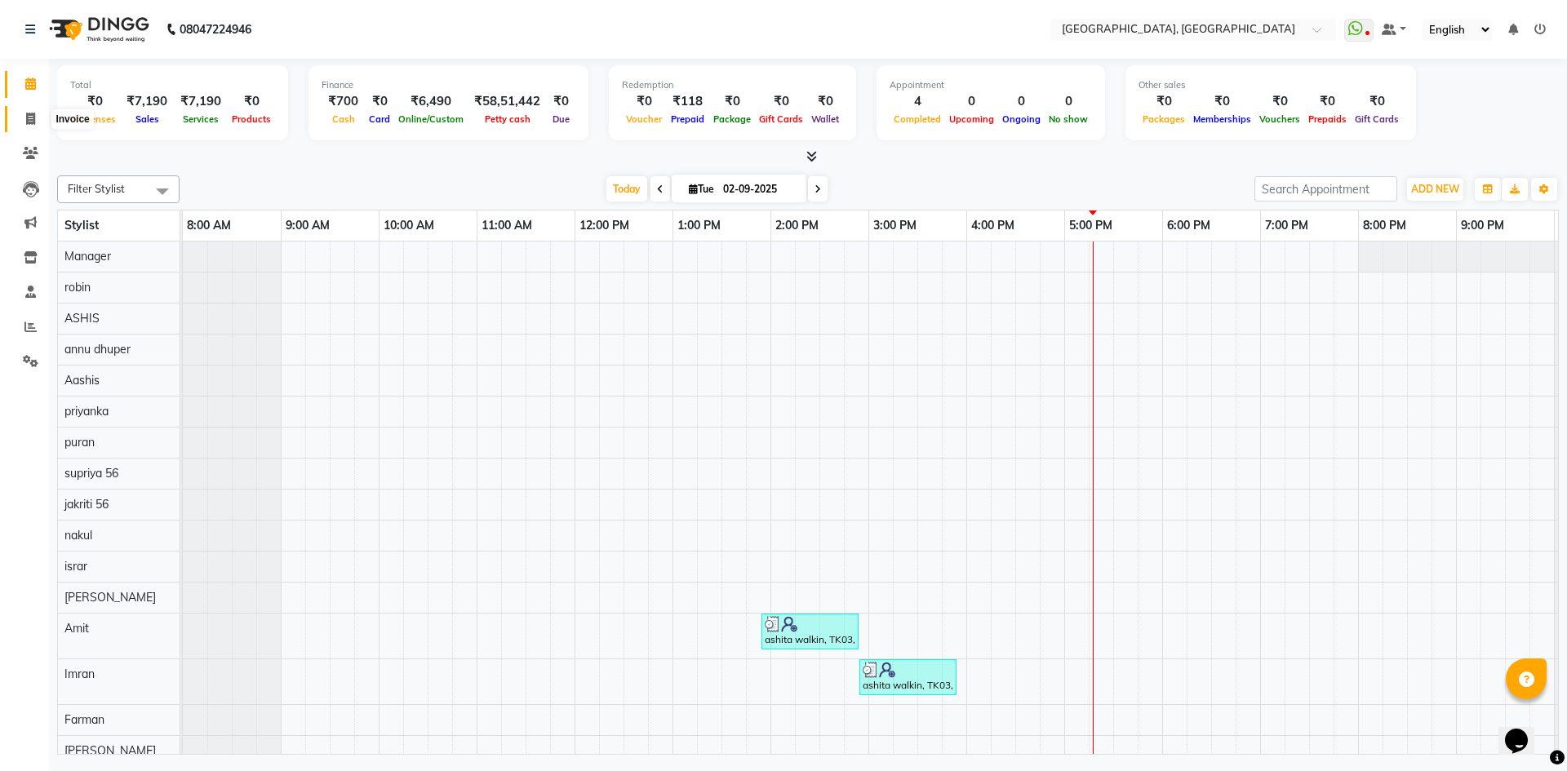
click at [22, 123] on span at bounding box center [30, 119] width 29 height 19
select select "service"
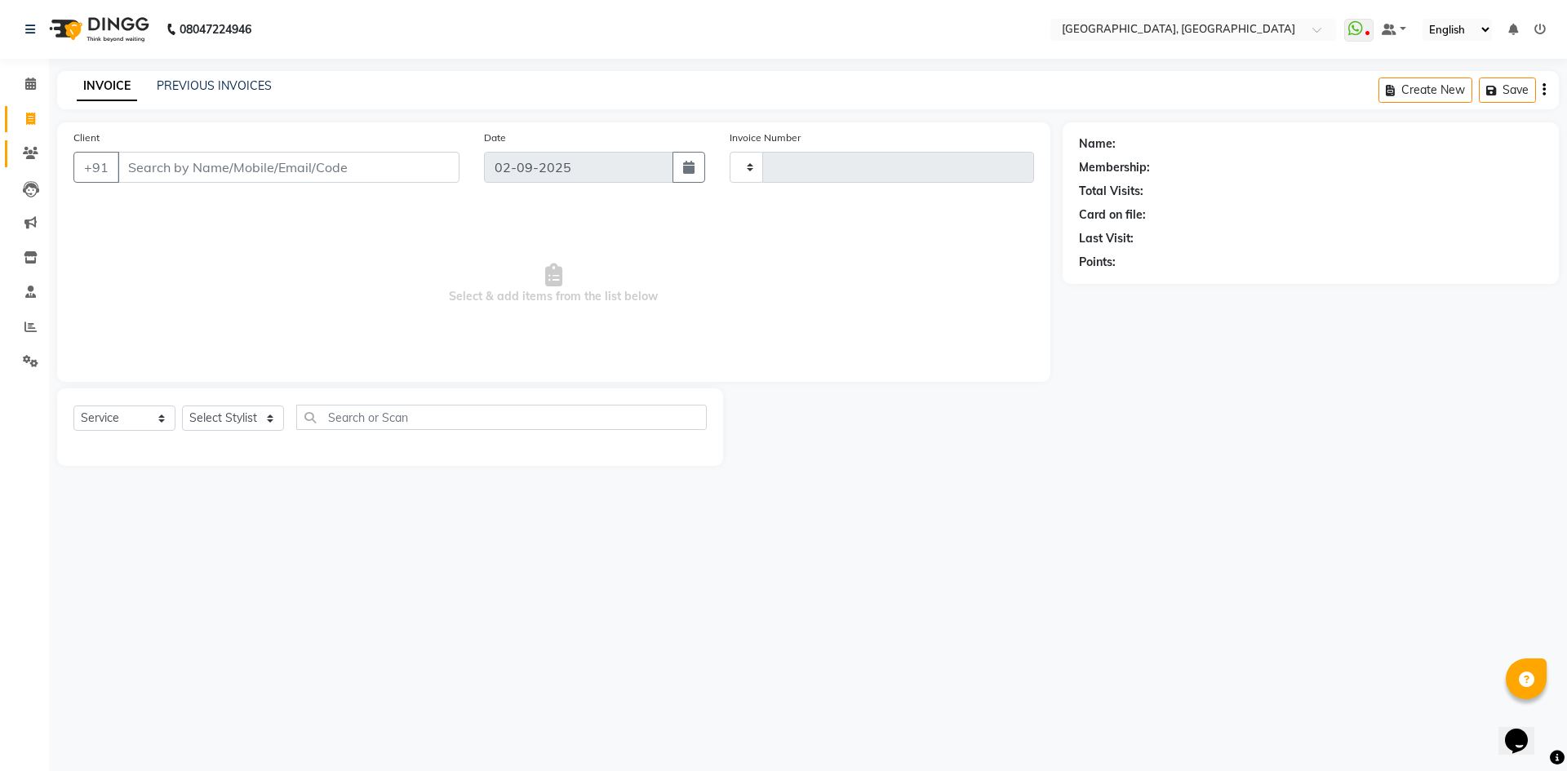
type input "2769"
select select "3948"
click at [235, 418] on select "Select Stylist Aashis Alic ashok vihar Alice makeup Amit annu dhuper ashika ASH…" at bounding box center [233, 418] width 102 height 25
select select "63759"
click at [182, 406] on select "Select Stylist Aashis Alic ashok vihar Alice makeup Amit annu dhuper ashika ASH…" at bounding box center [233, 418] width 102 height 25
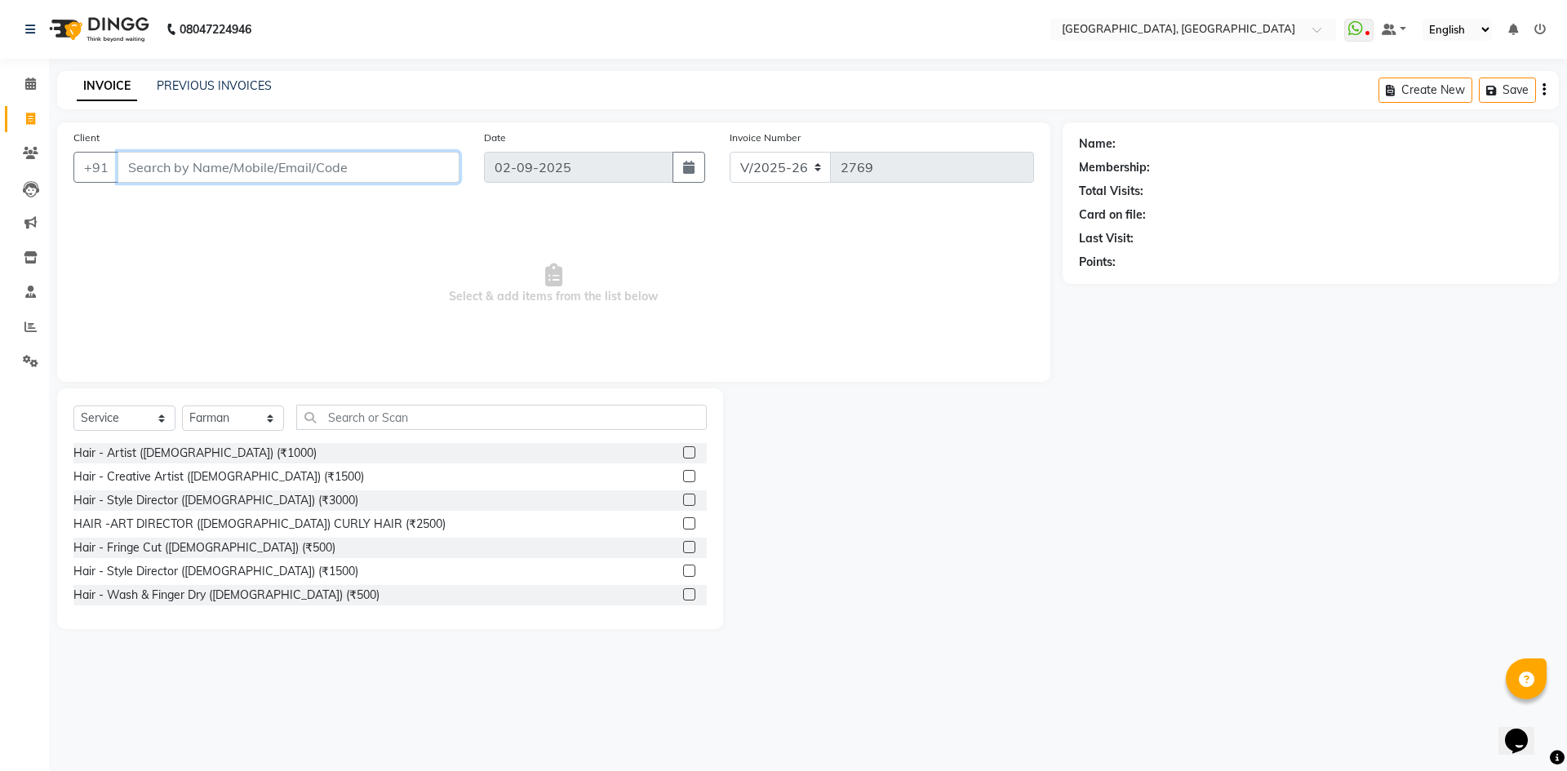
click at [279, 161] on input "Client" at bounding box center [289, 167] width 342 height 31
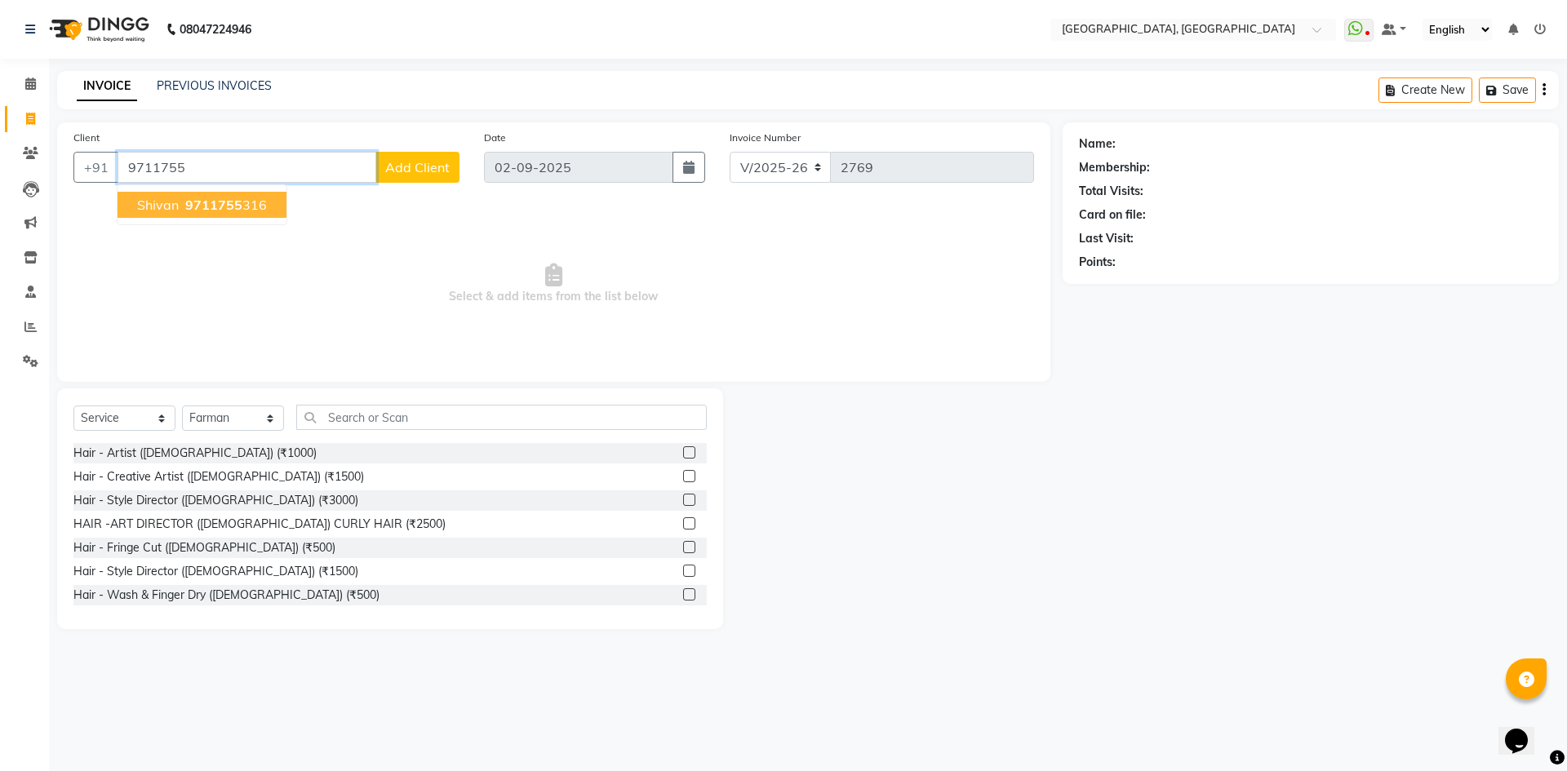
click at [229, 185] on ngb-typeahead-window "shivan 9711755 316" at bounding box center [202, 204] width 171 height 41
click at [228, 200] on span "9711755" at bounding box center [213, 205] width 57 height 16
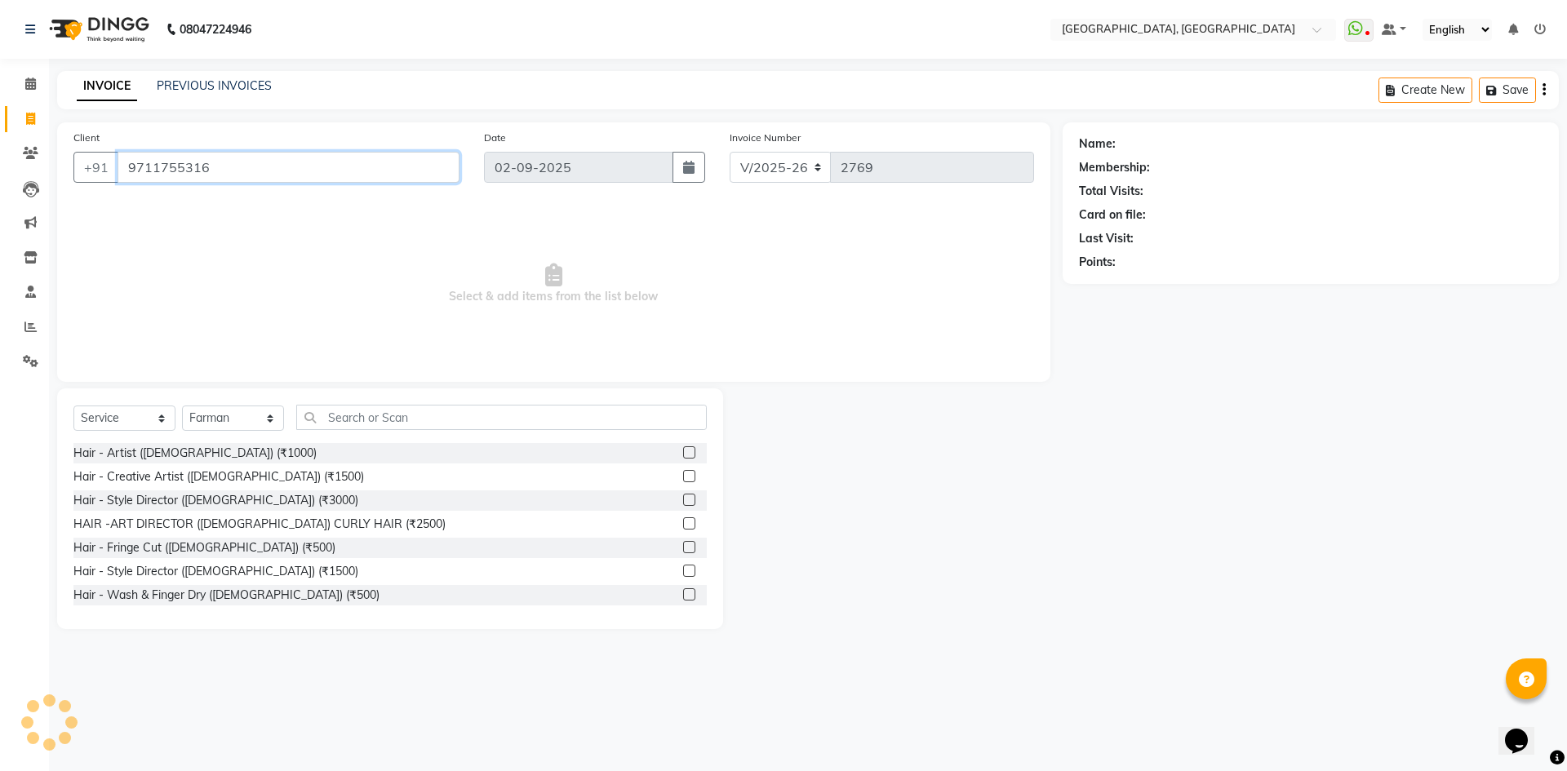
type input "9711755316"
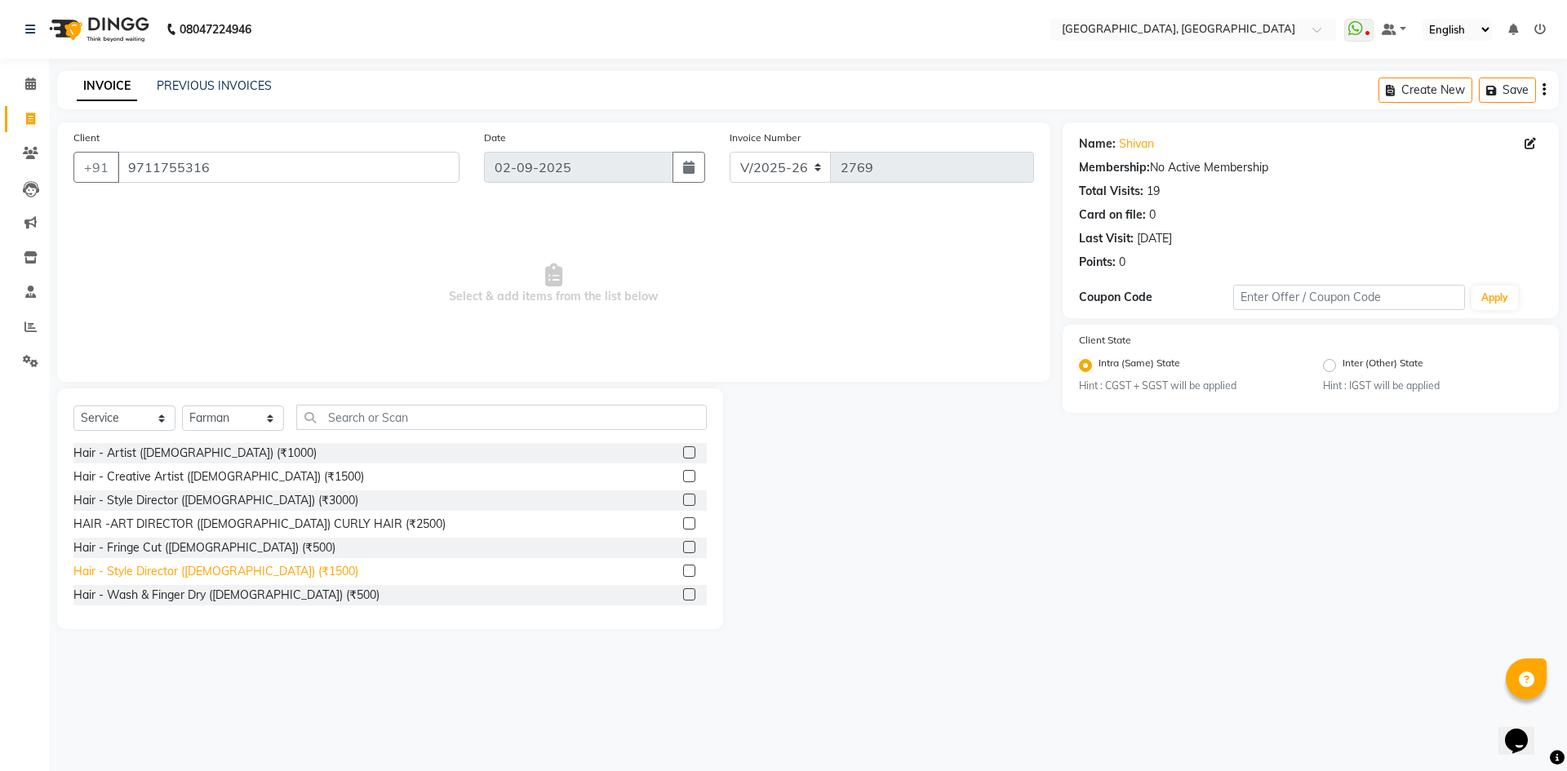
click at [241, 569] on div "Hair - Style Director (Male) (₹1500)" at bounding box center [215, 571] width 285 height 17
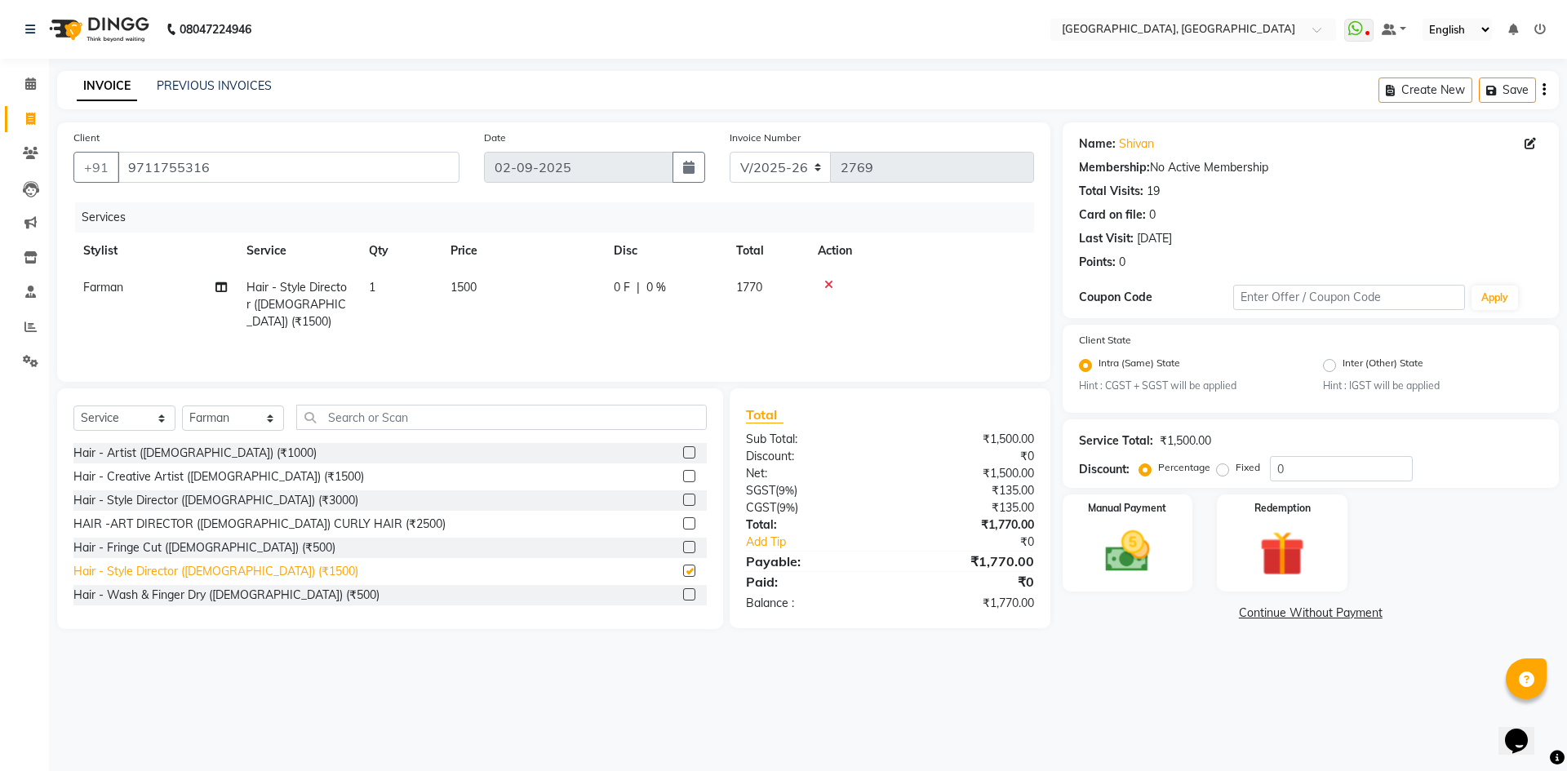
checkbox input "false"
click at [1147, 548] on img at bounding box center [1127, 553] width 76 height 54
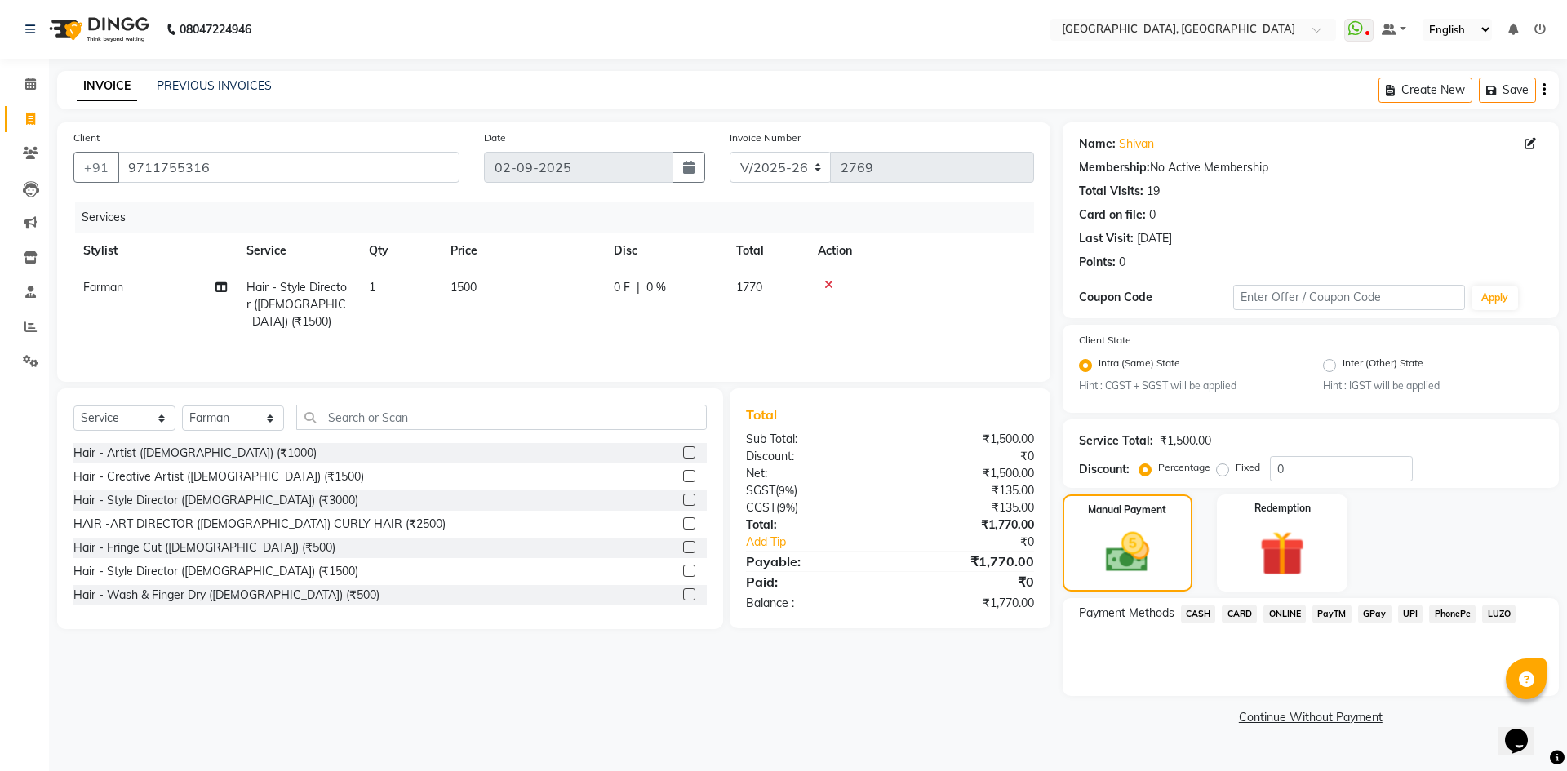
click at [1188, 614] on span "CASH" at bounding box center [1198, 614] width 35 height 19
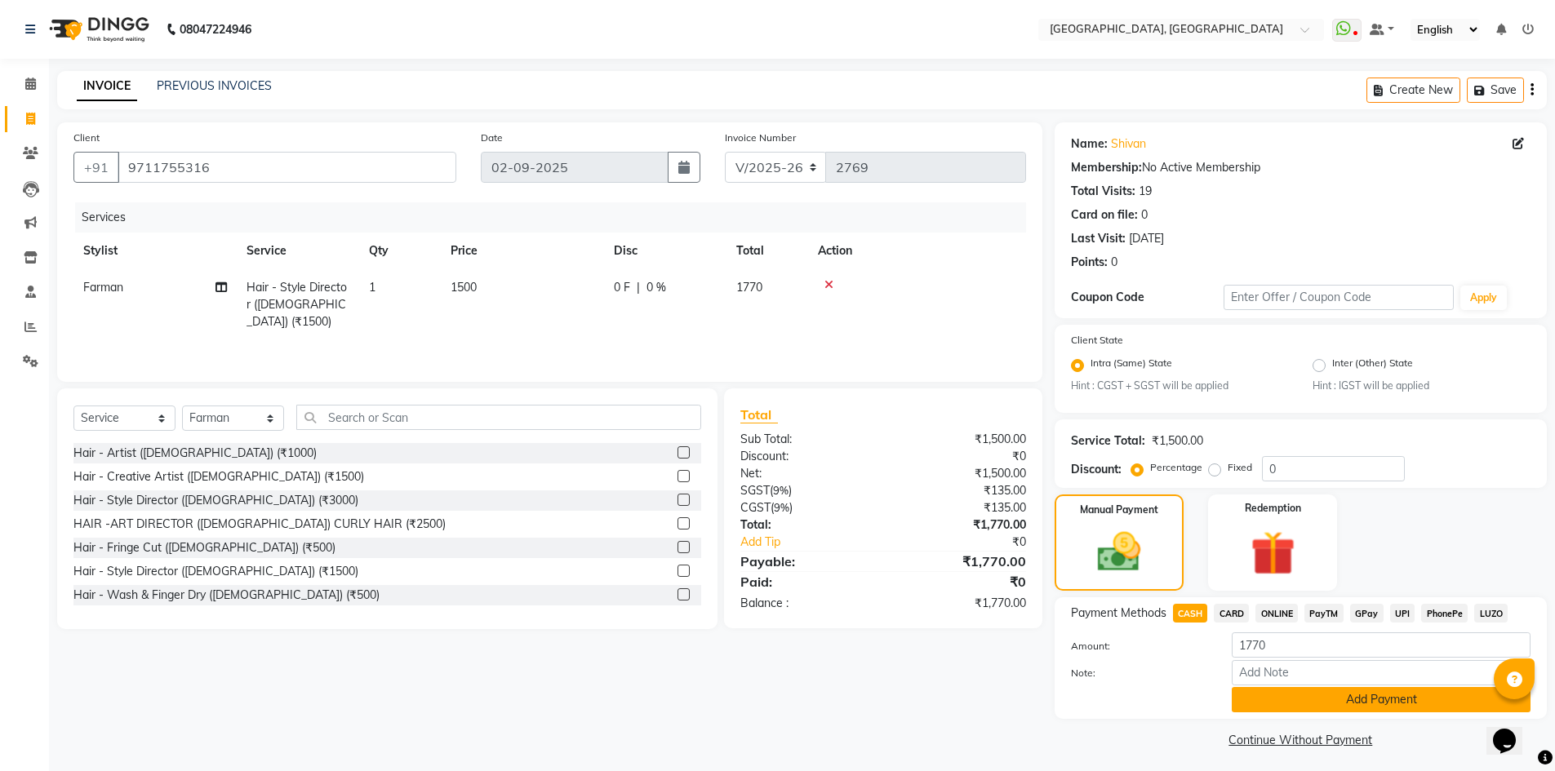
click at [1258, 711] on button "Add Payment" at bounding box center [1380, 699] width 299 height 25
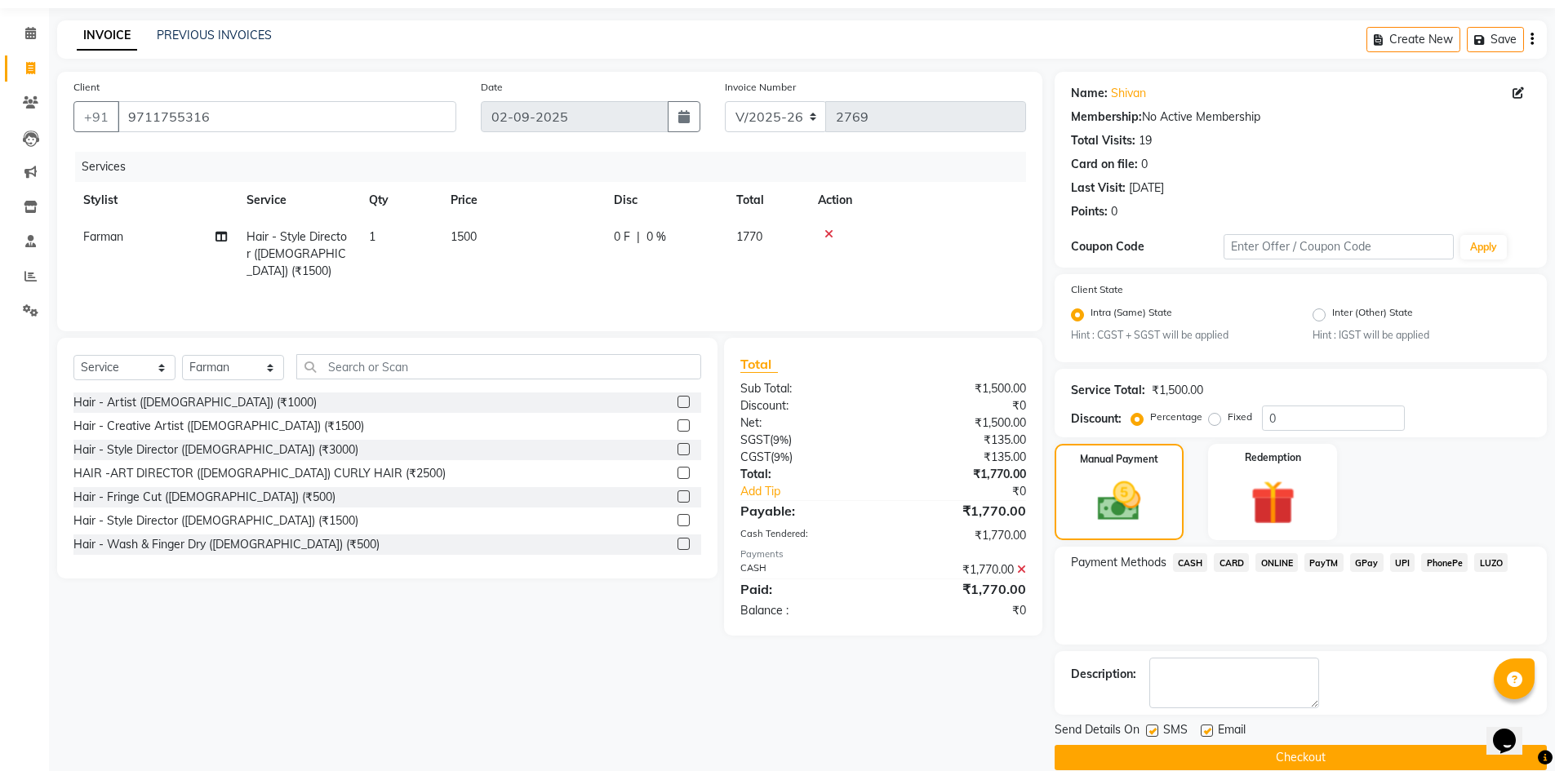
scroll to position [74, 0]
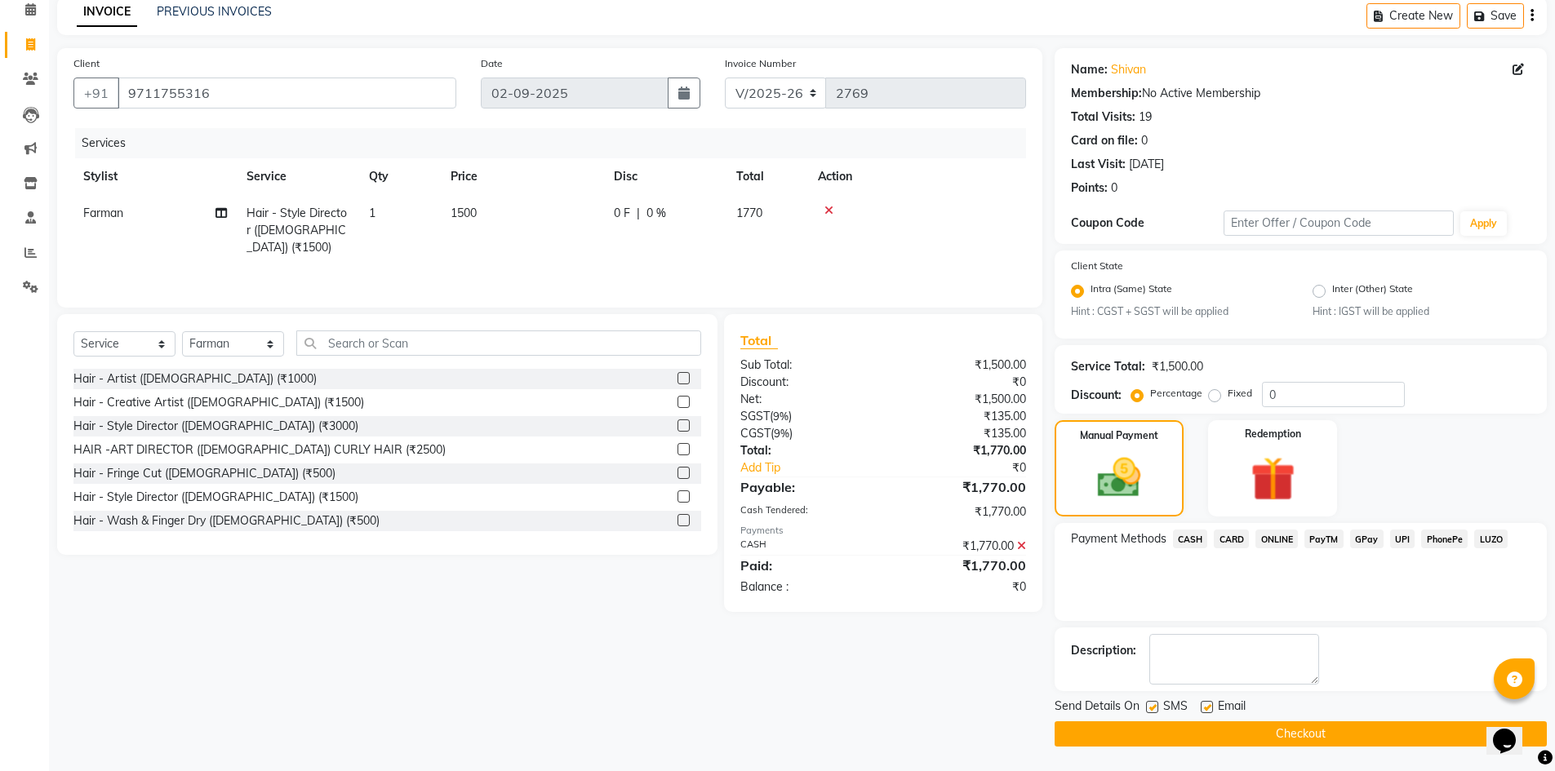
click at [1199, 734] on button "Checkout" at bounding box center [1300, 733] width 492 height 25
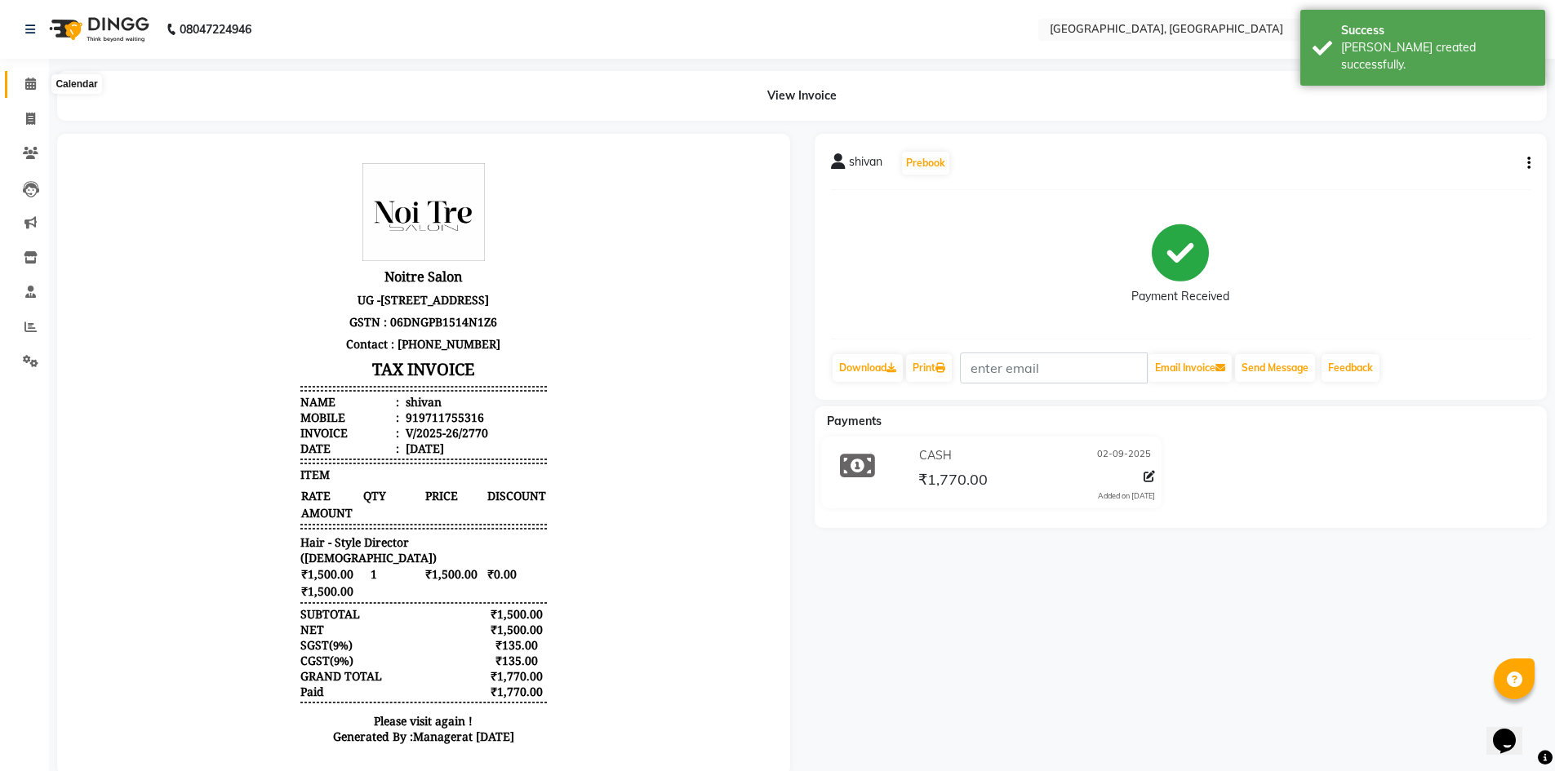
click at [31, 78] on icon at bounding box center [30, 84] width 11 height 12
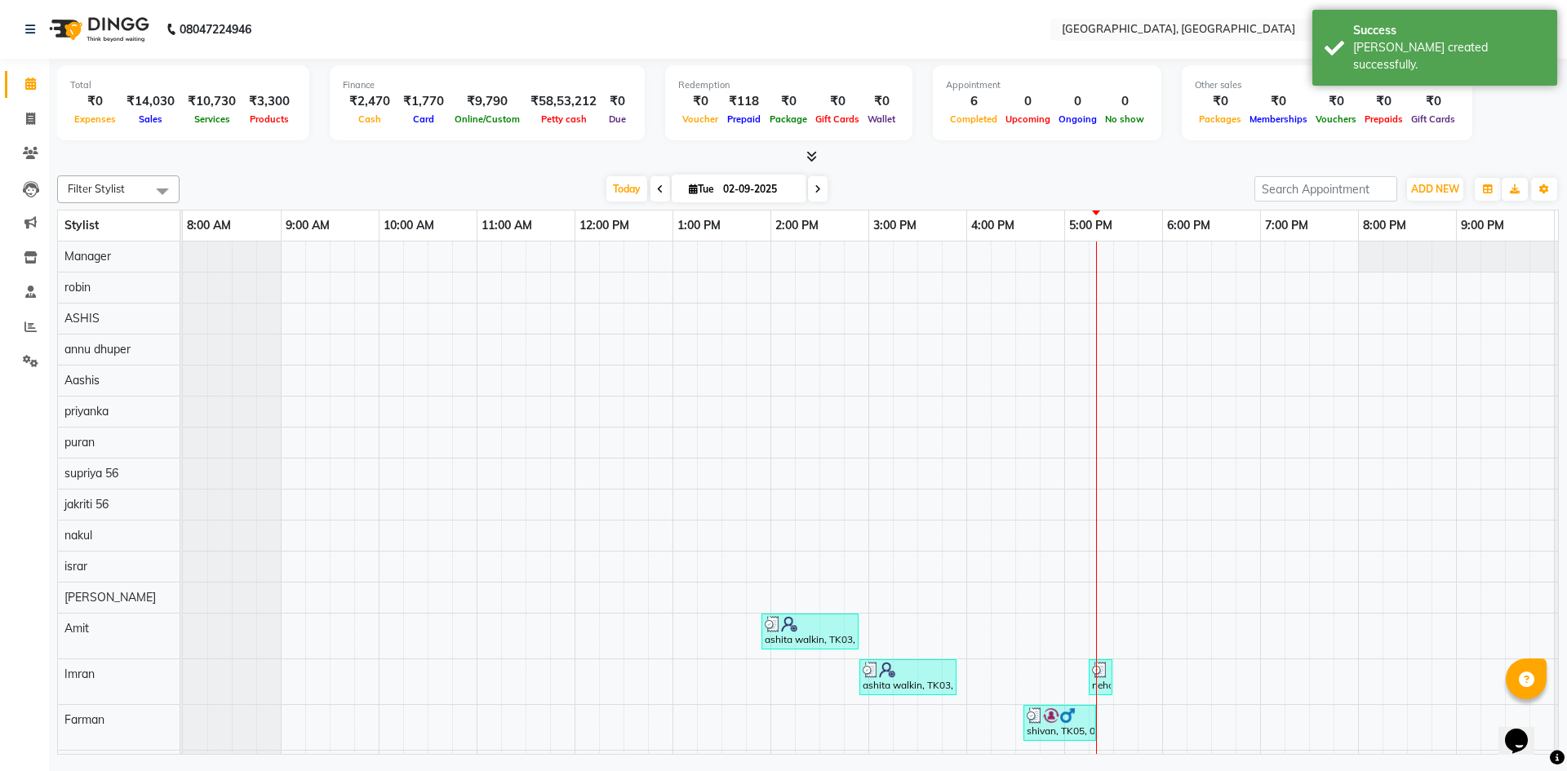
click at [340, 170] on div "Filter Stylist Select All Aashis Amit annu dhuper ashika ASHIS Farman Imran isr…" at bounding box center [808, 462] width 1502 height 586
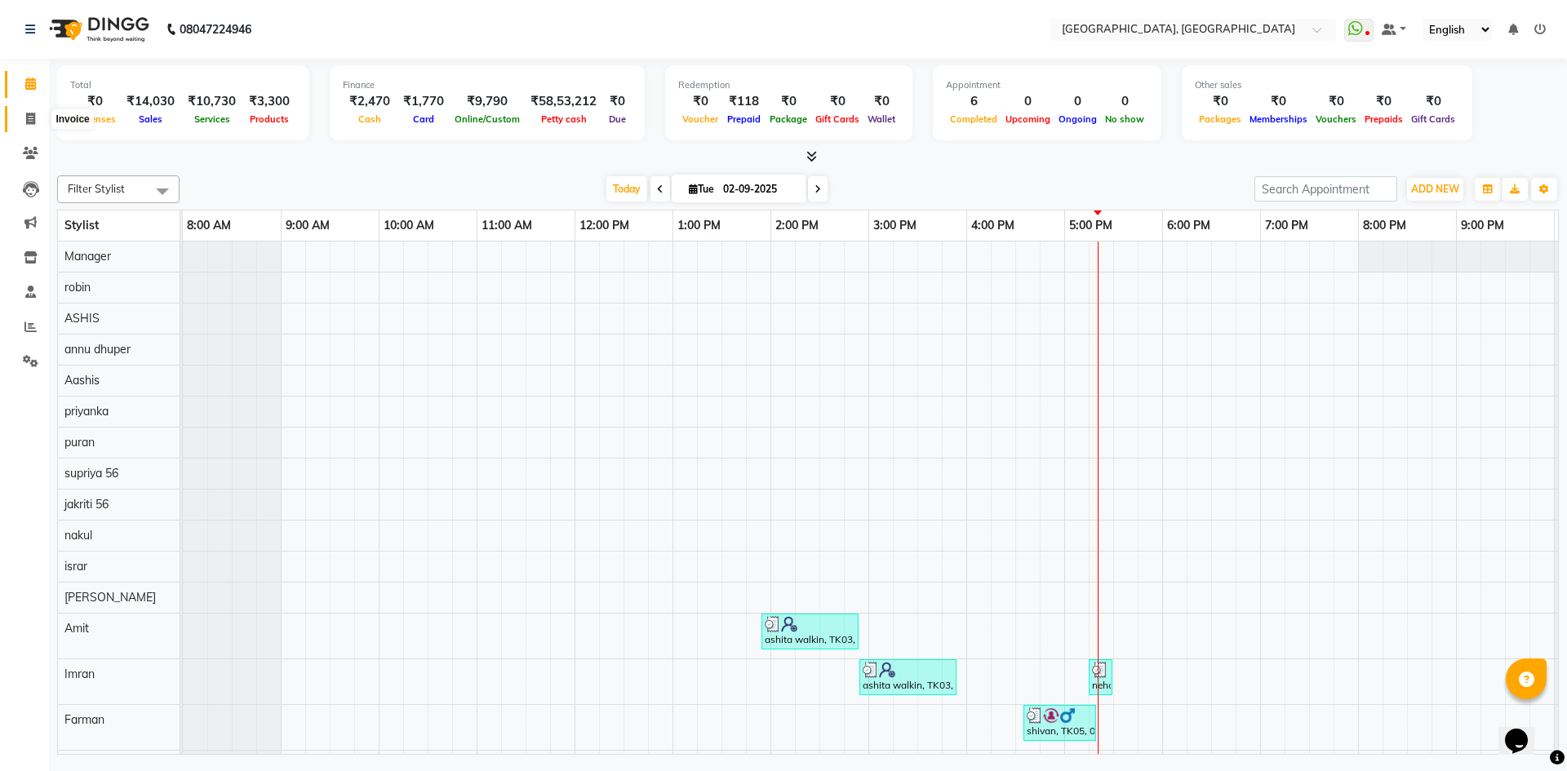
click at [33, 122] on icon at bounding box center [30, 119] width 9 height 12
select select "service"
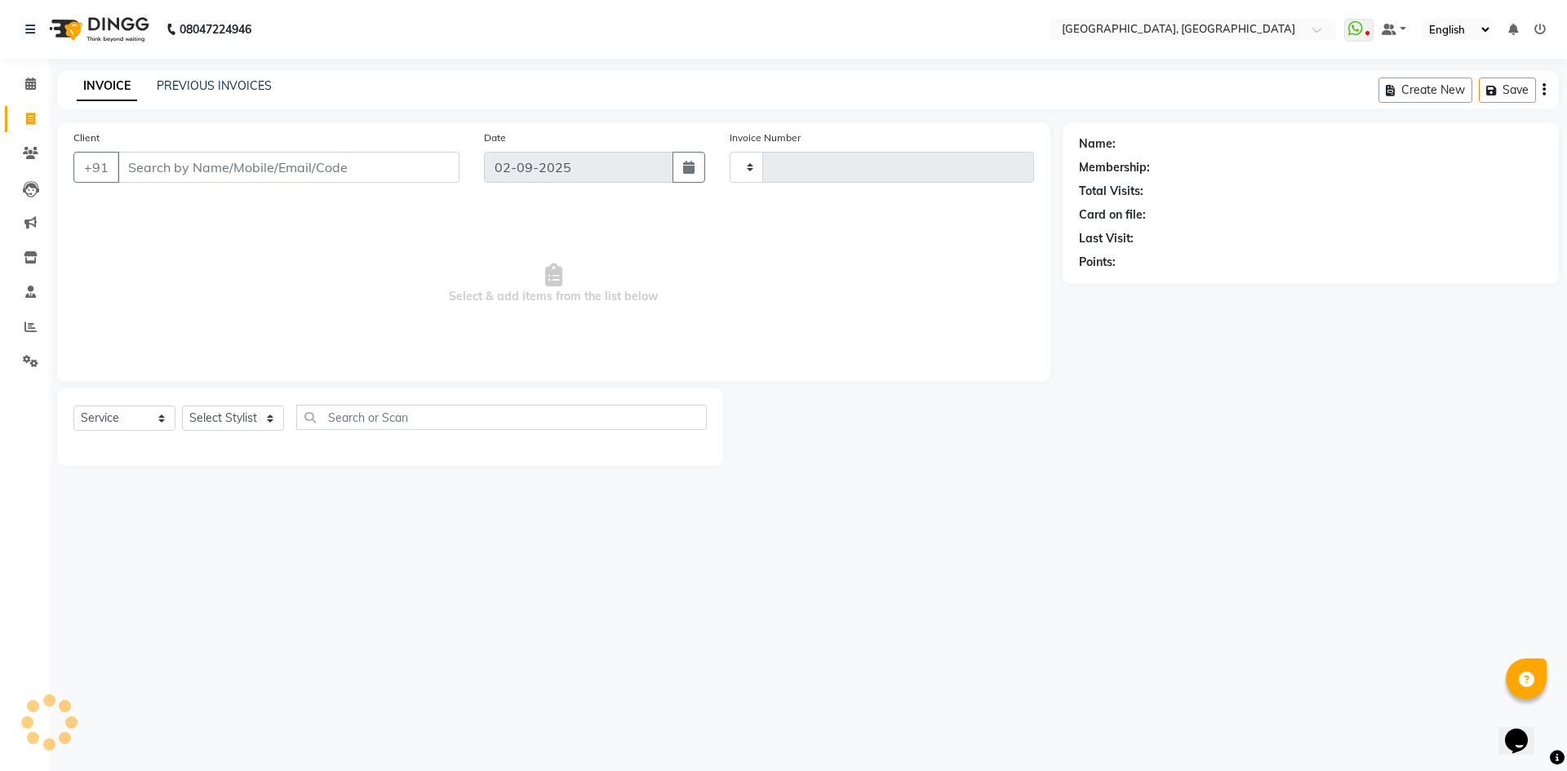
type input "2771"
select select "3948"
click at [2, 79] on li "Calendar" at bounding box center [24, 84] width 49 height 35
click at [10, 82] on link "Calendar" at bounding box center [24, 84] width 39 height 27
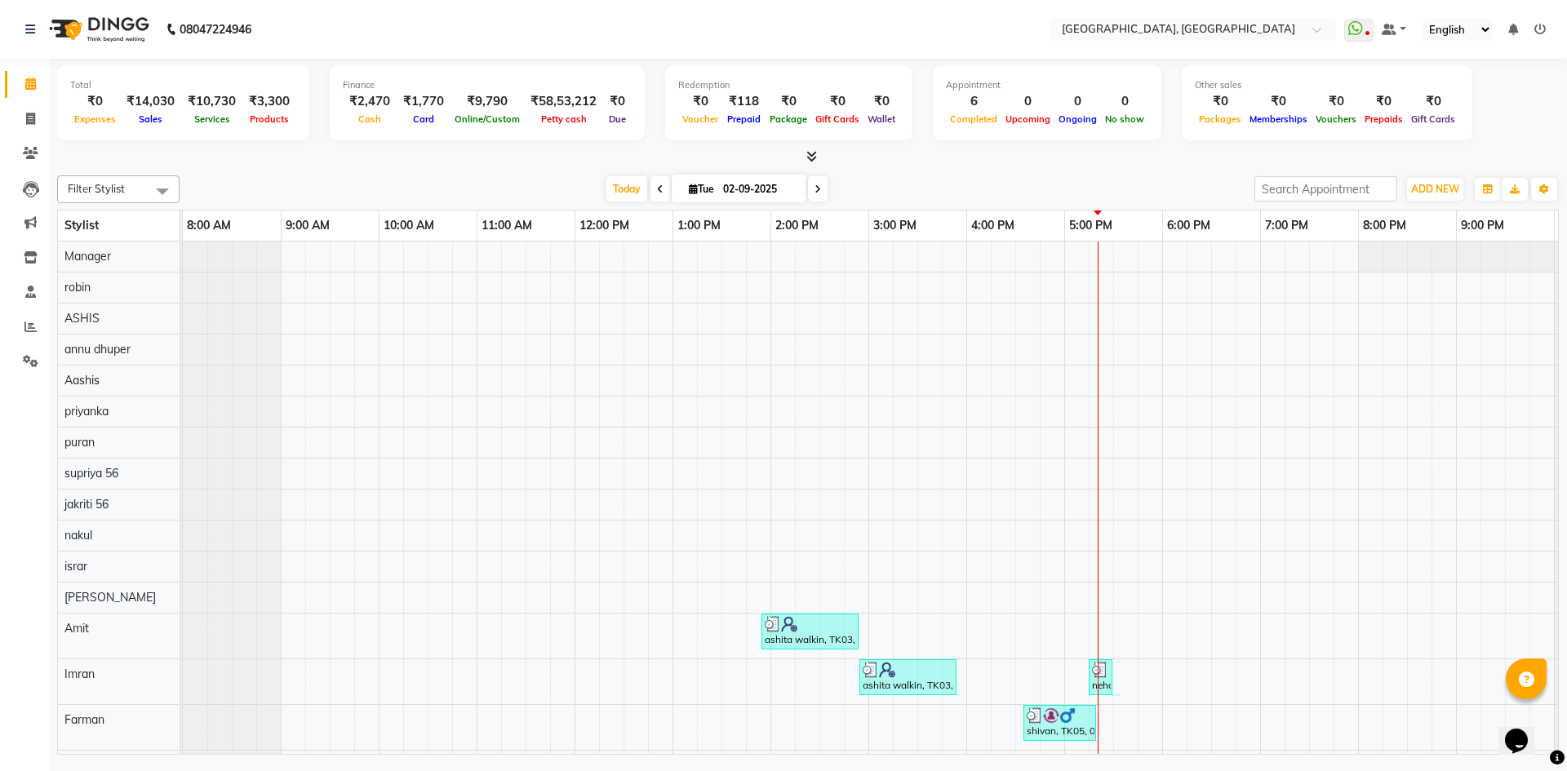
click at [313, 158] on div at bounding box center [808, 157] width 1502 height 17
